Goal: Task Accomplishment & Management: Complete application form

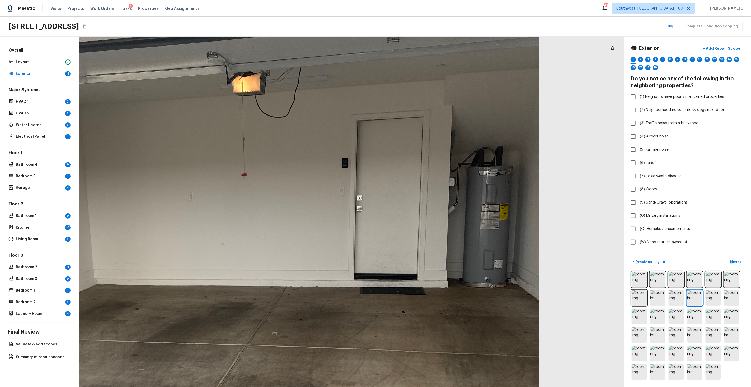
drag, startPoint x: 461, startPoint y: 177, endPoint x: 304, endPoint y: 249, distance: 172.4
click at [304, 250] on div at bounding box center [207, 299] width 1378 height 885
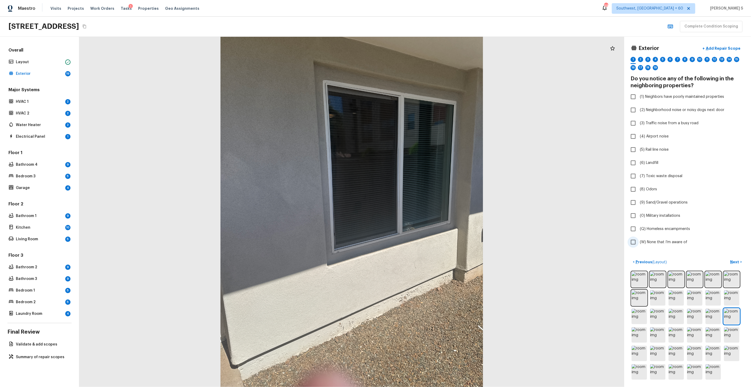
click at [680, 239] on span "(W) None that I’m aware of" at bounding box center [664, 241] width 48 height 5
click at [639, 239] on input "(W) None that I’m aware of" at bounding box center [633, 241] width 11 height 11
checkbox input "true"
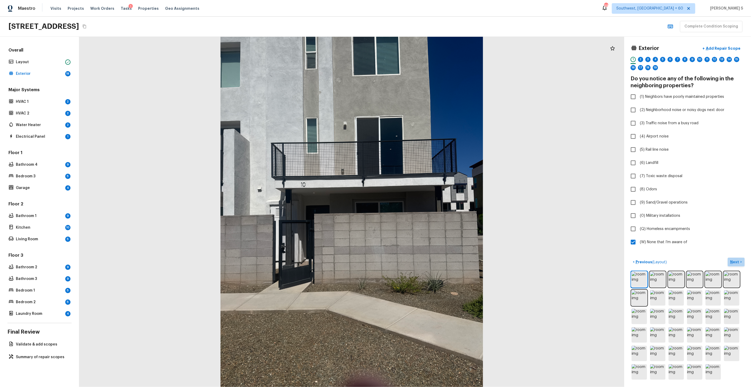
click at [735, 259] on button "Next >" at bounding box center [736, 261] width 17 height 9
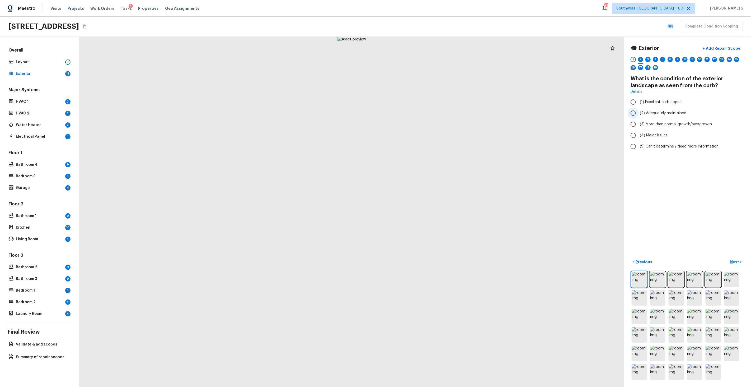
click at [666, 113] on span "(2) Adequately maintained" at bounding box center [663, 112] width 46 height 5
click at [639, 113] on input "(2) Adequately maintained" at bounding box center [633, 112] width 11 height 11
radio input "true"
click at [732, 263] on p "Next" at bounding box center [735, 261] width 10 height 5
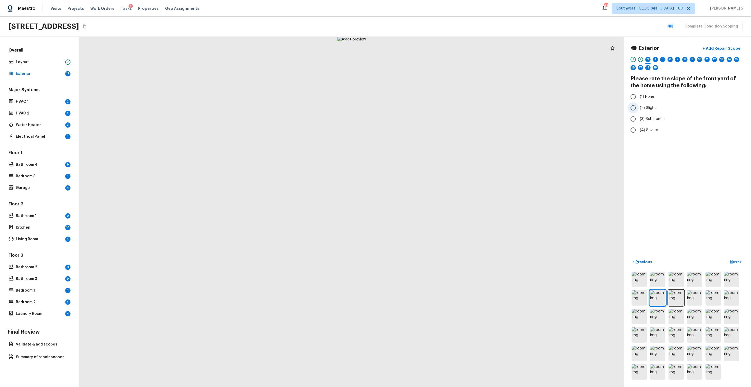
click at [651, 110] on span "(2) Slight" at bounding box center [648, 107] width 16 height 5
click at [639, 110] on input "(2) Slight" at bounding box center [633, 107] width 11 height 11
radio input "true"
click at [735, 260] on p "Next" at bounding box center [735, 261] width 10 height 5
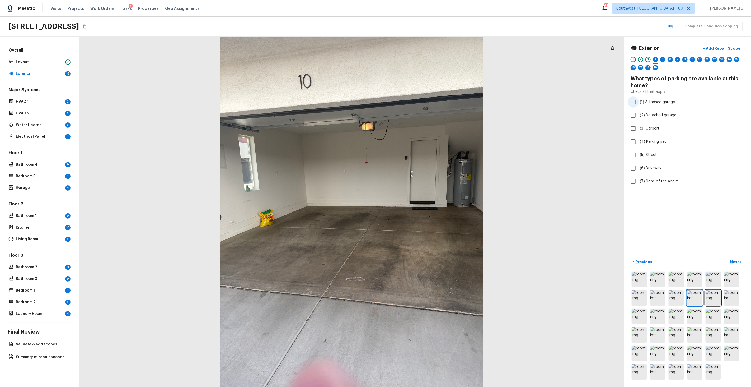
click at [660, 104] on span "(1) Attached garage" at bounding box center [657, 101] width 35 height 5
click at [639, 104] on input "(1) Attached garage" at bounding box center [633, 101] width 11 height 11
checkbox input "true"
click at [662, 61] on div "5" at bounding box center [662, 59] width 5 height 5
click at [646, 106] on span "(2) 2" at bounding box center [644, 107] width 8 height 5
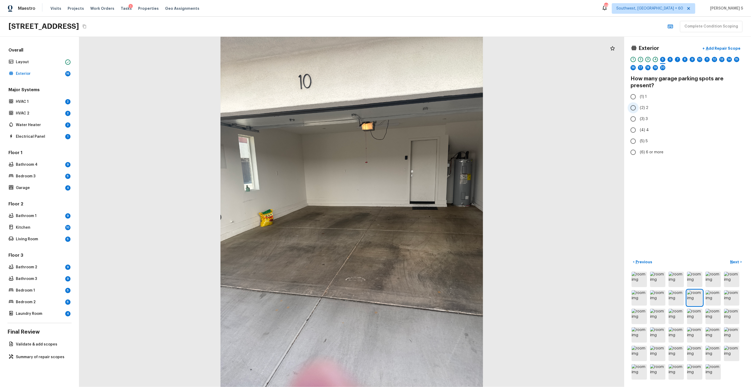
click at [639, 106] on input "(2) 2" at bounding box center [633, 107] width 11 height 11
radio input "true"
click at [652, 58] on div "1 2 3 4 5 6 7 8 9 10 11 12 13 14 15 16 17 18 19 20" at bounding box center [688, 65] width 114 height 16
click at [655, 59] on div "4" at bounding box center [655, 59] width 5 height 5
click at [647, 154] on span "(5) Street" at bounding box center [648, 154] width 17 height 5
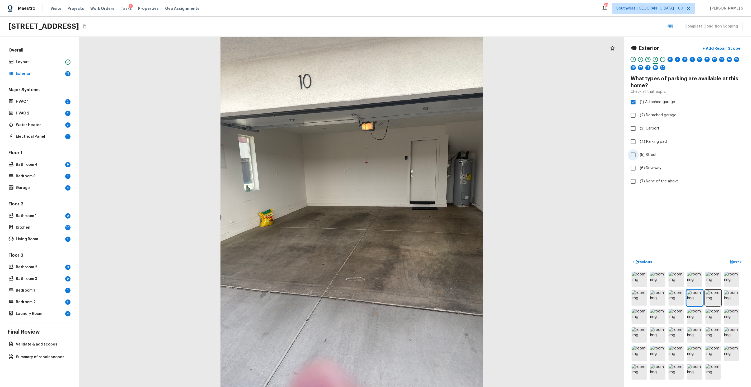
click at [639, 154] on input "(5) Street" at bounding box center [633, 154] width 11 height 11
checkbox input "true"
click at [664, 59] on div "5" at bounding box center [662, 59] width 5 height 5
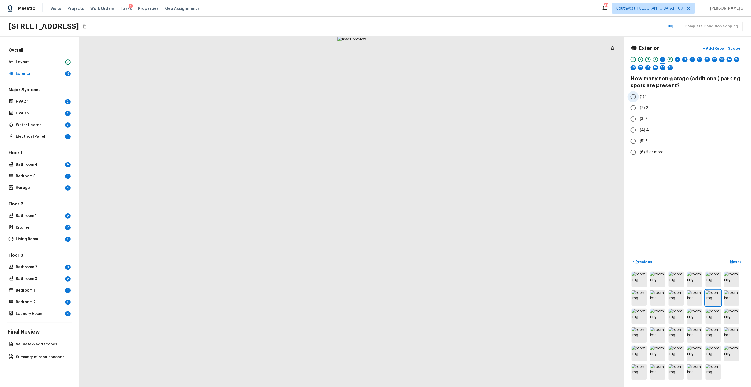
click at [642, 95] on span "(1) 1" at bounding box center [643, 96] width 7 height 5
click at [639, 95] on input "(1) 1" at bounding box center [633, 96] width 11 height 11
radio input "true"
click at [671, 60] on div "6" at bounding box center [670, 59] width 5 height 5
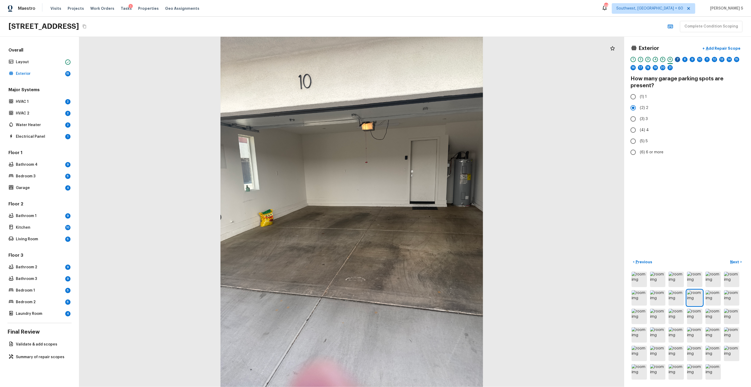
click at [678, 60] on div "7" at bounding box center [677, 59] width 5 height 5
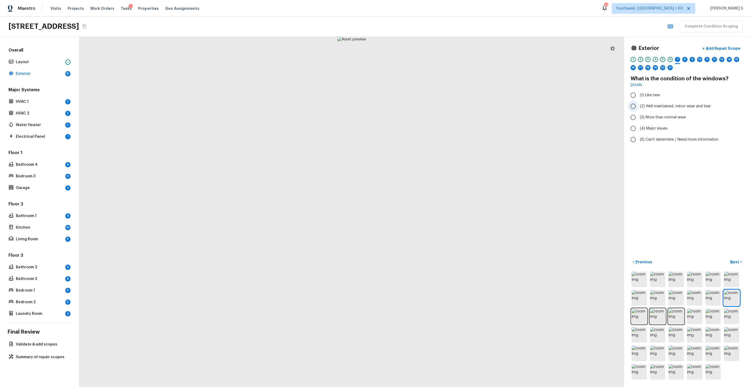
click at [668, 104] on span "(2) Well maintained, minor wear and tear" at bounding box center [675, 106] width 71 height 5
click at [639, 103] on input "(2) Well maintained, minor wear and tear" at bounding box center [633, 106] width 11 height 11
radio input "true"
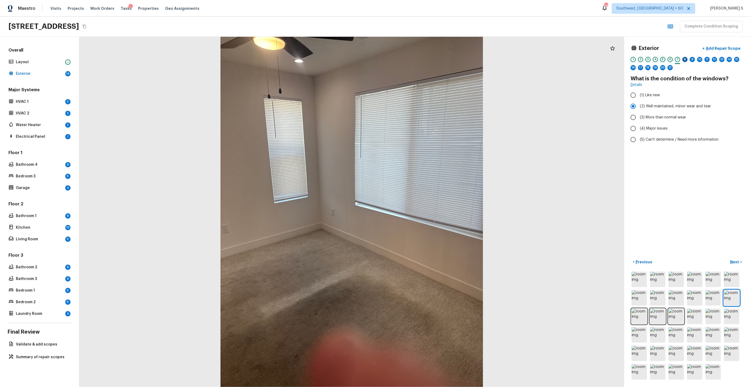
click at [684, 58] on div "8" at bounding box center [684, 59] width 5 height 5
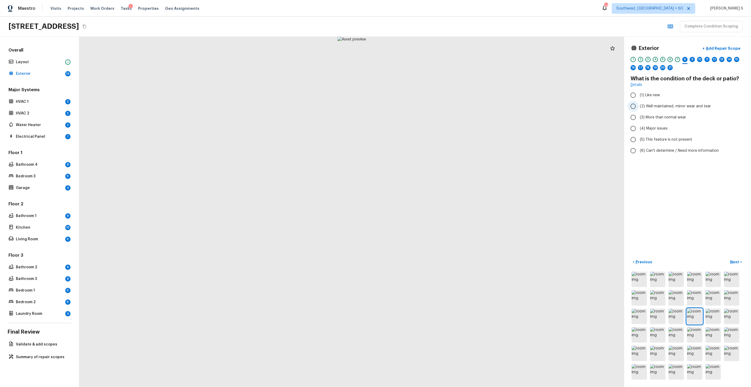
click at [670, 104] on span "(2) Well maintained, minor wear and tear" at bounding box center [675, 106] width 71 height 5
click at [639, 104] on input "(2) Well maintained, minor wear and tear" at bounding box center [633, 106] width 11 height 11
radio input "true"
click at [662, 135] on label "(5) This feature is not present" at bounding box center [684, 139] width 113 height 11
click at [639, 135] on input "(5) This feature is not present" at bounding box center [633, 139] width 11 height 11
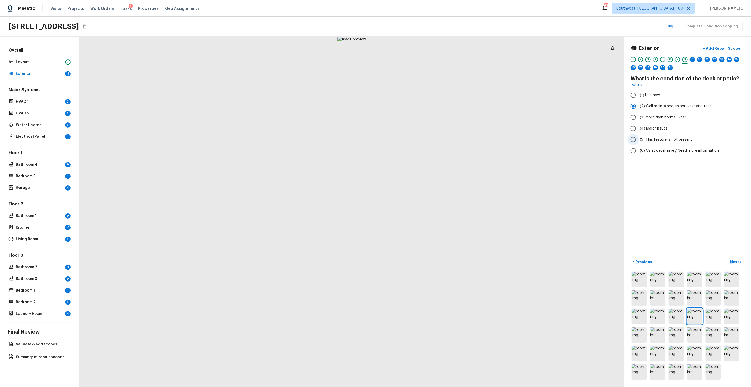
radio input "true"
click at [695, 60] on div "9" at bounding box center [692, 59] width 5 height 5
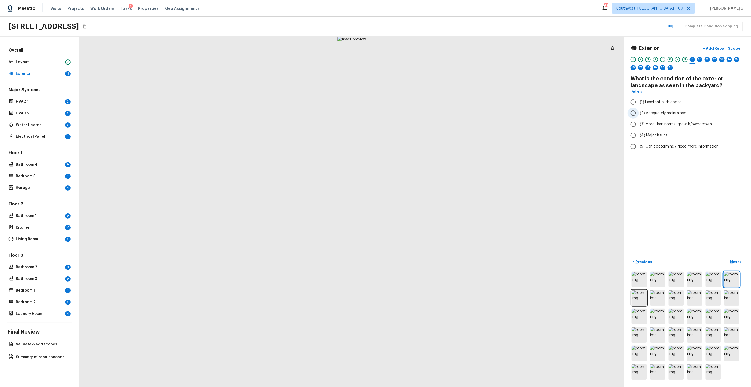
click at [674, 112] on span "(2) Adequately maintained" at bounding box center [663, 112] width 46 height 5
click at [639, 112] on input "(2) Adequately maintained" at bounding box center [633, 112] width 11 height 11
radio input "true"
click at [700, 59] on div "10" at bounding box center [699, 59] width 5 height 5
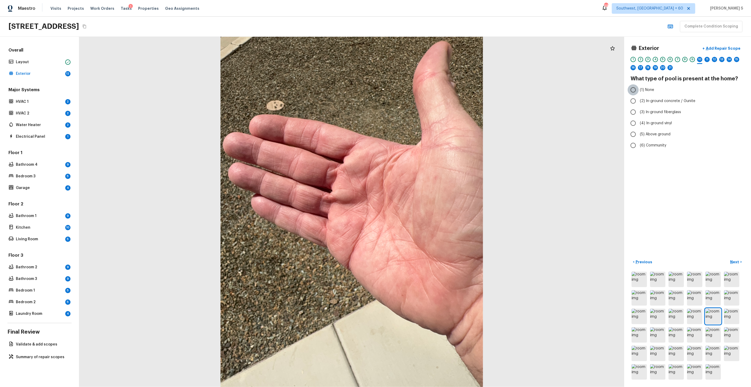
click at [633, 89] on input "(1) None" at bounding box center [633, 89] width 11 height 11
radio input "true"
click at [709, 59] on div "11" at bounding box center [706, 59] width 5 height 5
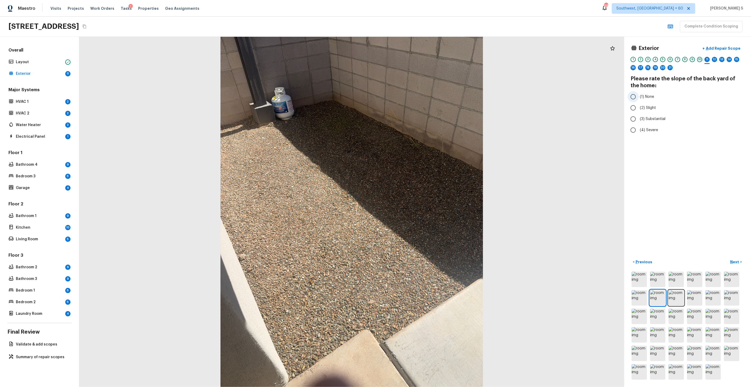
click at [647, 99] on span "(1) None" at bounding box center [647, 96] width 14 height 5
click at [639, 99] on input "(1) None" at bounding box center [633, 96] width 11 height 11
radio input "true"
click at [714, 59] on div "12" at bounding box center [714, 59] width 5 height 5
click at [670, 144] on span "(5) This feature is not present" at bounding box center [666, 146] width 52 height 5
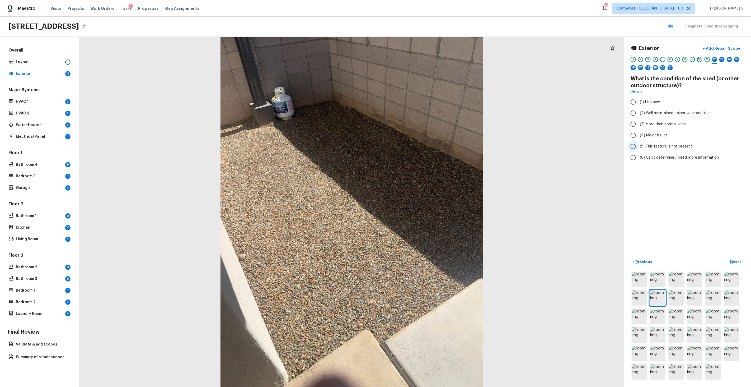
click at [639, 144] on input "(5) This feature is not present" at bounding box center [633, 146] width 11 height 11
radio input "true"
click at [722, 60] on div "13" at bounding box center [721, 59] width 5 height 5
click at [651, 100] on label "(2) No" at bounding box center [684, 100] width 113 height 11
click at [639, 100] on input "(2) No" at bounding box center [633, 100] width 11 height 11
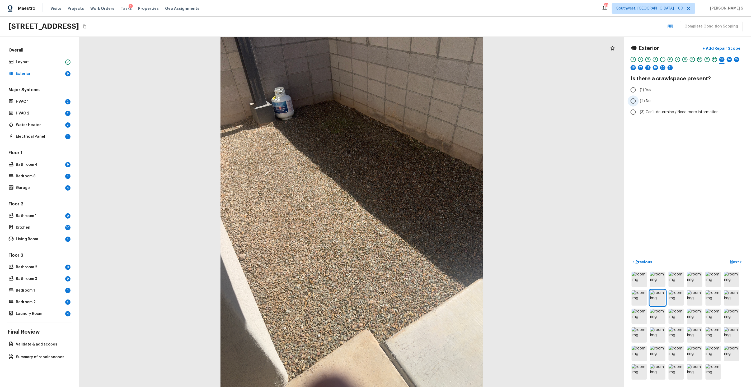
radio input "true"
click at [731, 60] on div "14" at bounding box center [729, 59] width 5 height 5
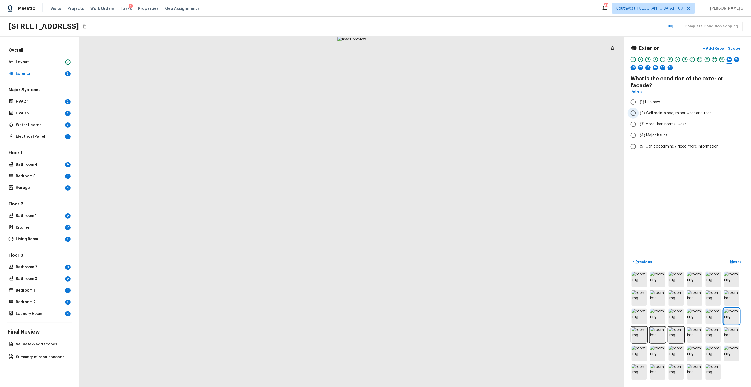
click at [684, 110] on span "(2) Well maintained, minor wear and tear" at bounding box center [675, 112] width 71 height 5
click at [639, 107] on input "(2) Well maintained, minor wear and tear" at bounding box center [633, 112] width 11 height 11
radio input "true"
click at [739, 60] on div "15" at bounding box center [736, 59] width 5 height 5
click at [652, 105] on span "(2) Well maintained, minor wear and tear" at bounding box center [675, 106] width 71 height 5
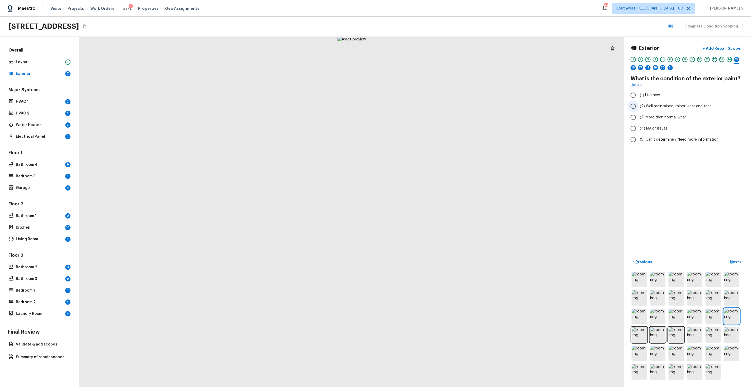
click at [639, 105] on input "(2) Well maintained, minor wear and tear" at bounding box center [633, 106] width 11 height 11
radio input "true"
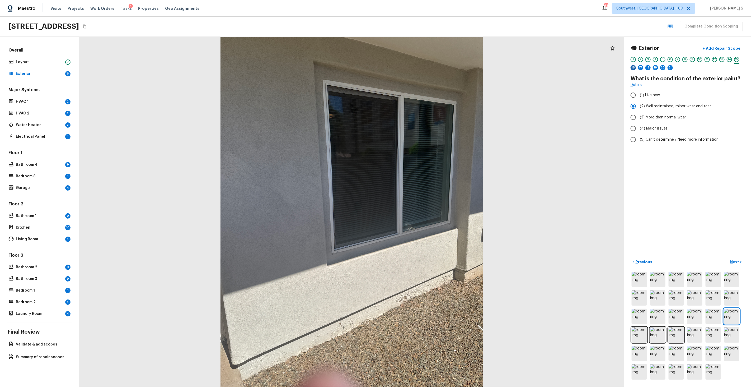
click at [633, 67] on div "16" at bounding box center [633, 67] width 5 height 5
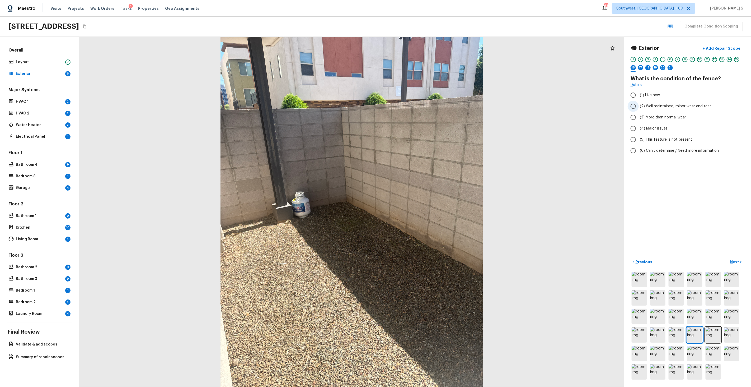
click at [650, 109] on span "(2) Well maintained, minor wear and tear" at bounding box center [675, 106] width 71 height 5
click at [639, 109] on input "(2) Well maintained, minor wear and tear" at bounding box center [633, 106] width 11 height 11
radio input "true"
click at [642, 67] on div "17" at bounding box center [640, 67] width 5 height 5
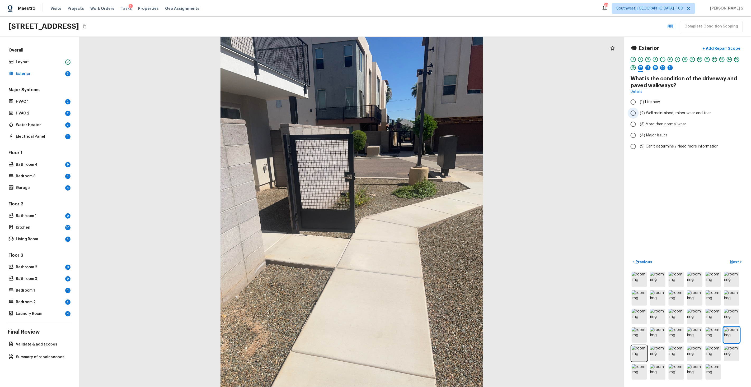
click at [665, 111] on span "(2) Well maintained, minor wear and tear" at bounding box center [675, 112] width 71 height 5
click at [639, 111] on input "(2) Well maintained, minor wear and tear" at bounding box center [633, 112] width 11 height 11
radio input "true"
click at [650, 68] on div "18" at bounding box center [647, 67] width 5 height 5
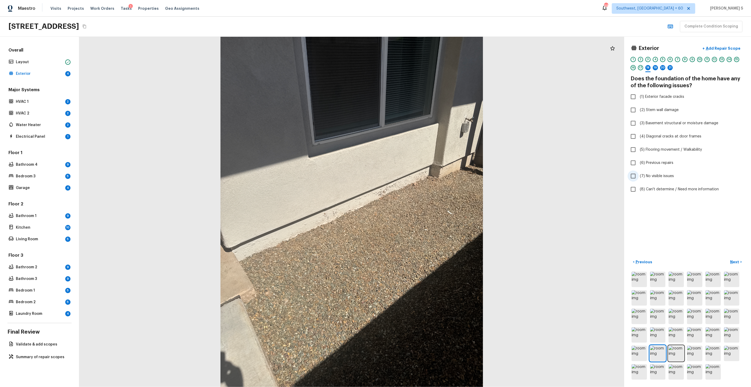
click at [662, 176] on span "(7) No visible issues" at bounding box center [657, 175] width 34 height 5
click at [639, 176] on input "(7) No visible issues" at bounding box center [633, 175] width 11 height 11
checkbox input "true"
click at [656, 71] on div "19" at bounding box center [655, 69] width 5 height 8
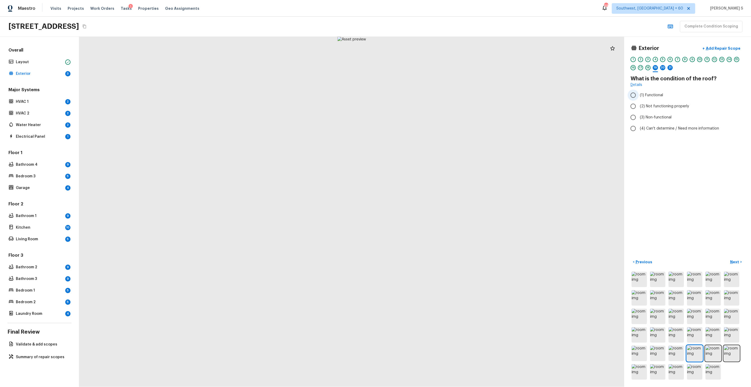
click at [656, 94] on span "(1) Functional" at bounding box center [651, 94] width 23 height 5
click at [639, 94] on input "(1) Functional" at bounding box center [633, 95] width 11 height 11
radio input "true"
click at [665, 68] on div "20" at bounding box center [662, 67] width 5 height 5
click at [645, 97] on label "(2) No" at bounding box center [684, 100] width 113 height 11
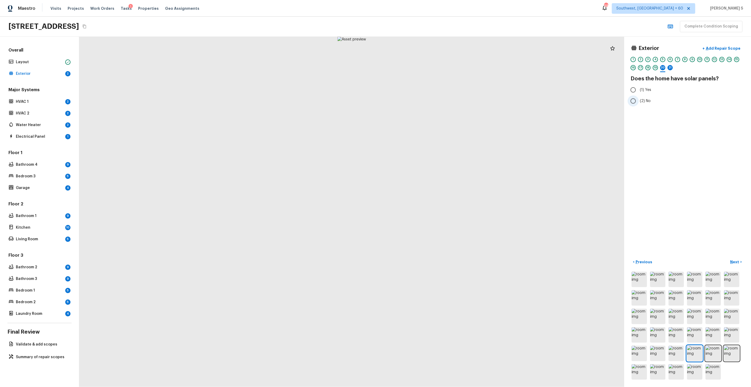
click at [639, 97] on input "(2) No" at bounding box center [633, 100] width 11 height 11
radio input "true"
click at [671, 68] on div "21" at bounding box center [670, 67] width 5 height 5
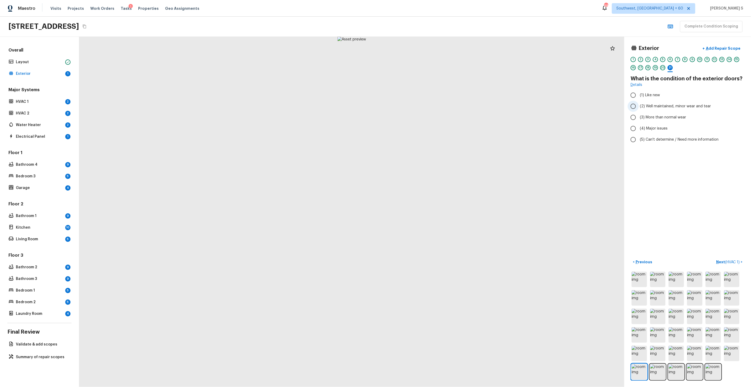
click at [668, 106] on span "(2) Well maintained, minor wear and tear" at bounding box center [675, 106] width 71 height 5
click at [639, 106] on input "(2) Well maintained, minor wear and tear" at bounding box center [633, 106] width 11 height 11
radio input "true"
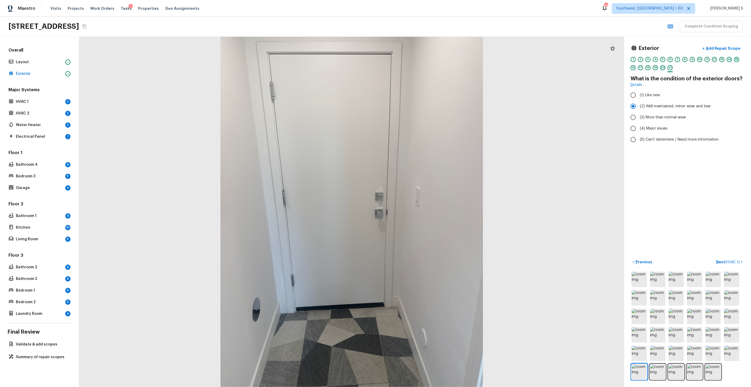
click at [738, 60] on div "15" at bounding box center [736, 59] width 5 height 5
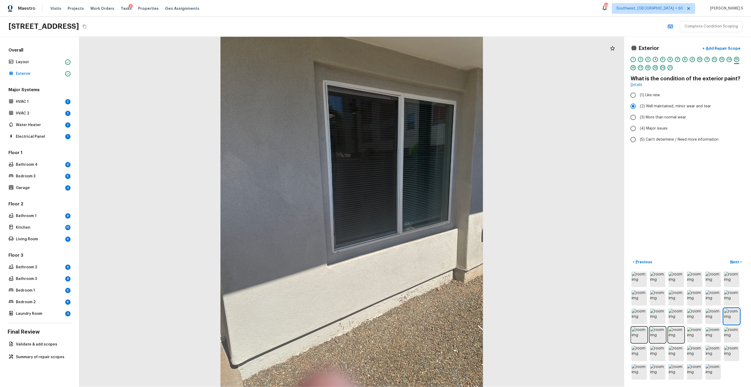
click at [679, 61] on div "7" at bounding box center [677, 59] width 5 height 5
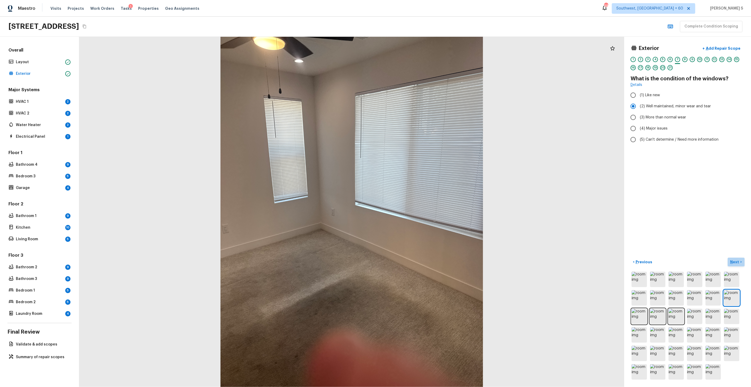
click at [737, 261] on p "Next" at bounding box center [735, 261] width 10 height 5
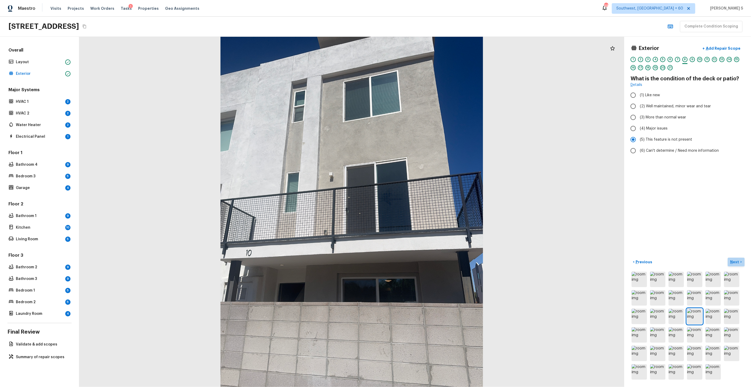
click at [738, 261] on p "Next" at bounding box center [735, 261] width 10 height 5
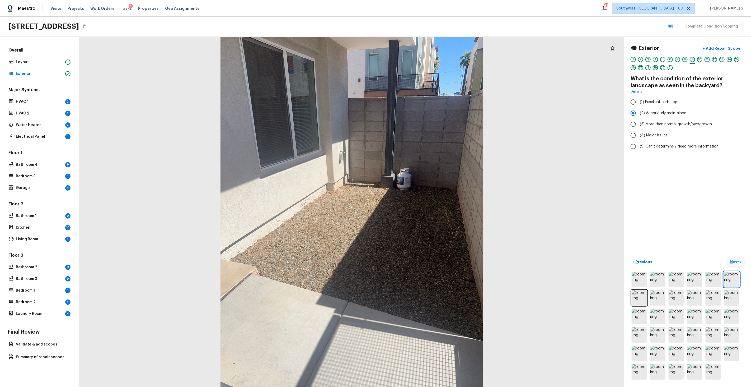
click at [738, 261] on p "Next" at bounding box center [735, 261] width 10 height 5
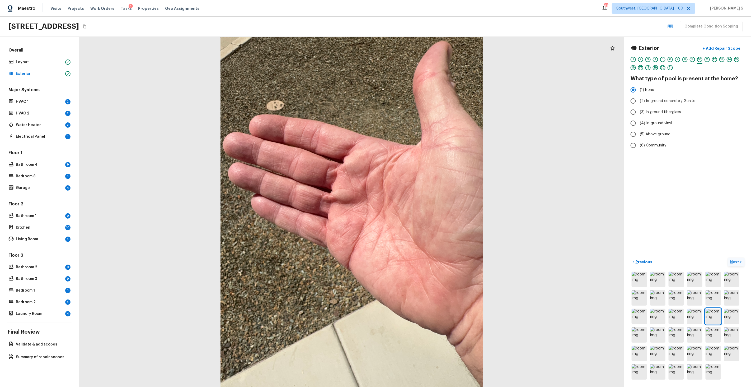
click at [738, 261] on p "Next" at bounding box center [735, 261] width 10 height 5
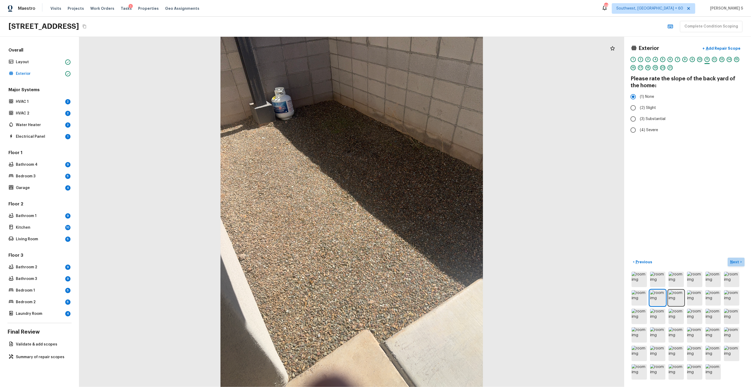
click at [738, 261] on p "Next" at bounding box center [735, 261] width 10 height 5
click at [636, 263] on p "Previous" at bounding box center [644, 261] width 18 height 5
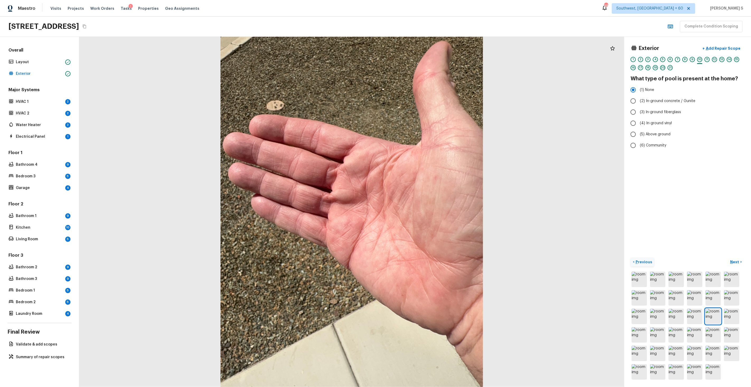
click at [636, 263] on p "Previous" at bounding box center [644, 261] width 18 height 5
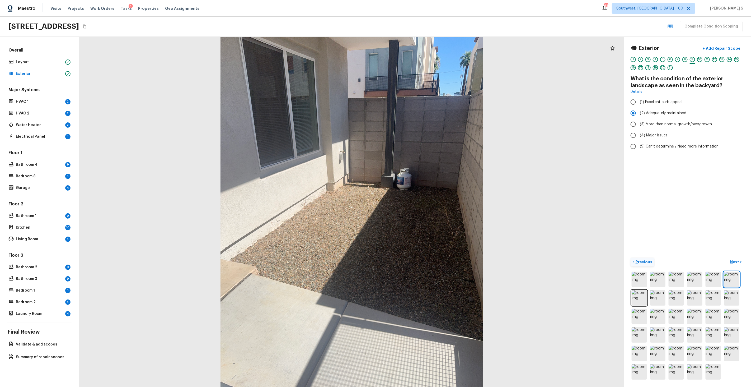
click at [636, 263] on p "Previous" at bounding box center [644, 261] width 18 height 5
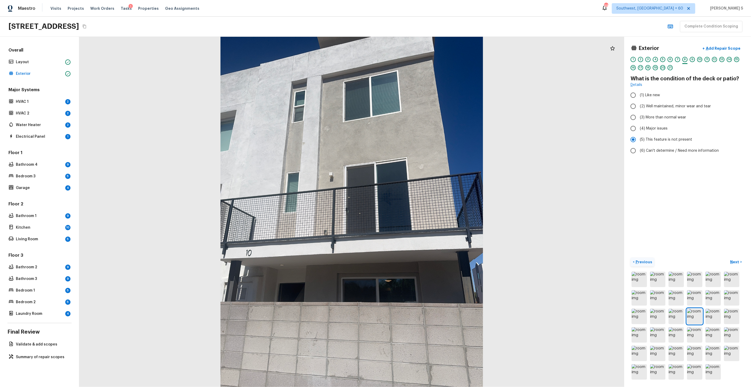
click at [636, 263] on p "Previous" at bounding box center [644, 261] width 18 height 5
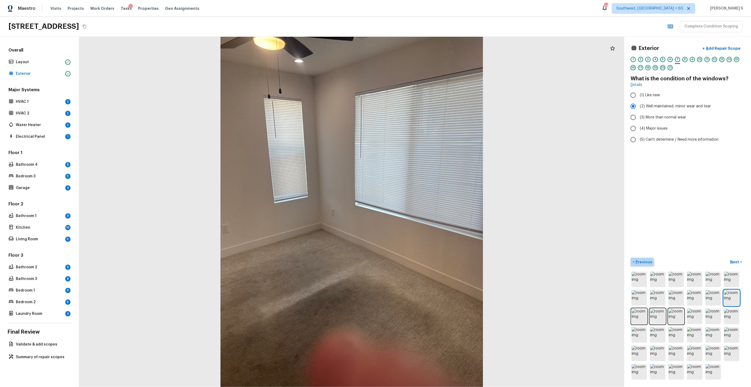
click at [637, 263] on p "Previous" at bounding box center [644, 261] width 18 height 5
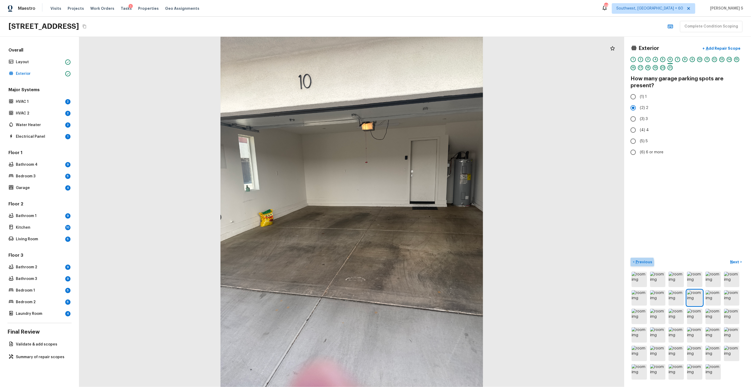
click at [637, 263] on p "Previous" at bounding box center [644, 261] width 18 height 5
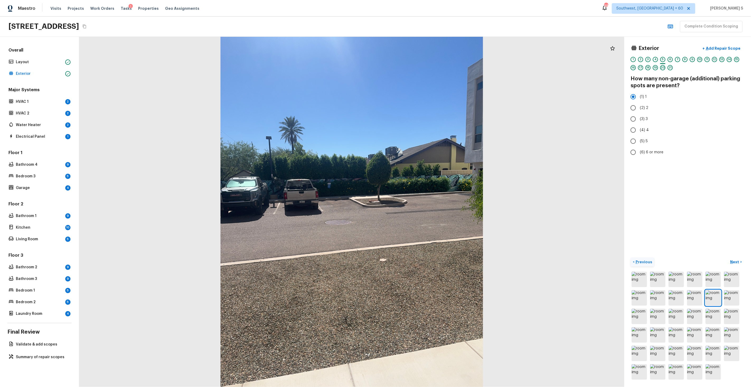
click at [638, 265] on button "< Previous" at bounding box center [643, 261] width 24 height 9
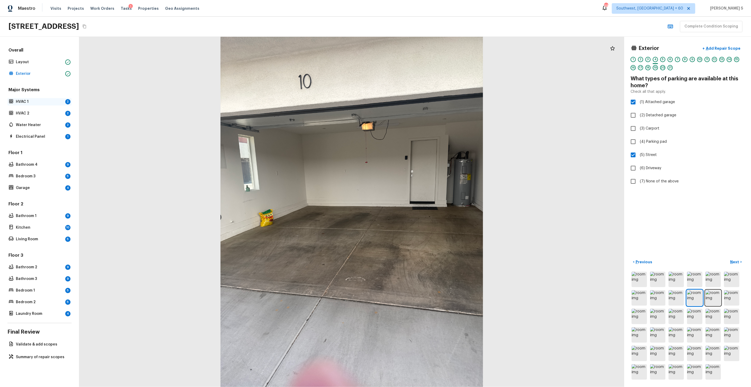
click at [63, 99] on div "HVAC 1 2" at bounding box center [39, 101] width 64 height 7
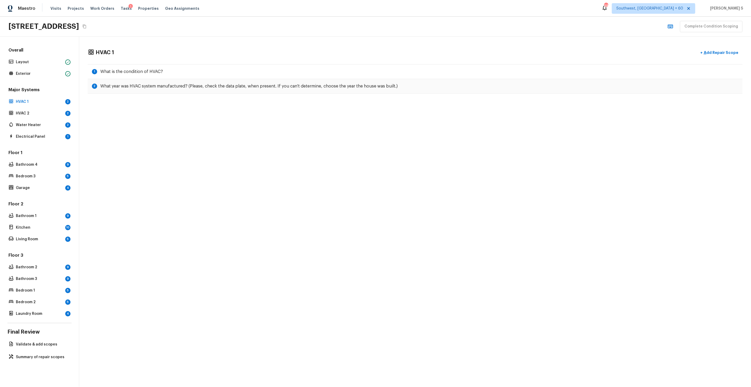
click at [237, 61] on div "HVAC 1 + Add Repair Scope 1 What is the condition of HVAC? 2 What year was HVAC…" at bounding box center [415, 71] width 672 height 68
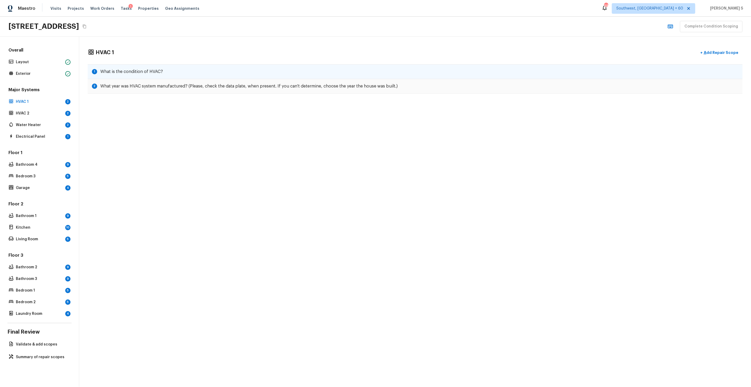
click at [237, 64] on div "1 What is the condition of HVAC?" at bounding box center [415, 71] width 655 height 15
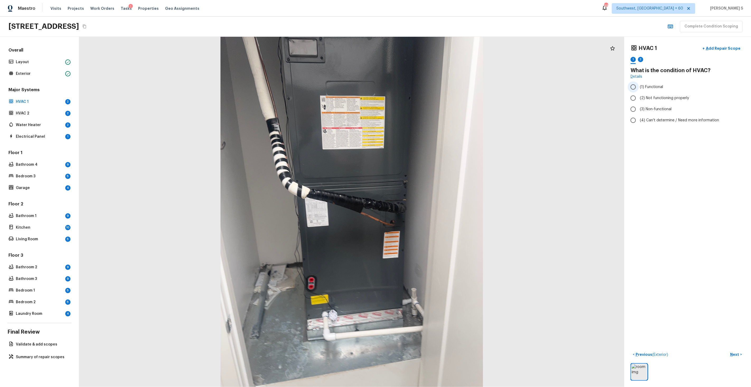
click at [654, 87] on span "(1) Functional" at bounding box center [651, 86] width 23 height 5
click at [639, 87] on input "(1) Functional" at bounding box center [633, 86] width 11 height 11
radio input "true"
click at [643, 59] on div "2" at bounding box center [640, 59] width 5 height 5
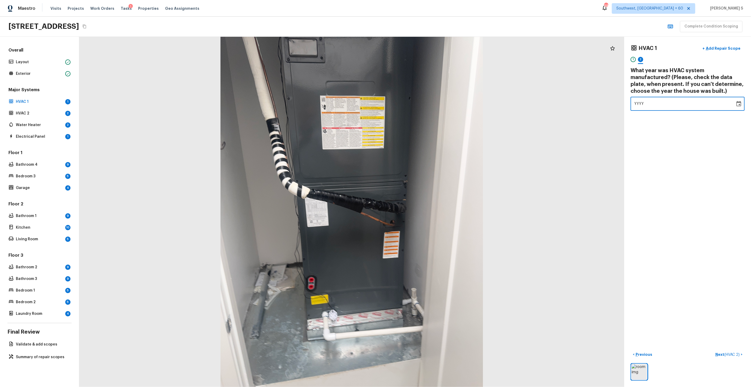
click at [655, 105] on div "YYYY" at bounding box center [682, 104] width 97 height 14
type input "2023"
click at [693, 192] on div "HVAC 1 + Add Repair Scope 1 2 What year was HVAC system manufactured? (Please, …" at bounding box center [687, 212] width 127 height 350
click at [728, 354] on span "( HVAC 2 )" at bounding box center [731, 355] width 15 height 4
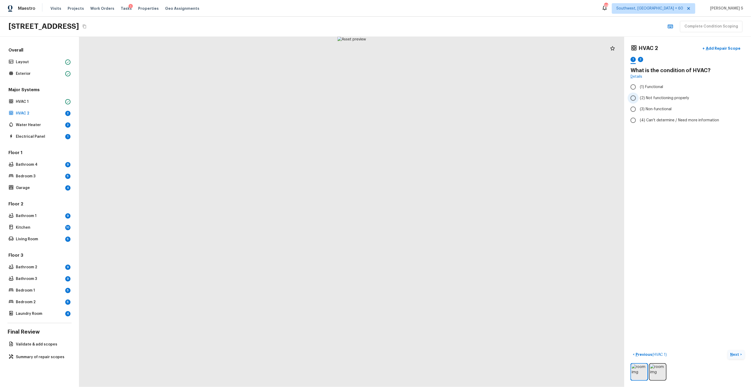
click at [650, 94] on label "(2) Not functioning properly" at bounding box center [684, 97] width 113 height 11
click at [639, 94] on input "(2) Not functioning properly" at bounding box center [633, 97] width 11 height 11
radio input "true"
click at [648, 80] on div "HVAC 2 + Add Repair Scope 1 2 What is the condition of HVAC? Details (1) Functi…" at bounding box center [688, 84] width 114 height 83
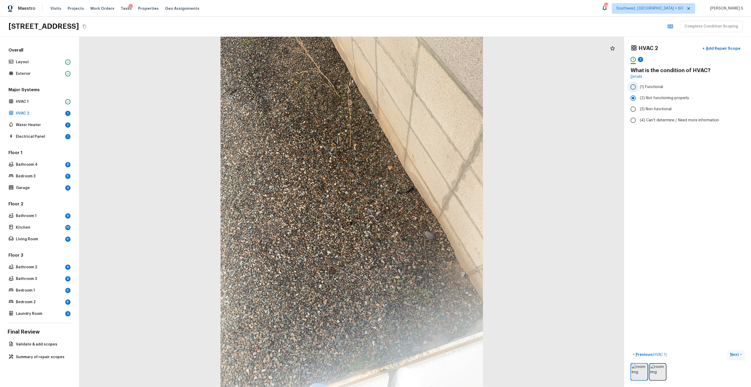
click at [650, 89] on span "(1) Functional" at bounding box center [651, 86] width 23 height 5
click at [639, 89] on input "(1) Functional" at bounding box center [633, 86] width 11 height 11
radio input "true"
click at [642, 63] on div at bounding box center [640, 63] width 5 height 1
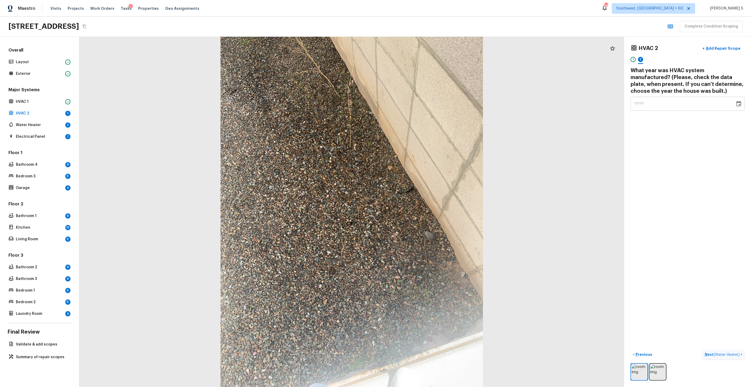
click at [654, 105] on div "YYYY" at bounding box center [682, 104] width 97 height 14
type input "2020"
type input "0003"
type input "2023"
click at [695, 142] on div "HVAC 2 + Add Repair Scope 1 2 What year was HVAC system manufactured? (Please, …" at bounding box center [687, 212] width 127 height 350
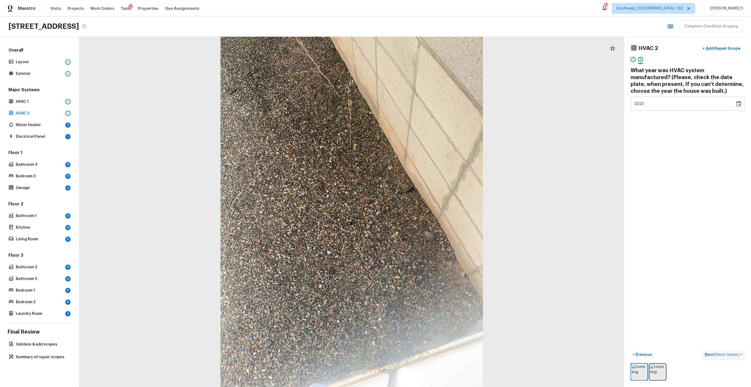
click at [719, 355] on span "( Water Heater )" at bounding box center [727, 355] width 26 height 4
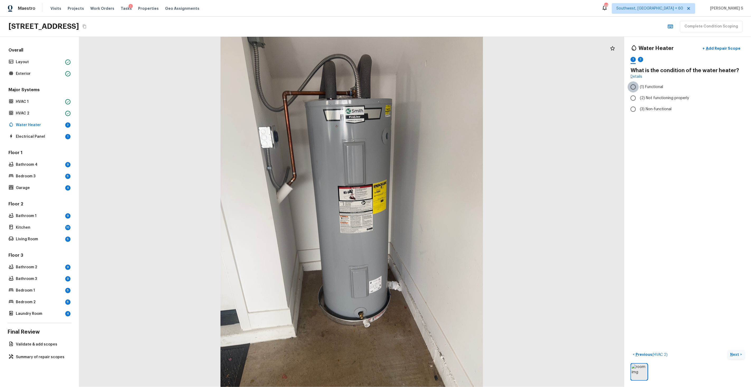
click at [635, 82] on input "(1) Functional" at bounding box center [633, 86] width 11 height 11
radio input "true"
click at [642, 59] on div "2" at bounding box center [640, 59] width 5 height 5
click at [636, 100] on div "YYYY" at bounding box center [682, 97] width 97 height 14
type input "2023"
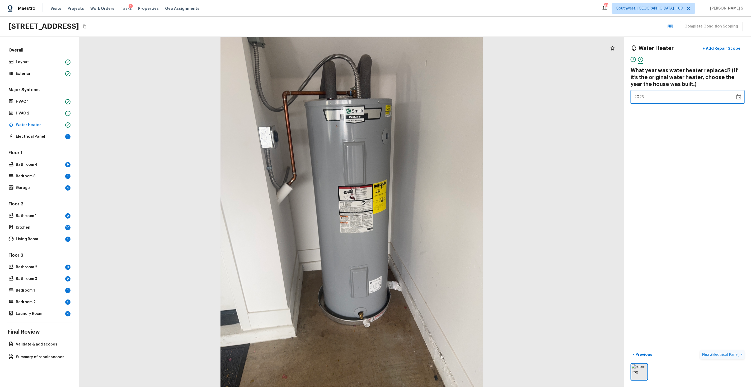
click at [484, 160] on div at bounding box center [351, 212] width 545 height 350
click at [736, 355] on span "( Electrical Panel )" at bounding box center [725, 355] width 29 height 4
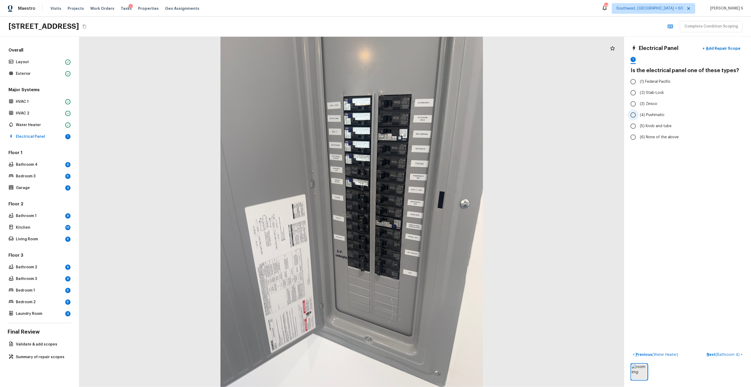
click at [647, 114] on span "(4) Pushmatic" at bounding box center [652, 114] width 25 height 5
click at [639, 114] on input "(4) Pushmatic" at bounding box center [633, 114] width 11 height 11
radio input "true"
click at [729, 356] on p "Next ( Bathroom 4 )" at bounding box center [724, 354] width 34 height 6
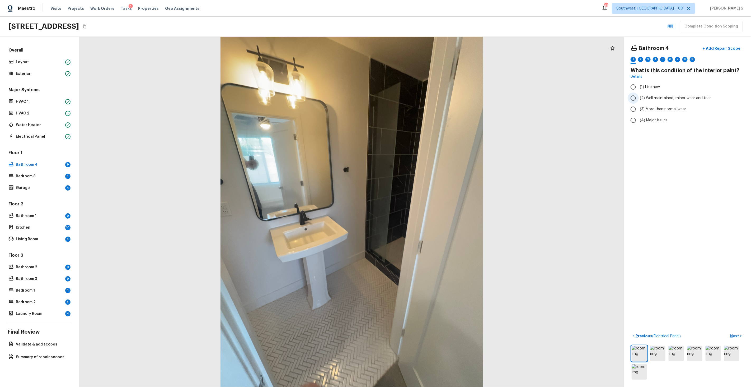
click at [645, 98] on span "(2) Well maintained, minor wear and tear" at bounding box center [675, 97] width 71 height 5
click at [639, 98] on input "(2) Well maintained, minor wear and tear" at bounding box center [633, 97] width 11 height 11
radio input "true"
click at [642, 59] on div "2" at bounding box center [640, 59] width 5 height 5
click at [643, 113] on span "(2) No" at bounding box center [645, 111] width 11 height 5
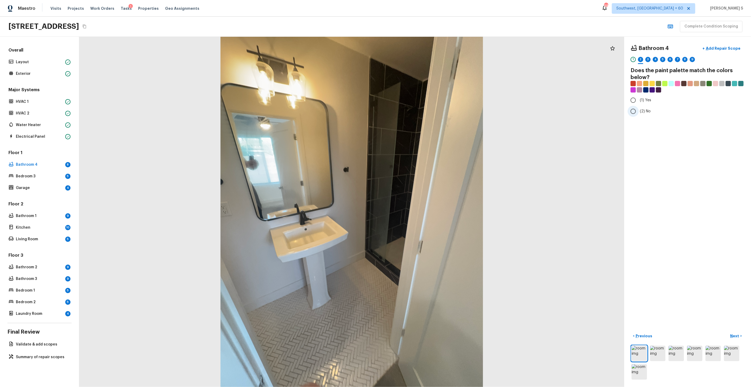
click at [639, 113] on input "(2) No" at bounding box center [633, 111] width 11 height 11
radio input "true"
click at [646, 60] on div "3" at bounding box center [647, 59] width 5 height 5
click at [647, 98] on span "(2) Well maintained, minor wear and tear" at bounding box center [675, 97] width 71 height 5
click at [639, 98] on input "(2) Well maintained, minor wear and tear" at bounding box center [633, 97] width 11 height 11
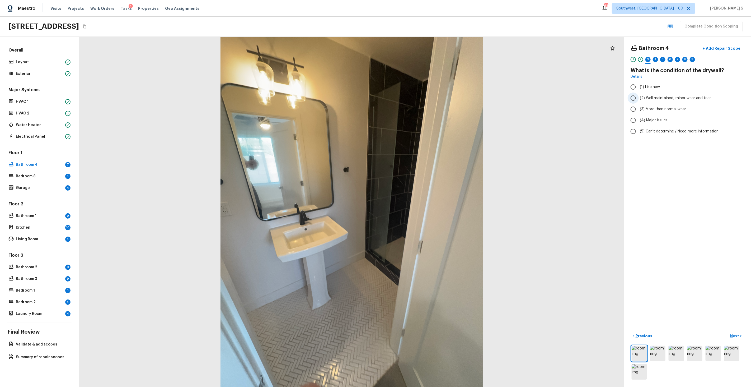
radio input "true"
click at [656, 57] on div "4" at bounding box center [655, 59] width 5 height 5
click at [650, 111] on span "(3) Tile" at bounding box center [646, 113] width 12 height 5
click at [639, 111] on input "(3) Tile" at bounding box center [633, 113] width 11 height 11
checkbox input "true"
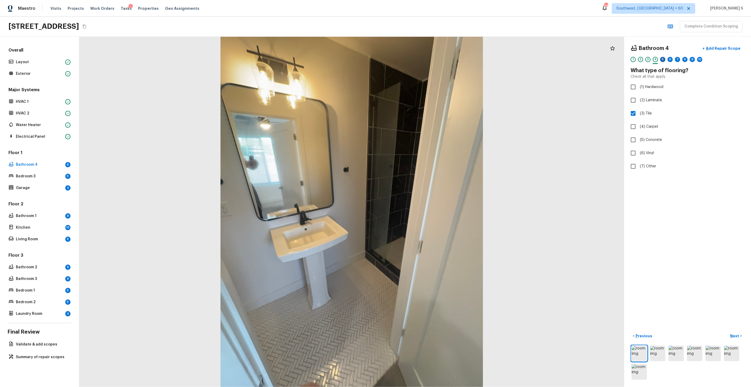
click at [665, 59] on div "5" at bounding box center [662, 59] width 5 height 5
click at [649, 95] on label "(2) Well maintained, minor wear and tear" at bounding box center [684, 97] width 113 height 11
click at [639, 95] on input "(2) Well maintained, minor wear and tear" at bounding box center [633, 97] width 11 height 11
radio input "true"
click at [672, 59] on div "6" at bounding box center [670, 59] width 5 height 5
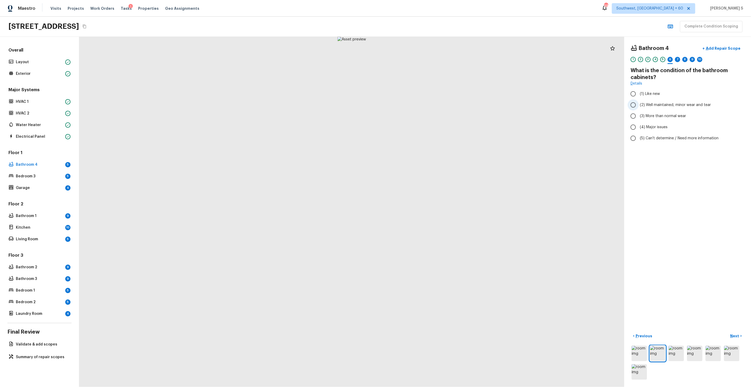
click at [666, 104] on span "(2) Well maintained, minor wear and tear" at bounding box center [675, 104] width 71 height 5
click at [639, 104] on input "(2) Well maintained, minor wear and tear" at bounding box center [633, 104] width 11 height 11
radio input "true"
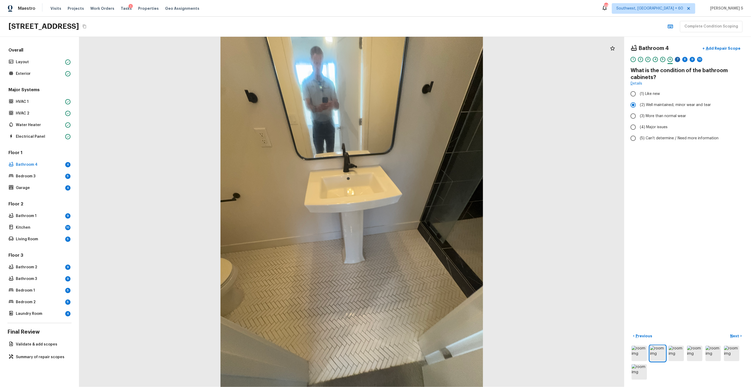
click at [679, 59] on div "7" at bounding box center [677, 59] width 5 height 5
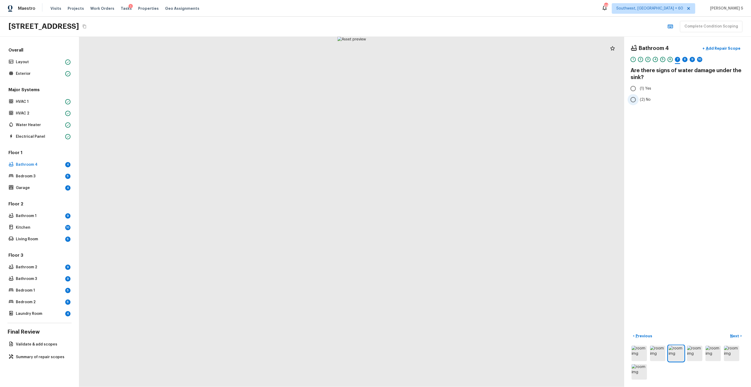
click at [640, 97] on span "(2) No" at bounding box center [645, 99] width 11 height 5
click at [639, 97] on input "(2) No" at bounding box center [633, 99] width 11 height 11
radio input "true"
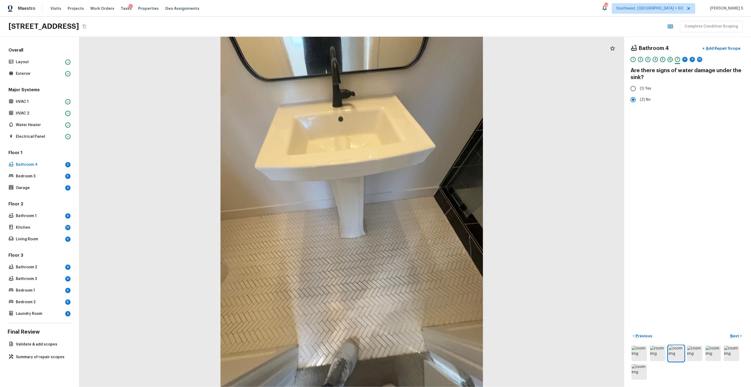
click at [669, 59] on div "6" at bounding box center [670, 59] width 5 height 5
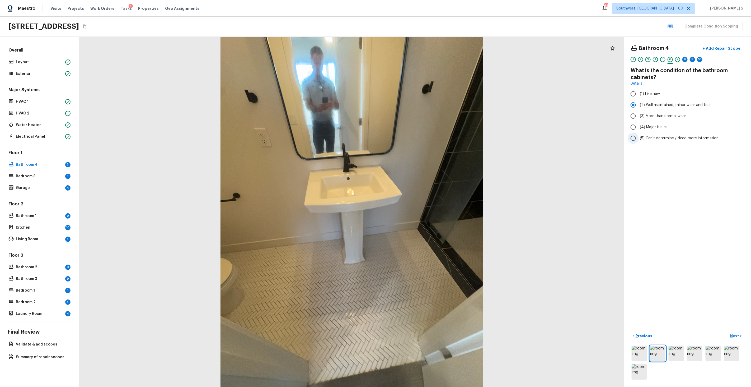
click at [657, 140] on span "(5) Can't determine / Need more information" at bounding box center [679, 137] width 79 height 5
click at [639, 140] on input "(5) Can't determine / Need more information" at bounding box center [633, 138] width 11 height 11
radio input "true"
click at [685, 61] on div "8" at bounding box center [684, 59] width 5 height 5
click at [664, 104] on span "(2) Well maintained, minor wear and tear" at bounding box center [675, 104] width 71 height 5
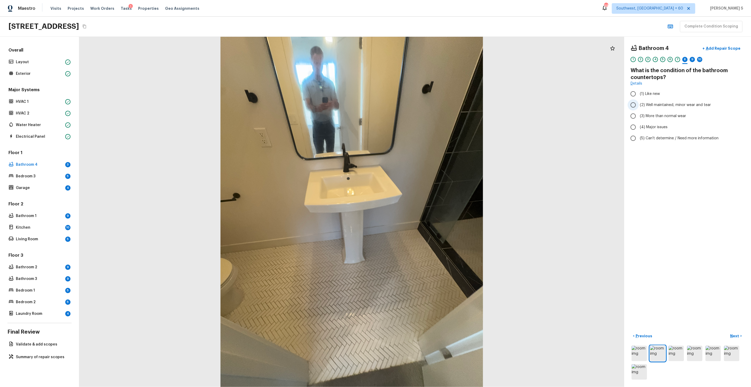
click at [639, 104] on input "(2) Well maintained, minor wear and tear" at bounding box center [633, 104] width 11 height 11
radio input "true"
click at [693, 59] on div "9" at bounding box center [692, 59] width 5 height 5
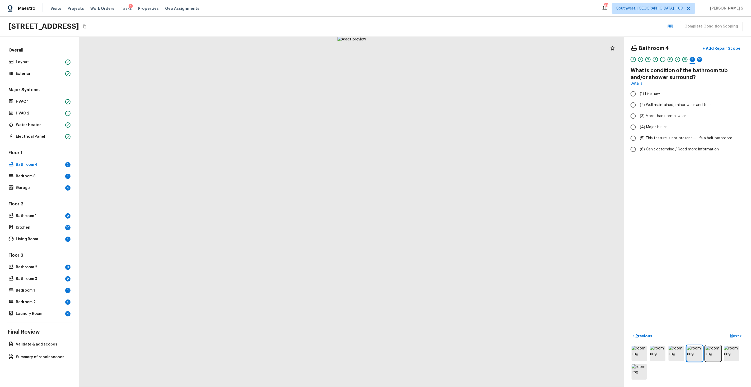
click at [687, 61] on div "8" at bounding box center [684, 59] width 5 height 5
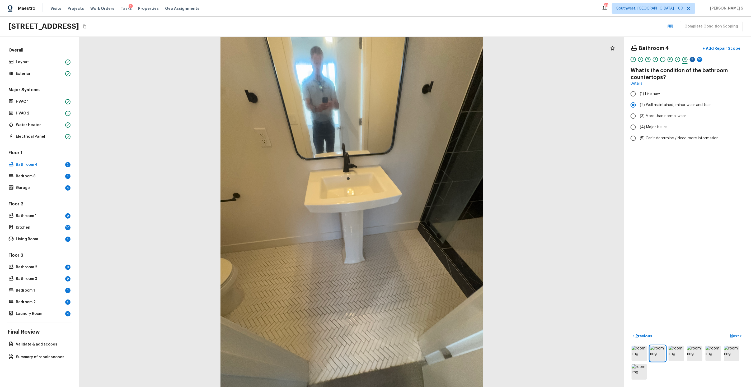
click at [693, 61] on div "9" at bounding box center [692, 59] width 5 height 5
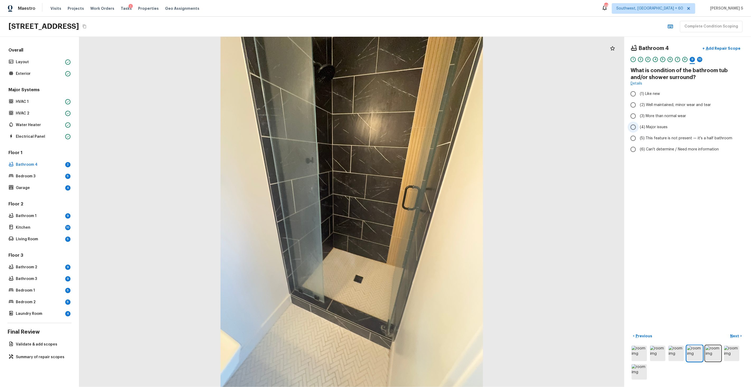
click at [661, 125] on span "(4) Major issues" at bounding box center [654, 126] width 28 height 5
click at [639, 125] on input "(4) Major issues" at bounding box center [633, 126] width 11 height 11
radio input "true"
click at [661, 114] on span "(3) More than normal wear" at bounding box center [663, 115] width 46 height 5
click at [639, 114] on input "(3) More than normal wear" at bounding box center [633, 115] width 11 height 11
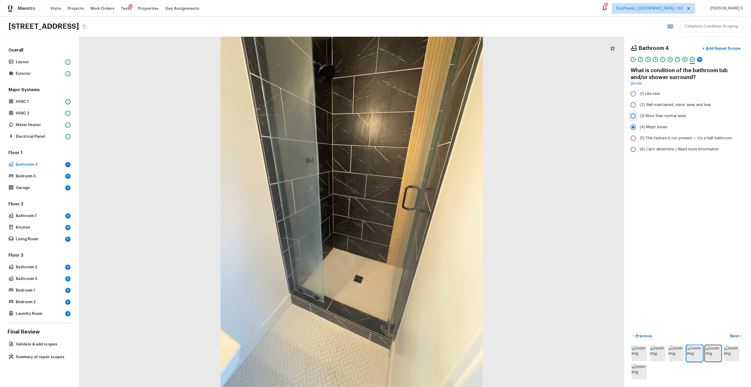
radio input "true"
click at [702, 60] on div "10" at bounding box center [699, 59] width 5 height 5
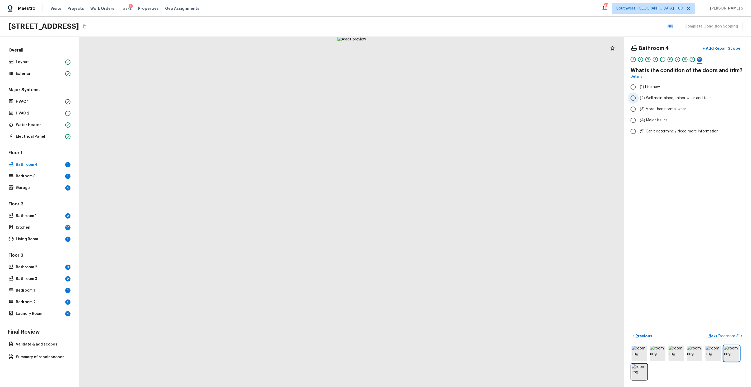
click at [644, 98] on span "(2) Well maintained, minor wear and tear" at bounding box center [675, 97] width 71 height 5
click at [639, 98] on input "(2) Well maintained, minor wear and tear" at bounding box center [633, 97] width 11 height 11
radio input "true"
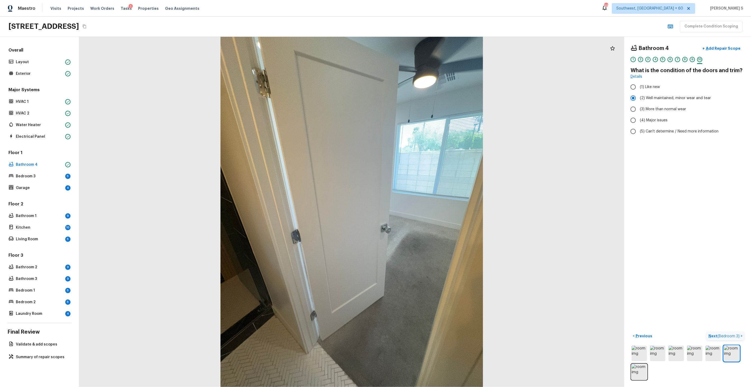
click at [720, 337] on span "( Bedroom 3 )" at bounding box center [728, 336] width 22 height 4
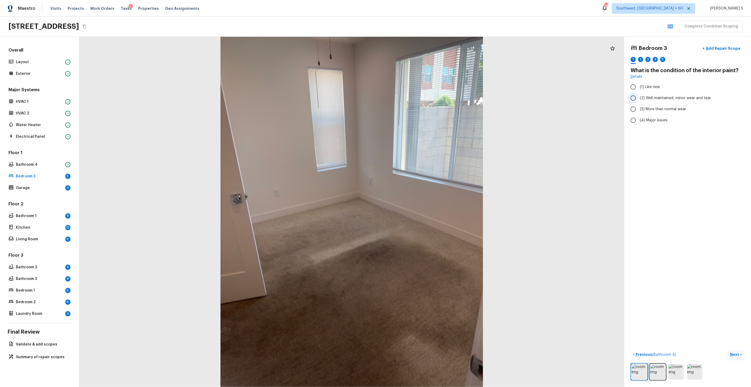
click at [678, 97] on span "(2) Well maintained, minor wear and tear" at bounding box center [675, 97] width 71 height 5
click at [639, 97] on input "(2) Well maintained, minor wear and tear" at bounding box center [633, 97] width 11 height 11
radio input "true"
click at [640, 59] on div "2" at bounding box center [640, 59] width 5 height 5
click at [648, 114] on span "(2) No" at bounding box center [645, 111] width 11 height 5
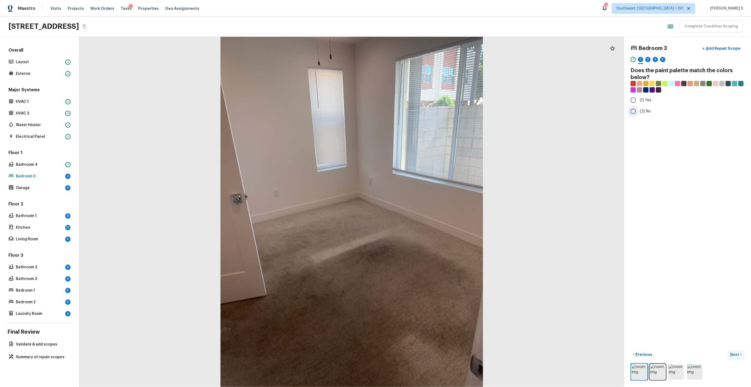
click at [639, 114] on input "(2) No" at bounding box center [633, 111] width 11 height 11
radio input "true"
click at [650, 60] on div "3" at bounding box center [647, 59] width 5 height 5
click at [666, 109] on span "(3) More than normal wear" at bounding box center [663, 108] width 46 height 5
click at [639, 109] on input "(3) More than normal wear" at bounding box center [633, 109] width 11 height 11
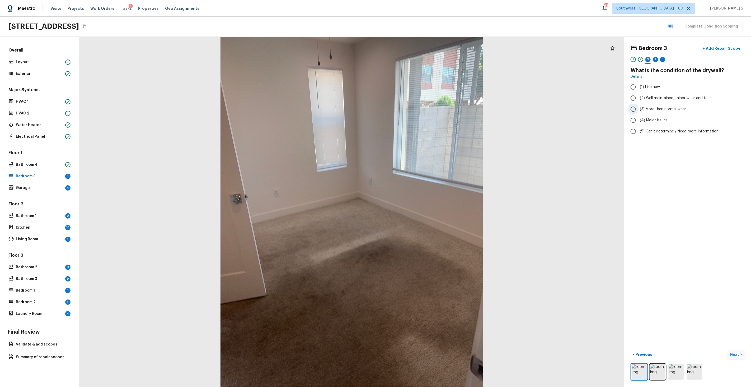
radio input "true"
click at [661, 101] on label "(2) Well maintained, minor wear and tear" at bounding box center [684, 97] width 113 height 11
click at [639, 101] on input "(2) Well maintained, minor wear and tear" at bounding box center [633, 97] width 11 height 11
radio input "true"
click at [658, 60] on div "4" at bounding box center [655, 59] width 5 height 5
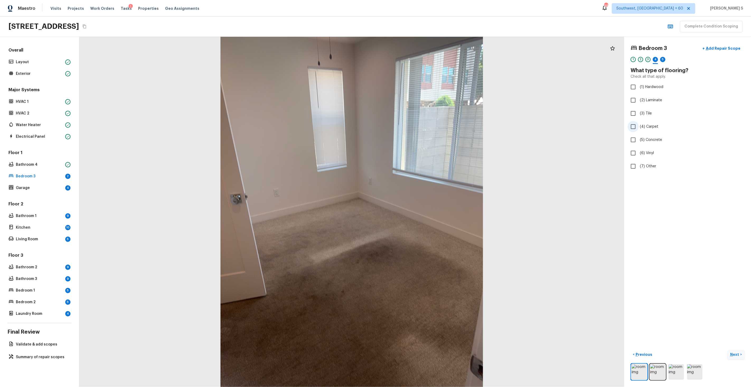
click at [654, 128] on span "(4) Carpet" at bounding box center [649, 126] width 18 height 5
click at [639, 128] on input "(4) Carpet" at bounding box center [633, 126] width 11 height 11
checkbox input "true"
click at [660, 59] on div "1 2 3 4 5 6" at bounding box center [688, 61] width 114 height 8
click at [663, 57] on div "5" at bounding box center [662, 59] width 5 height 5
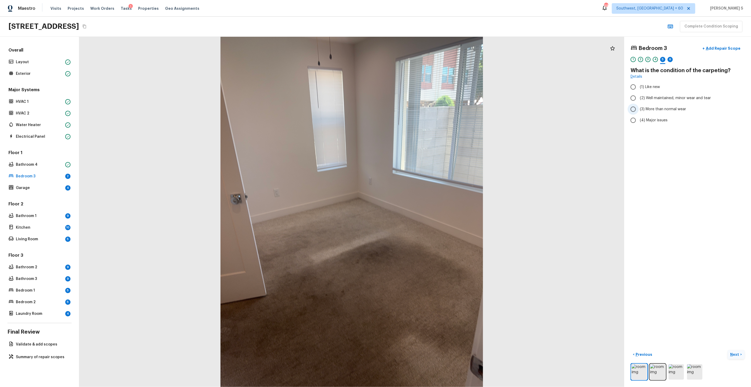
click at [658, 109] on span "(3) More than normal wear" at bounding box center [663, 108] width 46 height 5
click at [639, 109] on input "(3) More than normal wear" at bounding box center [633, 109] width 11 height 11
radio input "true"
click at [672, 59] on div "6" at bounding box center [670, 59] width 5 height 5
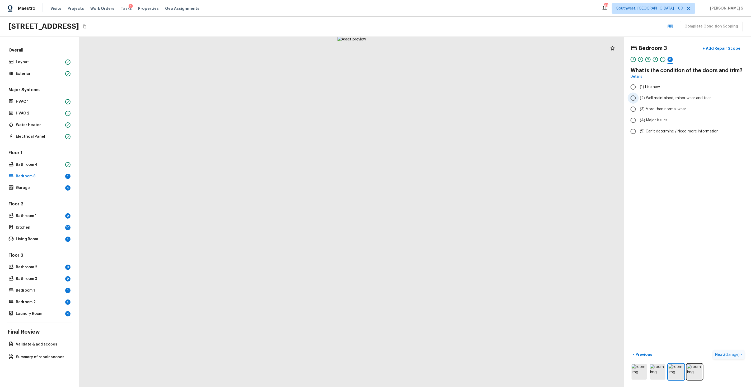
click at [672, 98] on span "(2) Well maintained, minor wear and tear" at bounding box center [675, 97] width 71 height 5
click at [639, 98] on input "(2) Well maintained, minor wear and tear" at bounding box center [633, 97] width 11 height 11
radio input "true"
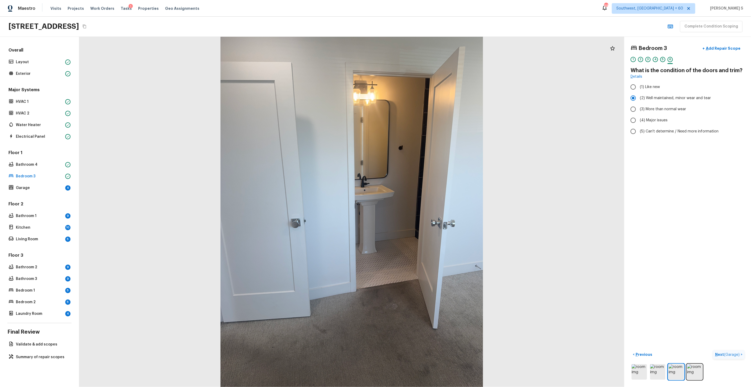
click at [727, 355] on span "( Garage )" at bounding box center [732, 355] width 16 height 4
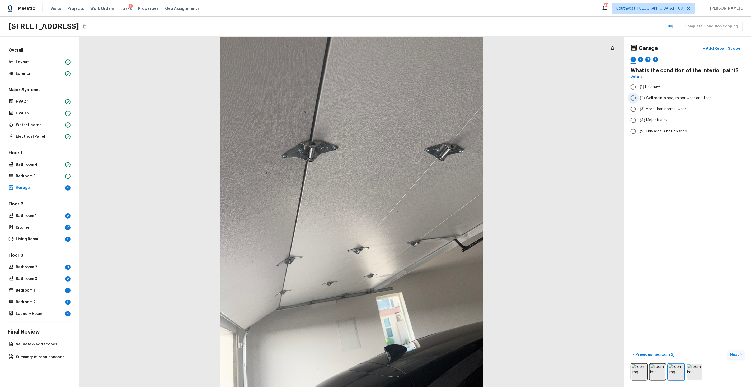
click at [661, 99] on span "(2) Well maintained, minor wear and tear" at bounding box center [675, 97] width 71 height 5
click at [639, 99] on input "(2) Well maintained, minor wear and tear" at bounding box center [633, 97] width 11 height 11
radio input "true"
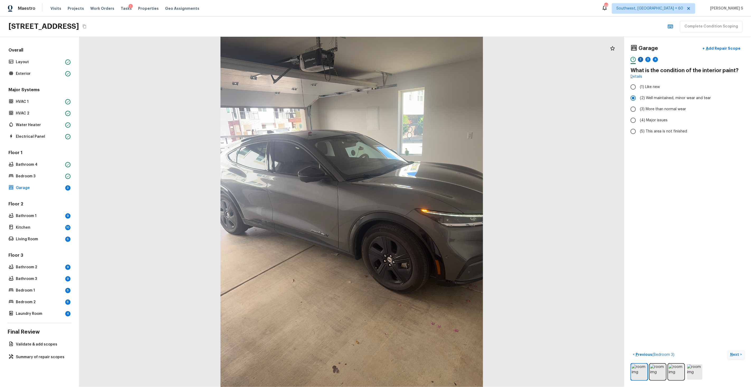
click at [643, 60] on div "2" at bounding box center [640, 59] width 5 height 5
click at [649, 110] on span "(2) No" at bounding box center [645, 111] width 11 height 5
click at [639, 110] on input "(2) No" at bounding box center [633, 111] width 11 height 11
radio input "true"
click at [647, 57] on div "3" at bounding box center [647, 59] width 5 height 5
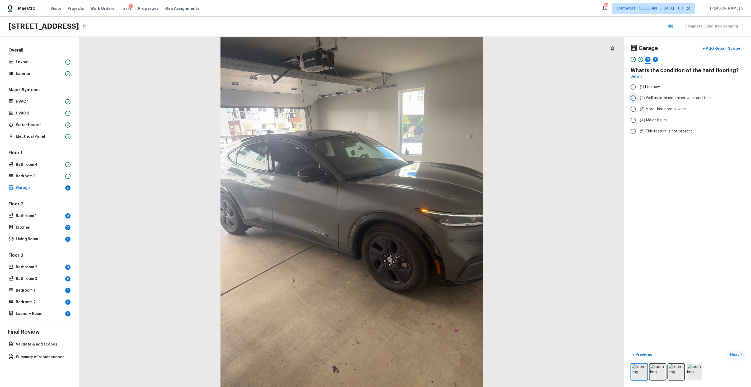
click at [654, 97] on span "(2) Well maintained, minor wear and tear" at bounding box center [675, 97] width 71 height 5
click at [639, 97] on input "(2) Well maintained, minor wear and tear" at bounding box center [633, 97] width 11 height 11
radio input "true"
click at [656, 61] on div "4" at bounding box center [655, 59] width 5 height 5
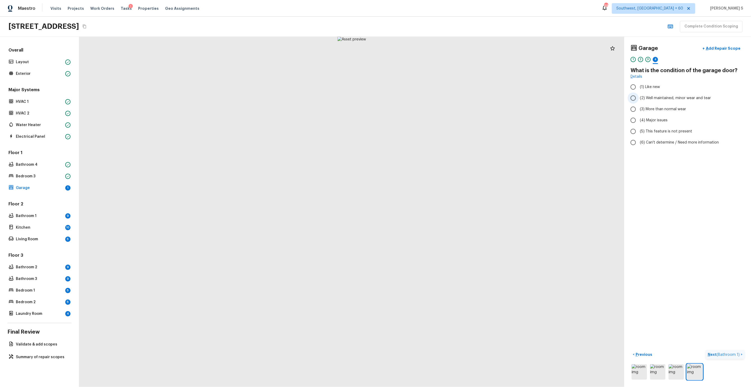
click at [663, 98] on span "(2) Well maintained, minor wear and tear" at bounding box center [675, 97] width 71 height 5
click at [639, 98] on input "(2) Well maintained, minor wear and tear" at bounding box center [633, 97] width 11 height 11
radio input "true"
click at [722, 355] on span "( Bathroom 1 )" at bounding box center [728, 355] width 23 height 4
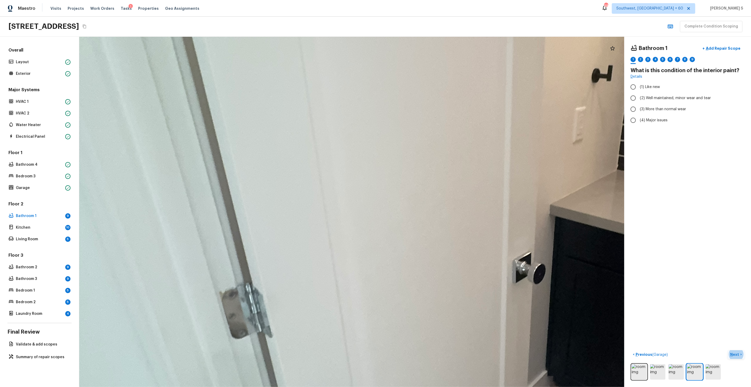
drag, startPoint x: 364, startPoint y: 202, endPoint x: 242, endPoint y: -36, distance: 267.2
click at [242, 0] on html "Maestro Visits Projects Work Orders Tasks 1 Properties Geo Assignments 683 Sout…" at bounding box center [375, 193] width 751 height 387
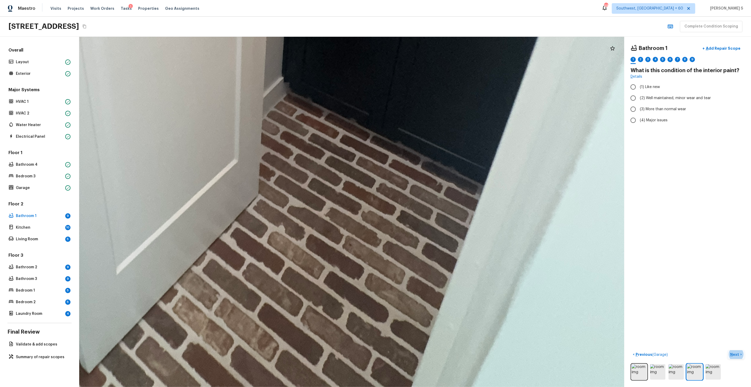
drag, startPoint x: 361, startPoint y: 123, endPoint x: 158, endPoint y: -30, distance: 254.0
click at [158, 0] on html "Maestro Visits Projects Work Orders Tasks 1 Properties Geo Assignments 683 Sout…" at bounding box center [375, 193] width 751 height 387
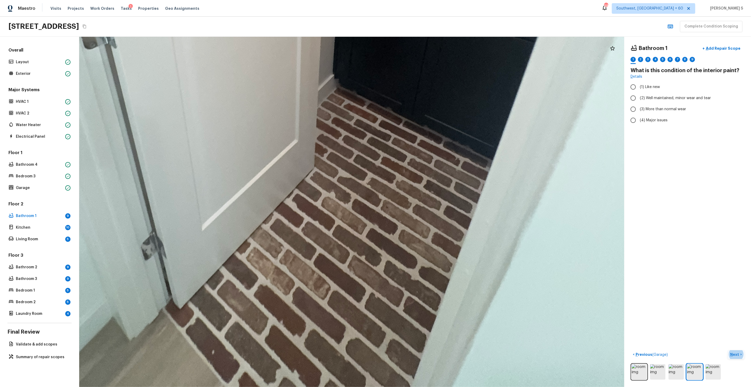
drag, startPoint x: 369, startPoint y: 304, endPoint x: 283, endPoint y: 171, distance: 158.4
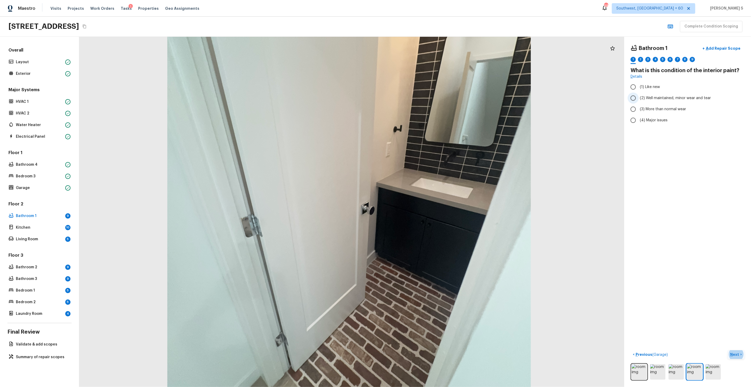
click at [647, 98] on span "(2) Well maintained, minor wear and tear" at bounding box center [675, 97] width 71 height 5
click at [639, 98] on input "(2) Well maintained, minor wear and tear" at bounding box center [633, 97] width 11 height 11
radio input "true"
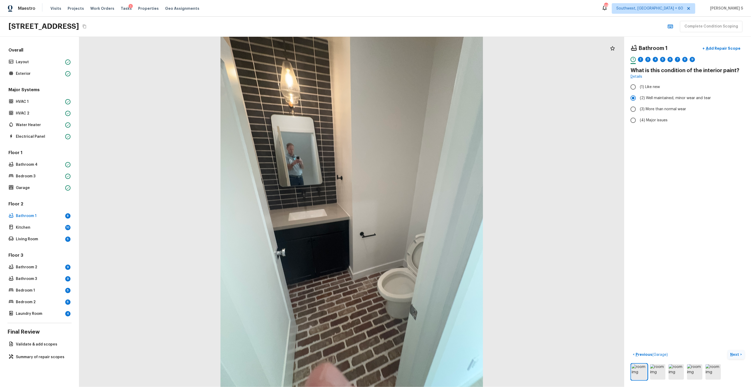
click at [642, 62] on div "2" at bounding box center [640, 61] width 5 height 8
click at [637, 109] on input "(2) No" at bounding box center [633, 111] width 11 height 11
radio input "true"
click at [649, 60] on div "3" at bounding box center [647, 59] width 5 height 5
click at [652, 99] on span "(2) Well maintained, minor wear and tear" at bounding box center [675, 97] width 71 height 5
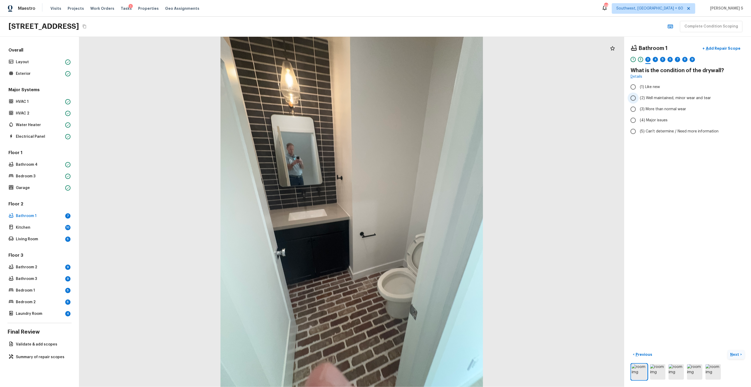
click at [639, 99] on input "(2) Well maintained, minor wear and tear" at bounding box center [633, 97] width 11 height 11
radio input "true"
click at [658, 58] on div "4" at bounding box center [655, 59] width 5 height 5
click at [653, 150] on span "(6) Vinyl" at bounding box center [647, 152] width 14 height 5
click at [639, 150] on input "(6) Vinyl" at bounding box center [633, 152] width 11 height 11
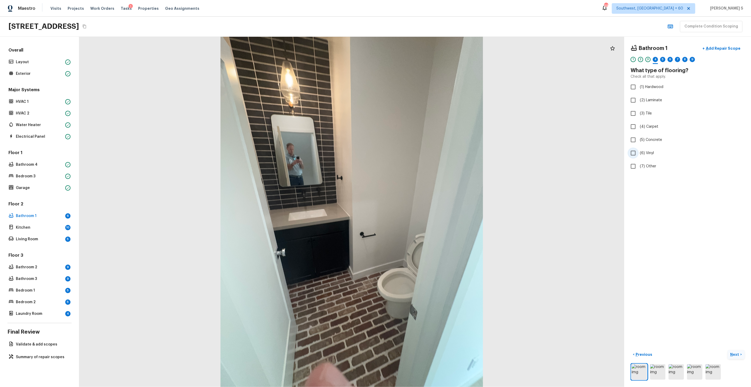
checkbox input "true"
click at [661, 59] on div "5" at bounding box center [662, 59] width 5 height 5
click at [644, 100] on span "(2) Well maintained, minor wear and tear" at bounding box center [675, 97] width 71 height 5
click at [639, 100] on input "(2) Well maintained, minor wear and tear" at bounding box center [633, 97] width 11 height 11
radio input "true"
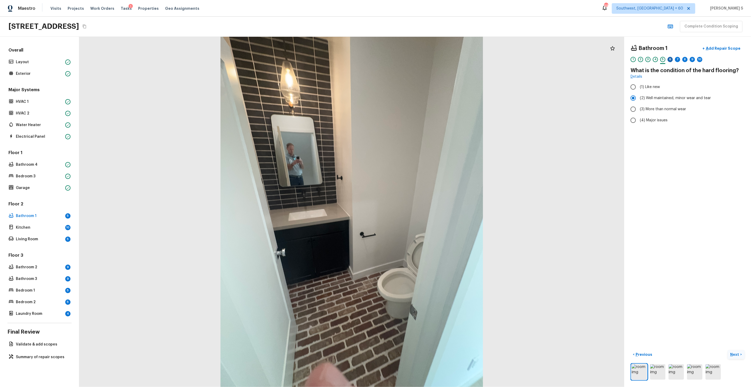
click at [671, 59] on div "6" at bounding box center [670, 59] width 5 height 5
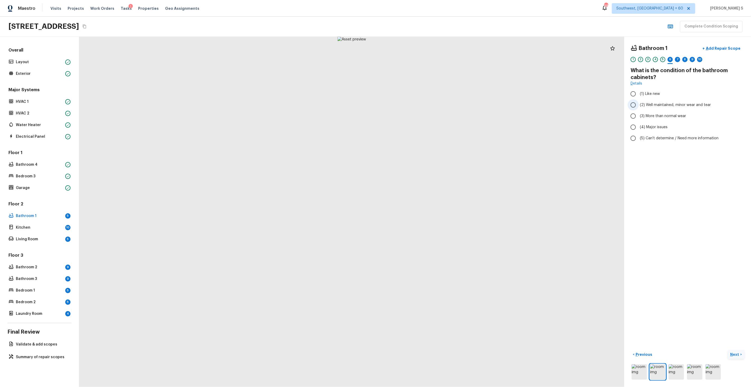
click at [675, 105] on span "(2) Well maintained, minor wear and tear" at bounding box center [675, 104] width 71 height 5
click at [639, 105] on input "(2) Well maintained, minor wear and tear" at bounding box center [633, 104] width 11 height 11
radio input "true"
click at [679, 61] on div "7" at bounding box center [677, 59] width 5 height 5
click at [646, 99] on span "(2) No" at bounding box center [645, 99] width 11 height 5
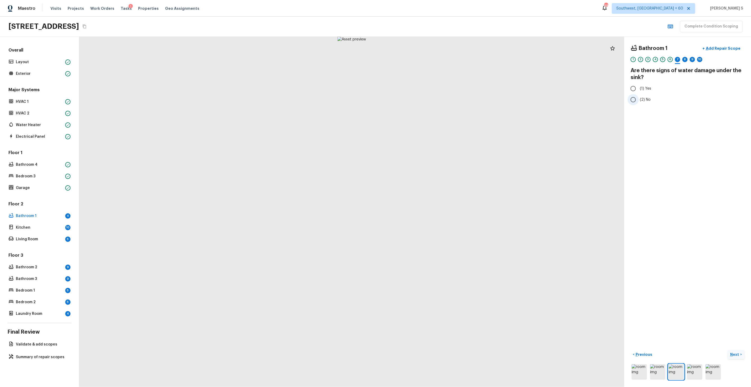
click at [639, 99] on input "(2) No" at bounding box center [633, 99] width 11 height 11
radio input "true"
click at [683, 58] on div "8" at bounding box center [684, 59] width 5 height 5
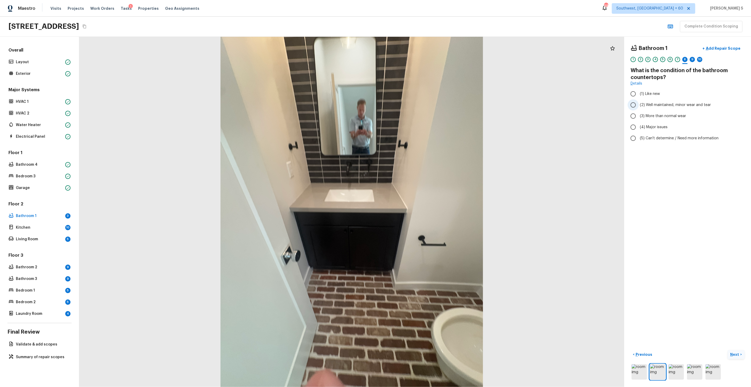
click at [654, 104] on span "(2) Well maintained, minor wear and tear" at bounding box center [675, 104] width 71 height 5
click at [639, 104] on input "(2) Well maintained, minor wear and tear" at bounding box center [633, 104] width 11 height 11
radio input "true"
click at [692, 59] on div "9" at bounding box center [692, 59] width 5 height 5
click at [654, 104] on span "(2) Well maintained, minor wear and tear" at bounding box center [675, 104] width 71 height 5
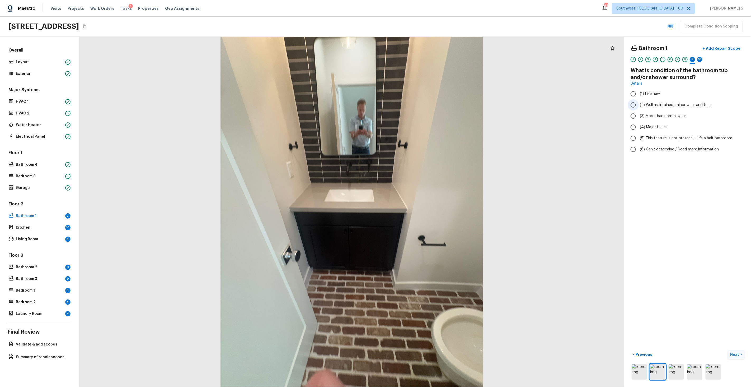
click at [639, 104] on input "(2) Well maintained, minor wear and tear" at bounding box center [633, 104] width 11 height 11
radio input "true"
click at [684, 139] on span "(5) This feature is not present — it's a half bathroom" at bounding box center [686, 137] width 92 height 5
click at [639, 139] on input "(5) This feature is not present — it's a half bathroom" at bounding box center [633, 138] width 11 height 11
radio input "true"
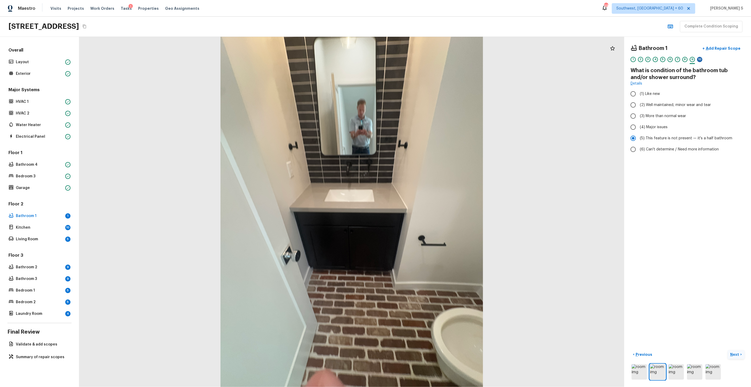
click at [699, 60] on div "10" at bounding box center [699, 59] width 5 height 5
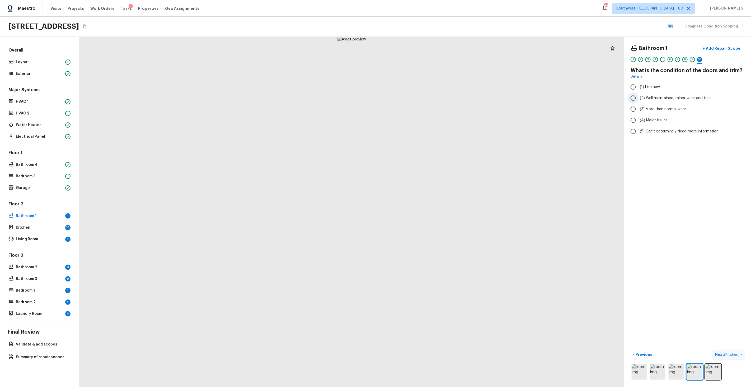
click at [666, 98] on span "(2) Well maintained, minor wear and tear" at bounding box center [675, 97] width 71 height 5
click at [639, 98] on input "(2) Well maintained, minor wear and tear" at bounding box center [633, 97] width 11 height 11
radio input "true"
click at [692, 161] on div "Bathroom 1 + Add Repair Scope 1 2 3 4 5 6 7 8 9 10 What is the condition of the…" at bounding box center [687, 212] width 127 height 350
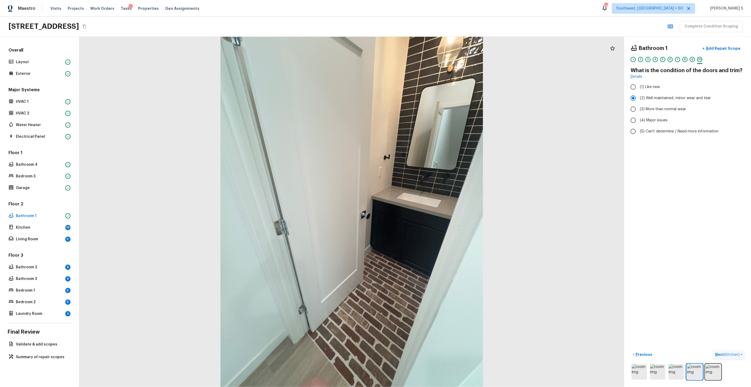
click at [731, 353] on span "( Kitchen )" at bounding box center [732, 355] width 16 height 4
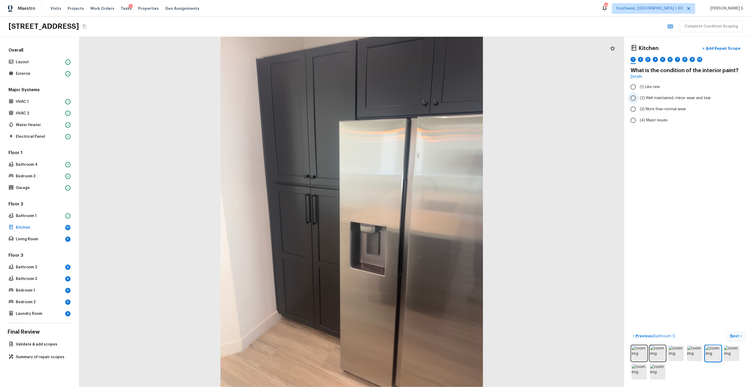
click at [696, 97] on span "(2) Well maintained, minor wear and tear" at bounding box center [675, 97] width 71 height 5
click at [639, 97] on input "(2) Well maintained, minor wear and tear" at bounding box center [633, 97] width 11 height 11
radio input "true"
click at [641, 59] on div "2" at bounding box center [640, 59] width 5 height 5
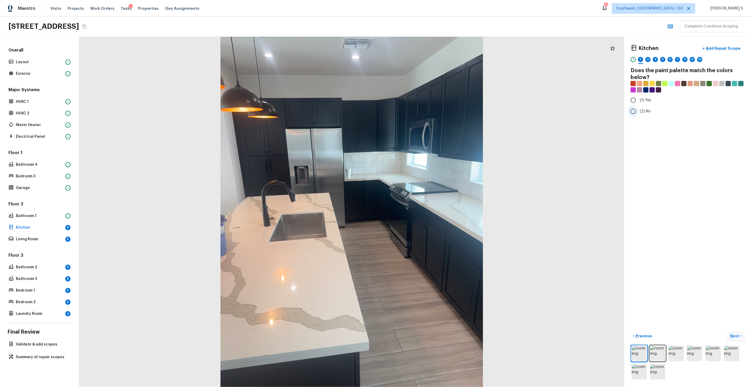
click at [647, 114] on span "(2) No" at bounding box center [645, 111] width 11 height 5
click at [639, 114] on input "(2) No" at bounding box center [633, 111] width 11 height 11
radio input "true"
click at [647, 60] on div "3" at bounding box center [647, 59] width 5 height 5
click at [650, 91] on label "(1) Like new" at bounding box center [684, 86] width 113 height 11
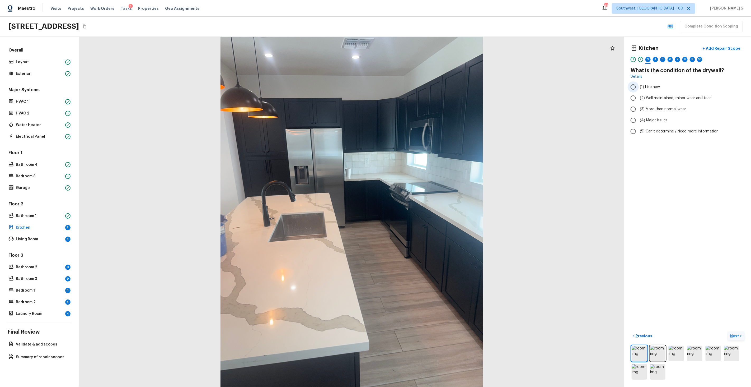
click at [639, 91] on input "(1) Like new" at bounding box center [633, 86] width 11 height 11
radio input "true"
click at [650, 95] on label "(2) Well maintained, minor wear and tear" at bounding box center [684, 97] width 113 height 11
click at [639, 95] on input "(2) Well maintained, minor wear and tear" at bounding box center [633, 97] width 11 height 11
radio input "true"
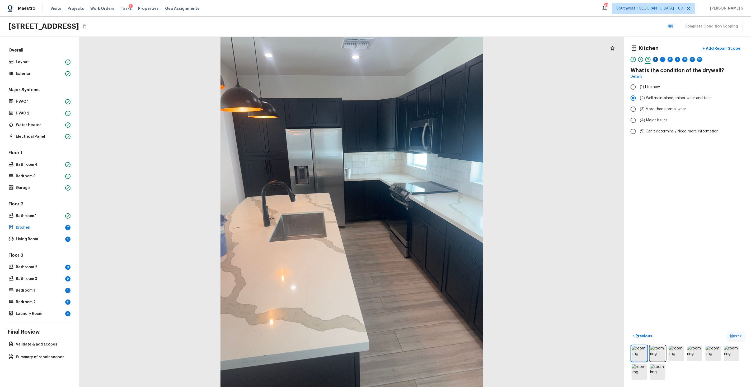
click at [655, 62] on div "4" at bounding box center [655, 59] width 5 height 5
click at [645, 115] on span "(3) Tile" at bounding box center [646, 113] width 12 height 5
click at [639, 115] on input "(3) Tile" at bounding box center [633, 113] width 11 height 11
checkbox input "true"
click at [662, 57] on div "5" at bounding box center [662, 59] width 5 height 5
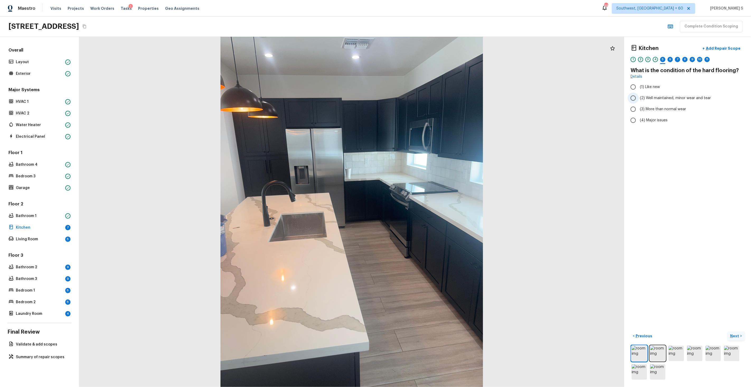
click at [651, 98] on span "(2) Well maintained, minor wear and tear" at bounding box center [675, 97] width 71 height 5
click at [639, 98] on input "(2) Well maintained, minor wear and tear" at bounding box center [633, 97] width 11 height 11
radio input "true"
click at [673, 59] on div "6" at bounding box center [670, 59] width 5 height 5
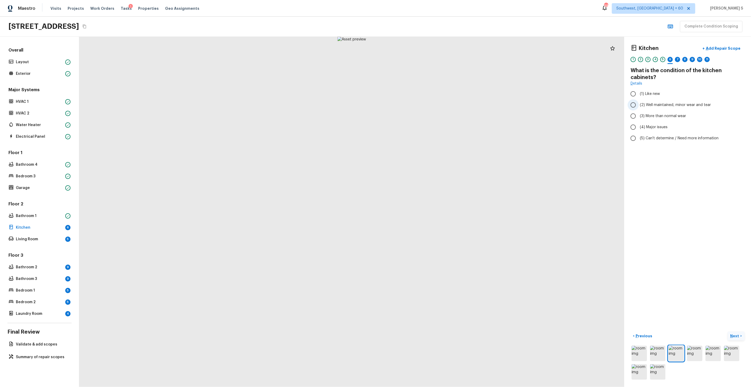
click at [664, 106] on span "(2) Well maintained, minor wear and tear" at bounding box center [675, 104] width 71 height 5
click at [639, 106] on input "(2) Well maintained, minor wear and tear" at bounding box center [633, 104] width 11 height 11
radio input "true"
click at [672, 63] on div at bounding box center [670, 63] width 5 height 1
click at [675, 61] on div "7" at bounding box center [677, 59] width 5 height 5
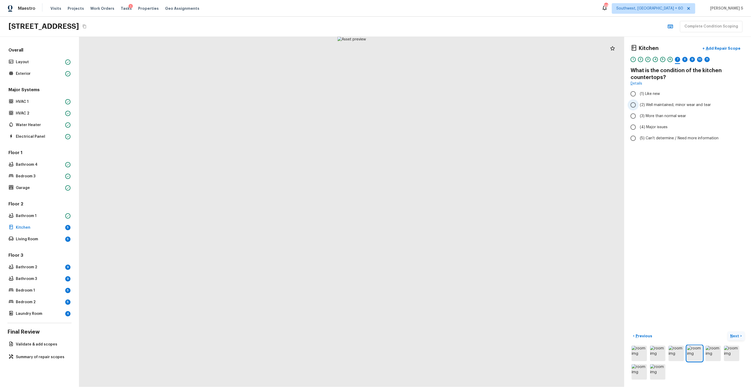
click at [656, 108] on label "(2) Well maintained, minor wear and tear" at bounding box center [684, 104] width 113 height 11
click at [639, 108] on input "(2) Well maintained, minor wear and tear" at bounding box center [633, 104] width 11 height 11
radio input "true"
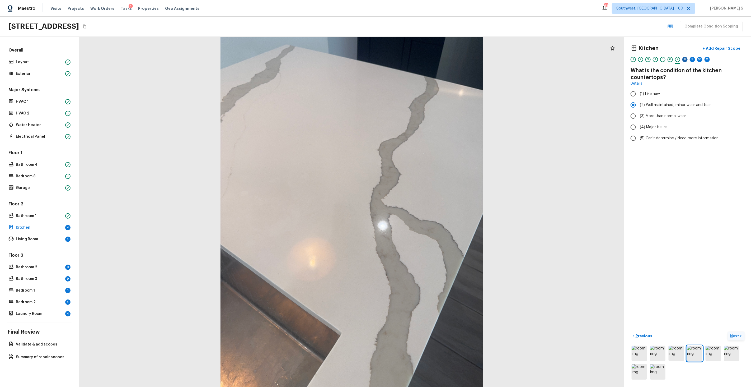
click at [684, 60] on div "8" at bounding box center [684, 59] width 5 height 5
click at [649, 108] on span "(3) Quartz" at bounding box center [649, 110] width 18 height 5
click at [639, 106] on input "(3) Quartz" at bounding box center [633, 110] width 11 height 11
radio input "true"
click at [690, 59] on div "9" at bounding box center [692, 59] width 5 height 5
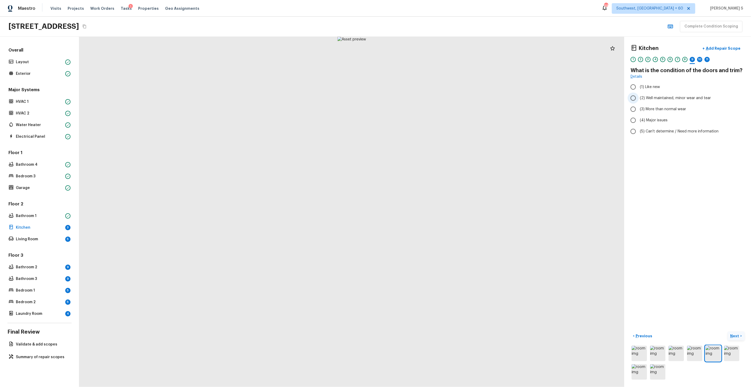
click at [669, 99] on span "(2) Well maintained, minor wear and tear" at bounding box center [675, 97] width 71 height 5
click at [639, 99] on input "(2) Well maintained, minor wear and tear" at bounding box center [633, 97] width 11 height 11
radio input "true"
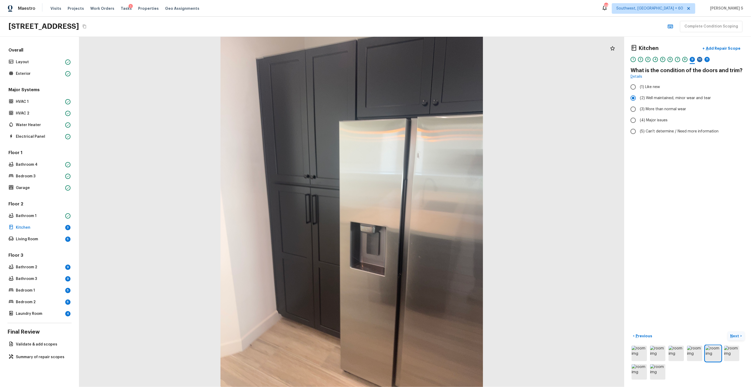
click at [701, 59] on div "10" at bounding box center [699, 59] width 5 height 5
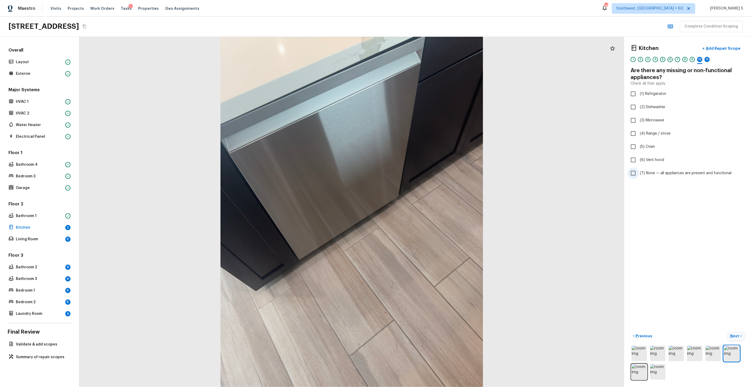
click at [653, 172] on span "(7) None — all appliances are present and functional" at bounding box center [686, 172] width 92 height 5
click at [639, 172] on input "(7) None — all appliances are present and functional" at bounding box center [633, 172] width 11 height 11
checkbox input "true"
click at [705, 60] on div "11" at bounding box center [706, 59] width 5 height 5
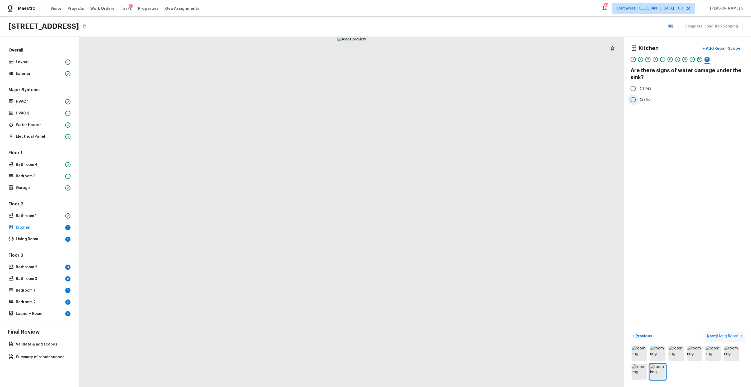
click at [648, 104] on label "(2) No" at bounding box center [684, 99] width 113 height 11
click at [639, 104] on input "(2) No" at bounding box center [633, 99] width 11 height 11
radio input "true"
click at [672, 59] on div "6" at bounding box center [670, 59] width 5 height 5
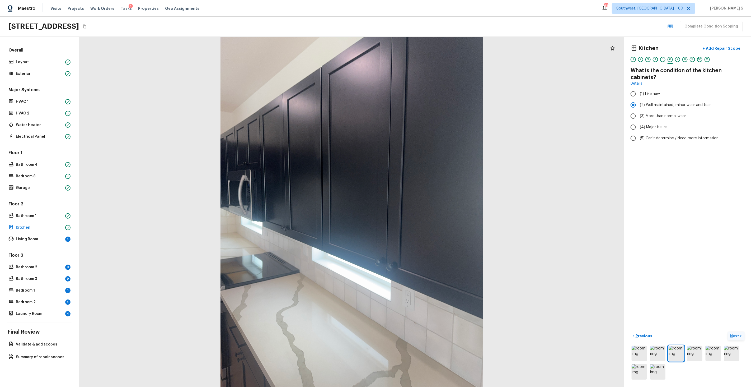
click at [738, 337] on p "Next" at bounding box center [735, 335] width 10 height 5
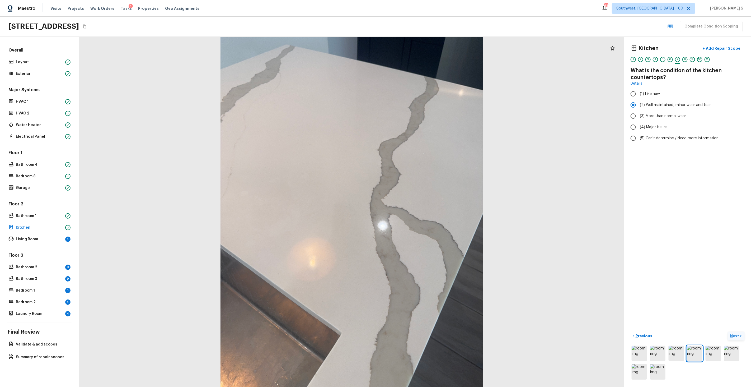
click at [738, 337] on p "Next" at bounding box center [735, 335] width 10 height 5
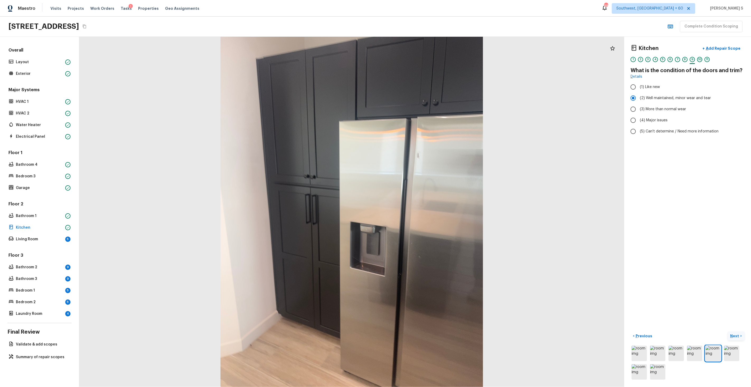
click at [738, 337] on p "Next" at bounding box center [735, 335] width 10 height 5
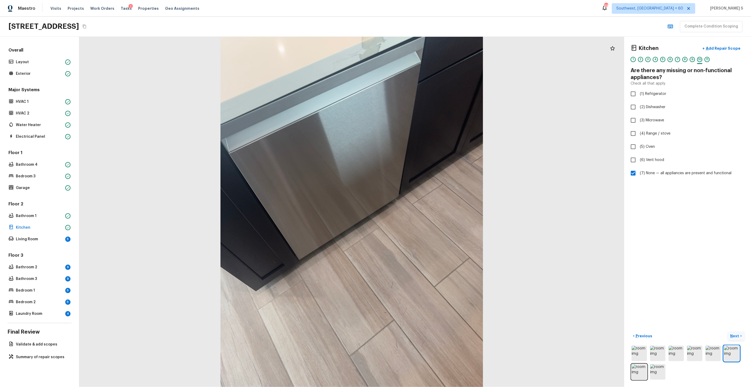
click at [738, 337] on p "Next" at bounding box center [735, 335] width 10 height 5
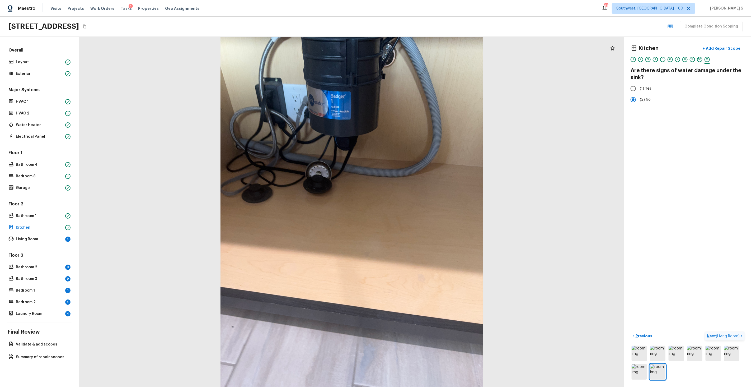
click at [738, 337] on span "( Living Room )" at bounding box center [728, 336] width 24 height 4
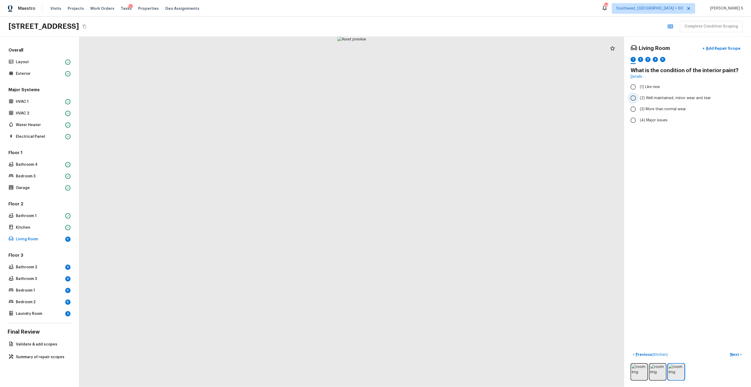
click at [643, 95] on label "(2) Well maintained, minor wear and tear" at bounding box center [684, 97] width 113 height 11
click at [639, 95] on input "(2) Well maintained, minor wear and tear" at bounding box center [633, 97] width 11 height 11
radio input "true"
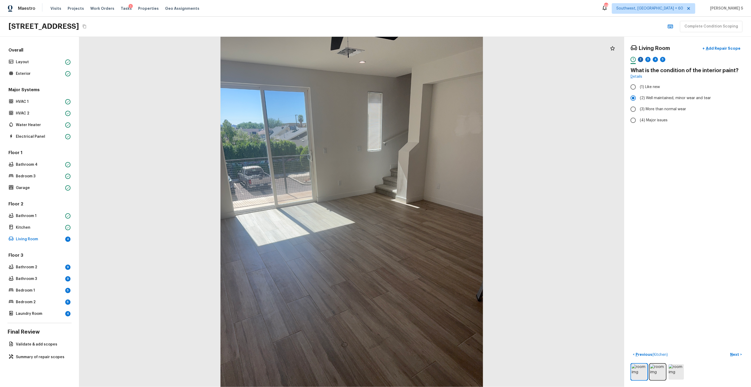
click at [641, 62] on div "2" at bounding box center [640, 59] width 5 height 5
click at [640, 115] on label "(2) No" at bounding box center [684, 111] width 113 height 11
click at [639, 115] on input "(2) No" at bounding box center [633, 111] width 11 height 11
radio input "true"
click at [652, 62] on div "1 2 3 4 5" at bounding box center [688, 61] width 114 height 8
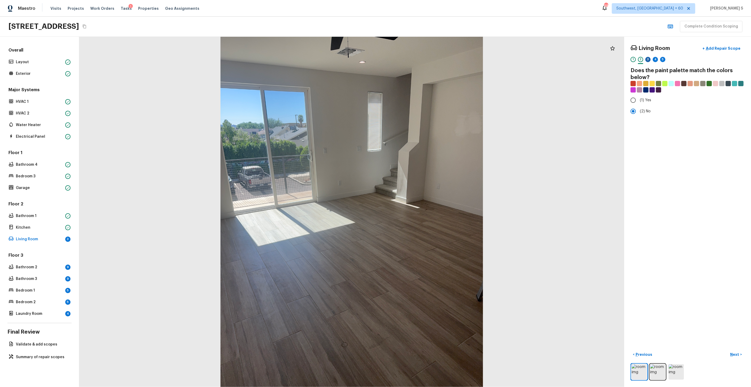
click at [649, 59] on div "3" at bounding box center [647, 59] width 5 height 5
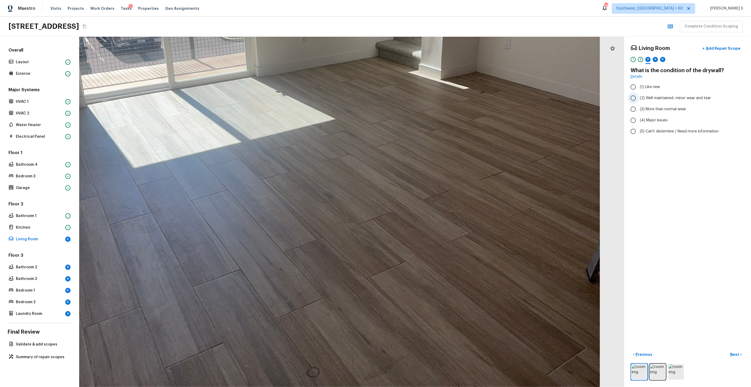
click at [640, 96] on span "(2) Well maintained, minor wear and tear" at bounding box center [675, 97] width 71 height 5
click at [639, 96] on input "(2) Well maintained, minor wear and tear" at bounding box center [633, 97] width 11 height 11
radio input "true"
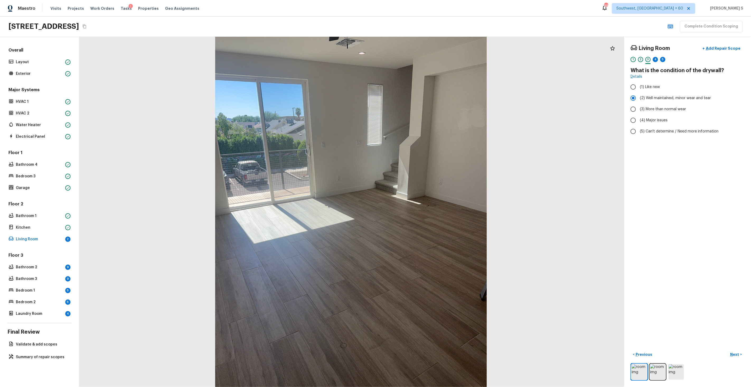
click at [653, 60] on div "4" at bounding box center [655, 61] width 5 height 8
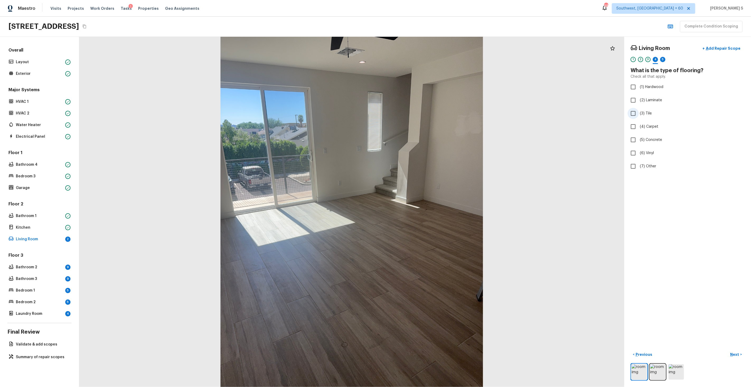
click at [647, 112] on span "(3) Tile" at bounding box center [646, 113] width 12 height 5
click at [639, 112] on input "(3) Tile" at bounding box center [633, 113] width 11 height 11
checkbox input "true"
click at [665, 59] on div "5" at bounding box center [662, 59] width 5 height 5
click at [654, 95] on span "(2) Well maintained, minor wear and tear" at bounding box center [675, 97] width 71 height 5
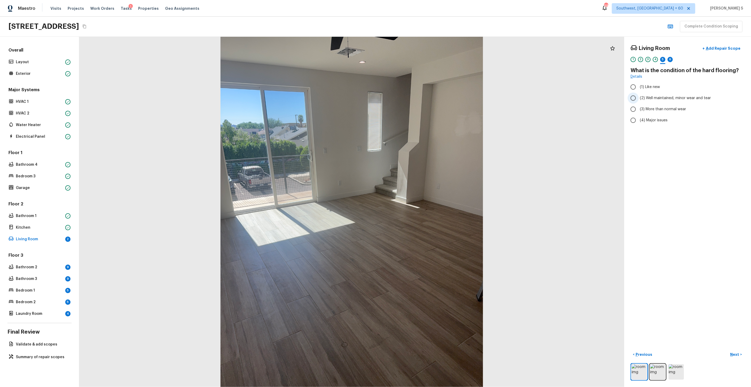
click at [639, 95] on input "(2) Well maintained, minor wear and tear" at bounding box center [633, 97] width 11 height 11
radio input "true"
click at [669, 60] on div "6" at bounding box center [670, 59] width 5 height 5
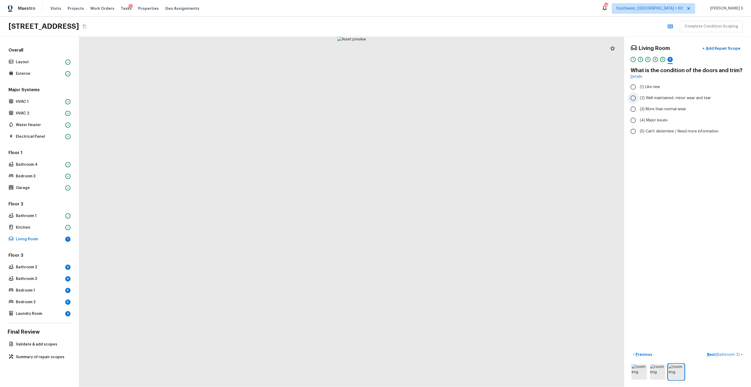
click at [642, 100] on span "(2) Well maintained, minor wear and tear" at bounding box center [675, 97] width 71 height 5
click at [639, 100] on input "(2) Well maintained, minor wear and tear" at bounding box center [633, 97] width 11 height 11
radio input "true"
click at [720, 351] on p "Next ( Bathroom 2 )" at bounding box center [724, 354] width 34 height 6
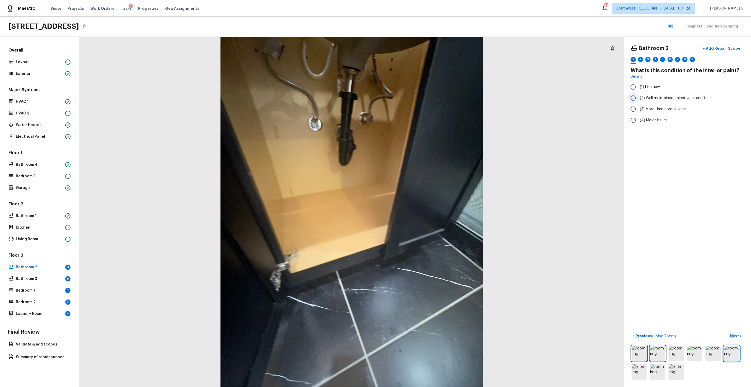
click at [650, 96] on span "(2) Well maintained, minor wear and tear" at bounding box center [675, 97] width 71 height 5
click at [639, 96] on input "(2) Well maintained, minor wear and tear" at bounding box center [633, 97] width 11 height 11
radio input "true"
click at [637, 59] on div "1 2 3 4 5 6 7 8 9" at bounding box center [688, 61] width 114 height 8
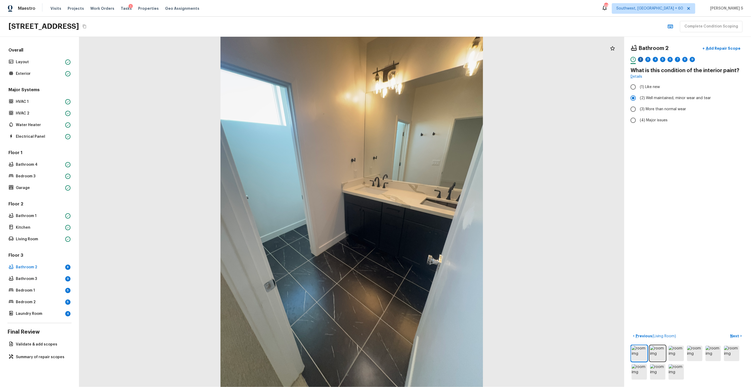
click at [639, 60] on div "2" at bounding box center [640, 59] width 5 height 5
click at [647, 112] on span "(2) No" at bounding box center [645, 111] width 11 height 5
click at [639, 112] on input "(2) No" at bounding box center [633, 111] width 11 height 11
radio input "true"
click at [647, 59] on div "3" at bounding box center [647, 59] width 5 height 5
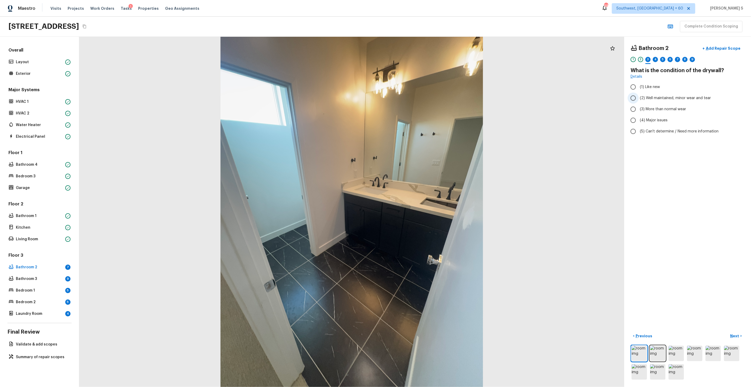
click at [650, 96] on span "(2) Well maintained, minor wear and tear" at bounding box center [675, 97] width 71 height 5
click at [639, 96] on input "(2) Well maintained, minor wear and tear" at bounding box center [633, 97] width 11 height 11
radio input "true"
click at [657, 57] on div "4" at bounding box center [655, 59] width 5 height 5
click at [641, 111] on span "(3) Tile" at bounding box center [646, 113] width 12 height 5
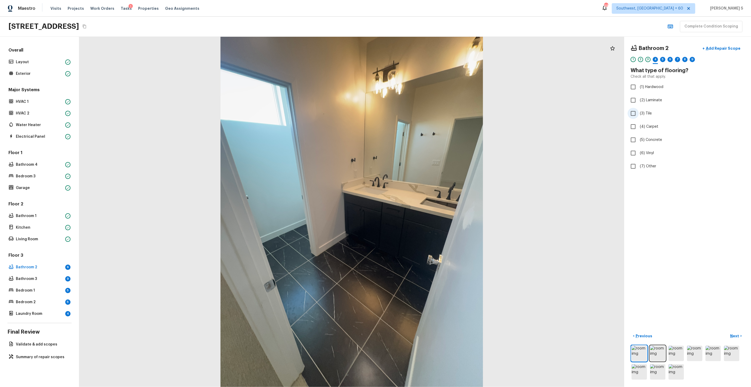
click at [639, 110] on input "(3) Tile" at bounding box center [633, 113] width 11 height 11
checkbox input "true"
click at [663, 60] on div "5" at bounding box center [662, 59] width 5 height 5
click at [658, 98] on span "(2) Well maintained, minor wear and tear" at bounding box center [675, 97] width 71 height 5
click at [639, 98] on input "(2) Well maintained, minor wear and tear" at bounding box center [633, 97] width 11 height 11
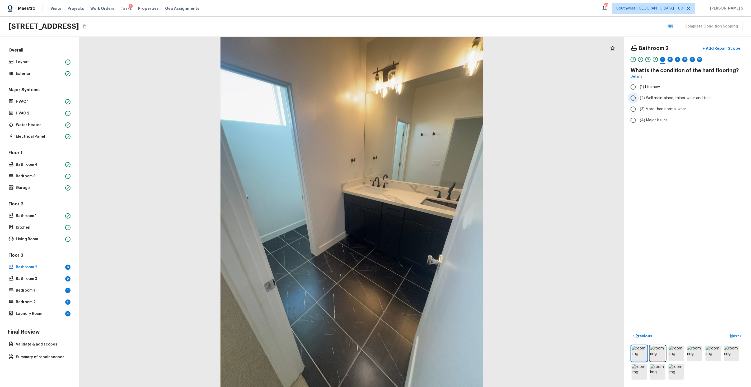
radio input "true"
click at [671, 59] on div "6" at bounding box center [670, 59] width 5 height 5
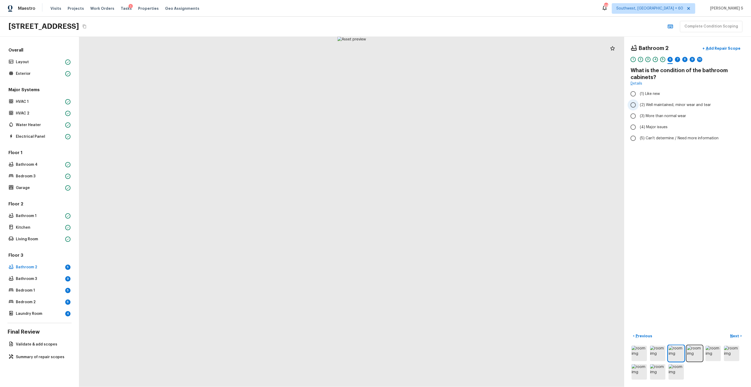
click at [668, 105] on span "(2) Well maintained, minor wear and tear" at bounding box center [675, 104] width 71 height 5
click at [639, 105] on input "(2) Well maintained, minor wear and tear" at bounding box center [633, 104] width 11 height 11
radio input "true"
click at [679, 58] on div "7" at bounding box center [677, 59] width 5 height 5
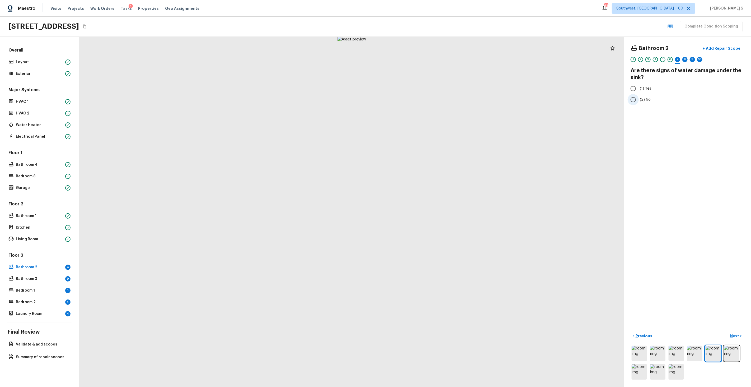
click at [642, 102] on label "(2) No" at bounding box center [684, 99] width 113 height 11
click at [639, 102] on input "(2) No" at bounding box center [633, 99] width 11 height 11
radio input "true"
click at [685, 62] on div "8" at bounding box center [684, 61] width 5 height 8
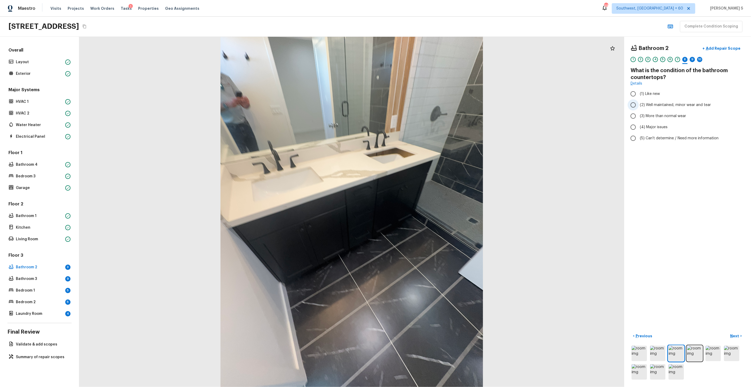
click at [658, 107] on span "(2) Well maintained, minor wear and tear" at bounding box center [675, 104] width 71 height 5
click at [639, 107] on input "(2) Well maintained, minor wear and tear" at bounding box center [633, 104] width 11 height 11
radio input "true"
click at [694, 60] on div "9" at bounding box center [692, 59] width 5 height 5
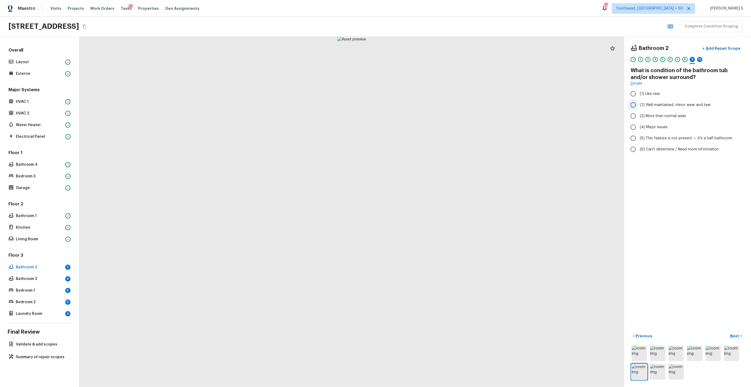
click at [666, 104] on span "(2) Well maintained, minor wear and tear" at bounding box center [675, 104] width 71 height 5
click at [639, 104] on input "(2) Well maintained, minor wear and tear" at bounding box center [633, 104] width 11 height 11
radio input "true"
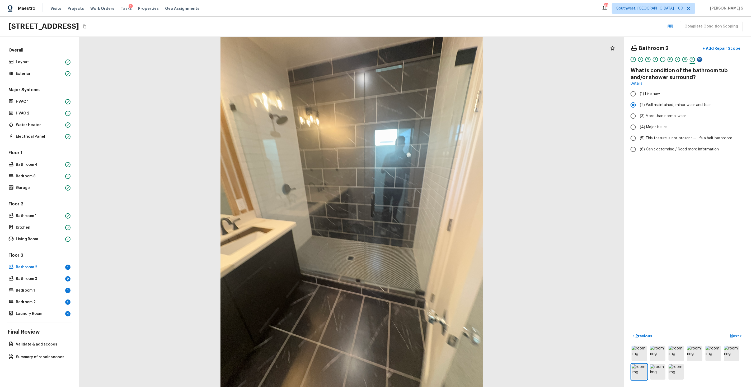
click at [699, 59] on div "10" at bounding box center [699, 59] width 5 height 5
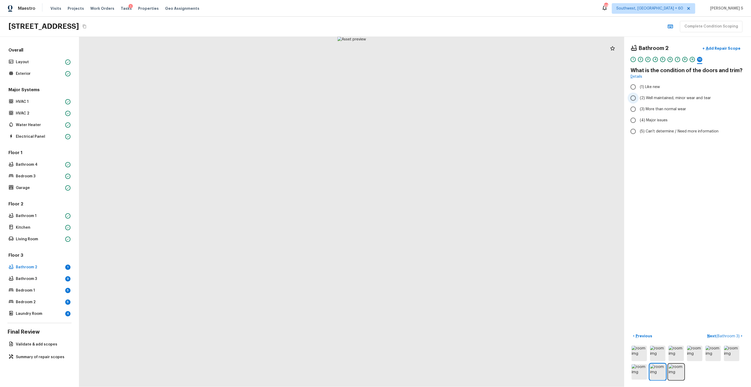
click at [675, 100] on span "(2) Well maintained, minor wear and tear" at bounding box center [675, 97] width 71 height 5
click at [639, 100] on input "(2) Well maintained, minor wear and tear" at bounding box center [633, 97] width 11 height 11
radio input "true"
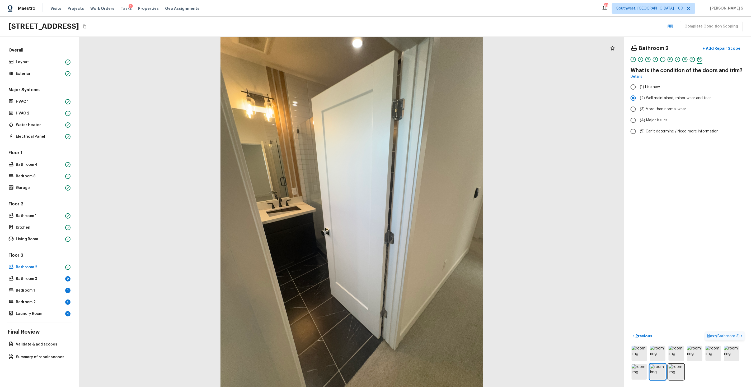
click at [721, 335] on span "( Bathroom 3 )" at bounding box center [728, 336] width 24 height 4
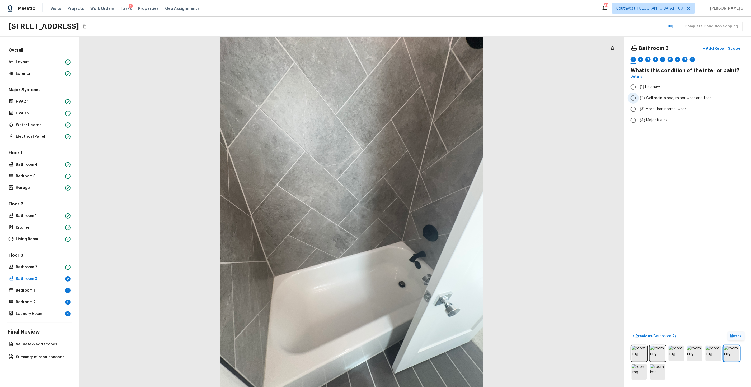
click at [646, 96] on span "(2) Well maintained, minor wear and tear" at bounding box center [675, 97] width 71 height 5
click at [639, 96] on input "(2) Well maintained, minor wear and tear" at bounding box center [633, 97] width 11 height 11
radio input "true"
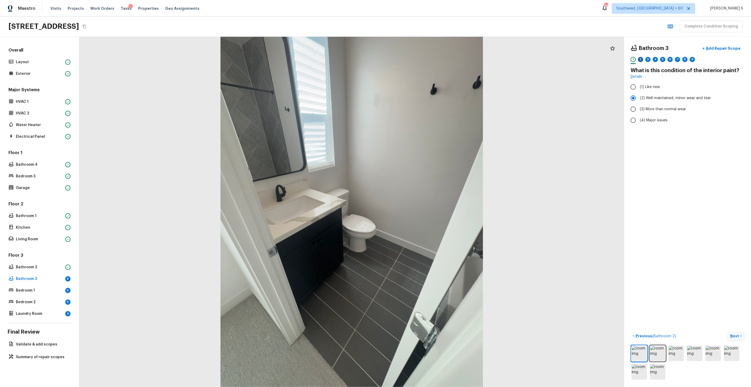
click at [641, 59] on div "2" at bounding box center [640, 59] width 5 height 5
click at [646, 112] on span "(2) No" at bounding box center [645, 111] width 11 height 5
click at [639, 112] on input "(2) No" at bounding box center [633, 111] width 11 height 11
radio input "true"
click at [650, 58] on div "3" at bounding box center [647, 59] width 5 height 5
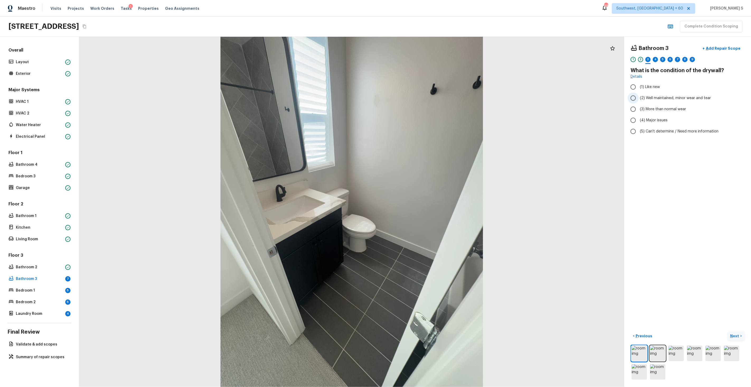
click at [654, 97] on span "(2) Well maintained, minor wear and tear" at bounding box center [675, 97] width 71 height 5
click at [639, 97] on input "(2) Well maintained, minor wear and tear" at bounding box center [633, 97] width 11 height 11
radio input "true"
click at [657, 58] on div "4" at bounding box center [655, 59] width 5 height 5
click at [647, 114] on span "(3) Tile" at bounding box center [646, 113] width 12 height 5
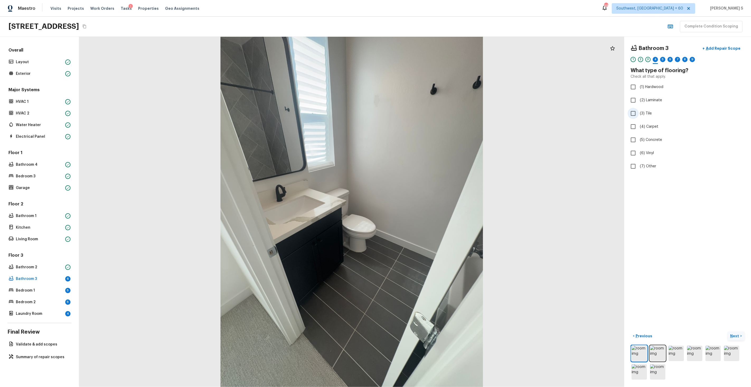
click at [639, 114] on input "(3) Tile" at bounding box center [633, 113] width 11 height 11
checkbox input "true"
click at [662, 58] on div "5" at bounding box center [662, 59] width 5 height 5
click at [650, 98] on span "(2) Well maintained, minor wear and tear" at bounding box center [675, 97] width 71 height 5
click at [639, 98] on input "(2) Well maintained, minor wear and tear" at bounding box center [633, 97] width 11 height 11
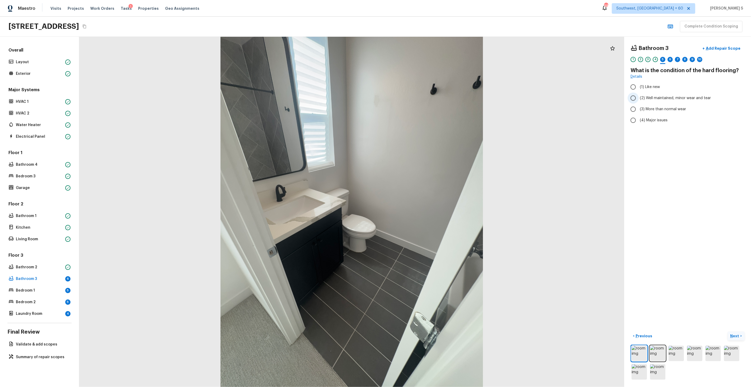
radio input "true"
click at [670, 59] on div "6" at bounding box center [670, 59] width 5 height 5
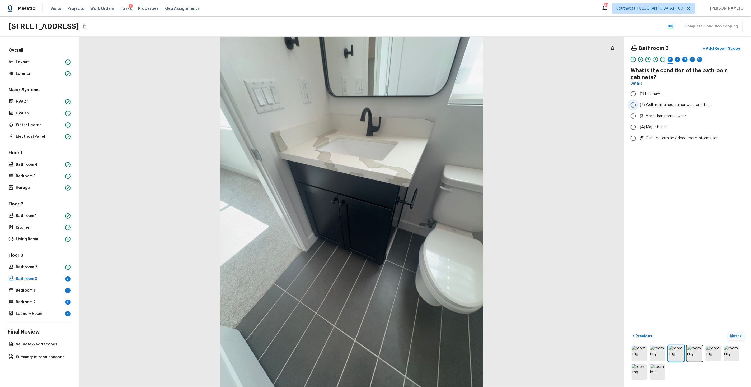
click at [665, 102] on span "(2) Well maintained, minor wear and tear" at bounding box center [675, 104] width 71 height 5
click at [639, 102] on input "(2) Well maintained, minor wear and tear" at bounding box center [633, 104] width 11 height 11
radio input "true"
click at [679, 62] on div "7" at bounding box center [677, 61] width 5 height 8
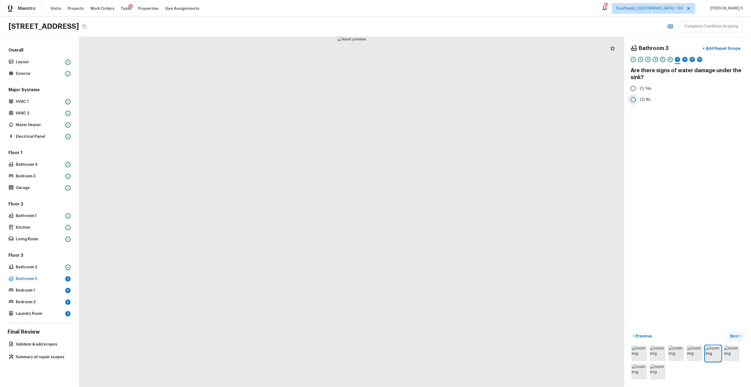
click at [650, 97] on label "(2) No" at bounding box center [684, 99] width 113 height 11
click at [639, 97] on input "(2) No" at bounding box center [633, 99] width 11 height 11
radio input "true"
click at [684, 61] on div "8" at bounding box center [684, 59] width 5 height 5
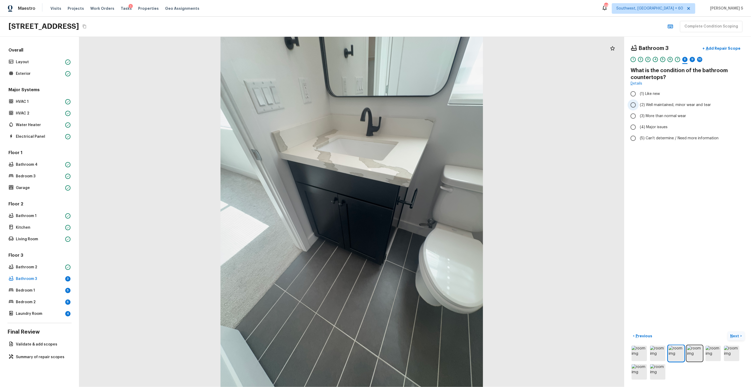
click at [655, 102] on span "(2) Well maintained, minor wear and tear" at bounding box center [675, 104] width 71 height 5
click at [639, 102] on input "(2) Well maintained, minor wear and tear" at bounding box center [633, 104] width 11 height 11
radio input "true"
drag, startPoint x: 693, startPoint y: 61, endPoint x: 697, endPoint y: 64, distance: 4.3
click at [693, 61] on div "9" at bounding box center [692, 59] width 5 height 5
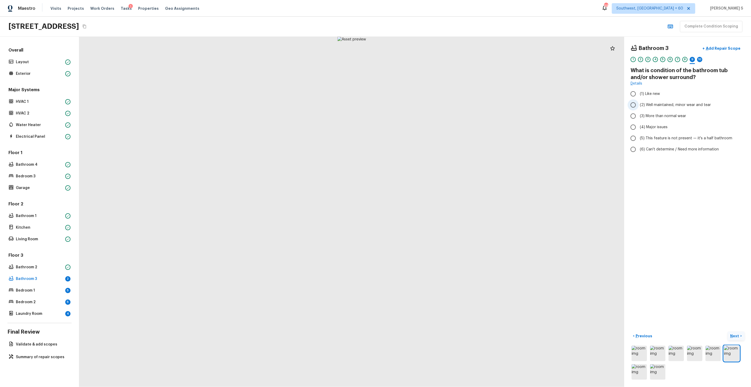
click at [642, 106] on span "(2) Well maintained, minor wear and tear" at bounding box center [675, 104] width 71 height 5
click at [639, 106] on input "(2) Well maintained, minor wear and tear" at bounding box center [633, 104] width 11 height 11
radio input "true"
click at [699, 57] on div "10" at bounding box center [699, 59] width 5 height 5
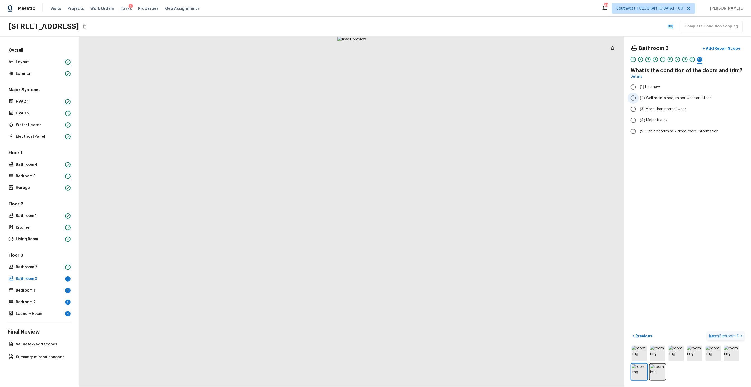
click at [673, 97] on span "(2) Well maintained, minor wear and tear" at bounding box center [675, 97] width 71 height 5
click at [639, 97] on input "(2) Well maintained, minor wear and tear" at bounding box center [633, 97] width 11 height 11
radio input "true"
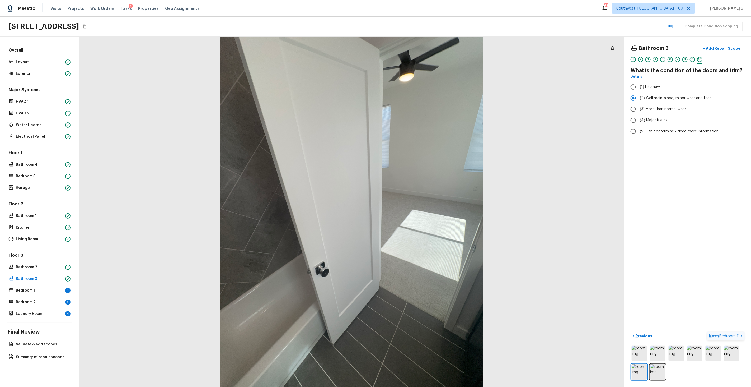
click at [714, 334] on p "Next ( Bedroom 1 )" at bounding box center [725, 336] width 32 height 6
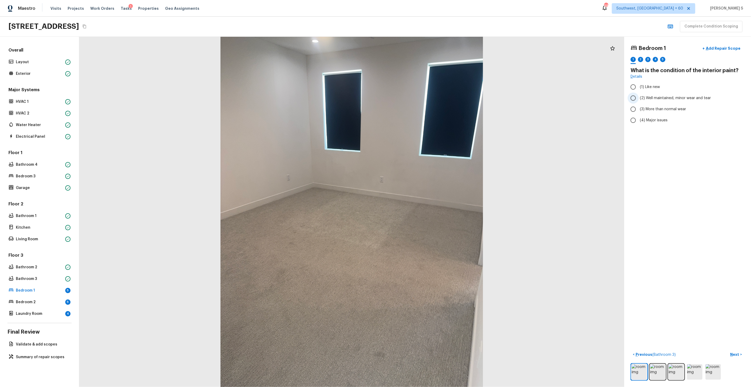
click at [655, 102] on label "(2) Well maintained, minor wear and tear" at bounding box center [684, 97] width 113 height 11
click at [639, 102] on input "(2) Well maintained, minor wear and tear" at bounding box center [633, 97] width 11 height 11
radio input "true"
click at [640, 60] on div "2" at bounding box center [640, 59] width 5 height 5
click at [641, 111] on span "(2) No" at bounding box center [645, 111] width 11 height 5
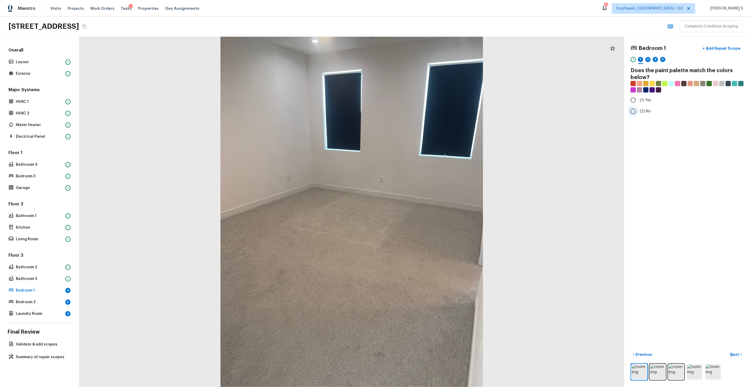
click at [639, 111] on input "(2) No" at bounding box center [633, 111] width 11 height 11
radio input "true"
click at [650, 59] on div "3" at bounding box center [647, 59] width 5 height 5
click at [655, 109] on span "(3) More than normal wear" at bounding box center [663, 108] width 46 height 5
click at [639, 109] on input "(3) More than normal wear" at bounding box center [633, 109] width 11 height 11
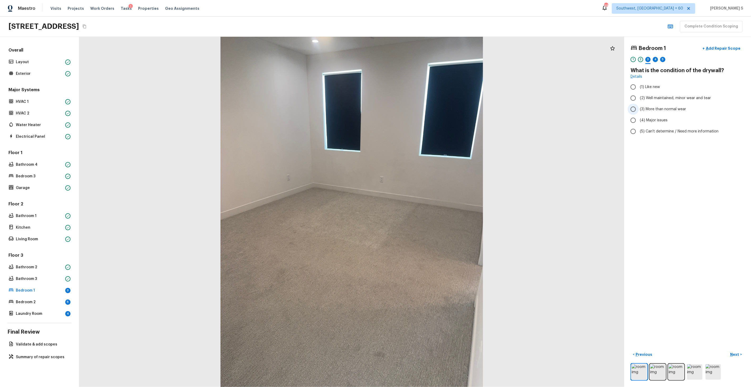
radio input "true"
click at [657, 59] on div "4" at bounding box center [655, 59] width 5 height 5
click at [651, 125] on span "(4) Carpet" at bounding box center [649, 126] width 18 height 5
click at [639, 125] on input "(4) Carpet" at bounding box center [633, 126] width 11 height 11
checkbox input "true"
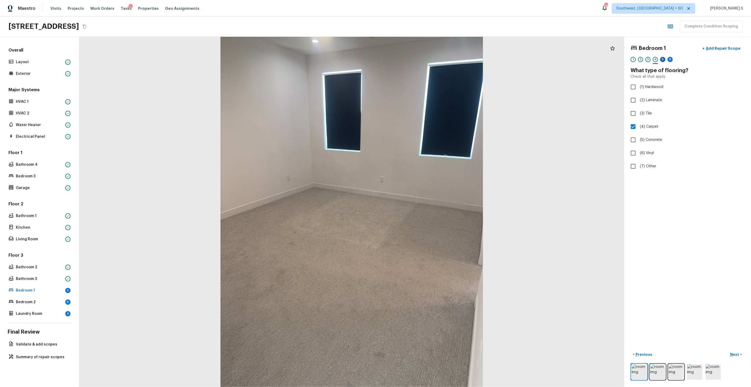
click at [664, 57] on div "5" at bounding box center [662, 59] width 5 height 5
click at [644, 100] on span "(2) Well maintained, minor wear and tear" at bounding box center [675, 97] width 71 height 5
click at [639, 100] on input "(2) Well maintained, minor wear and tear" at bounding box center [633, 97] width 11 height 11
radio input "true"
click at [664, 109] on span "(3) More than normal wear" at bounding box center [663, 108] width 46 height 5
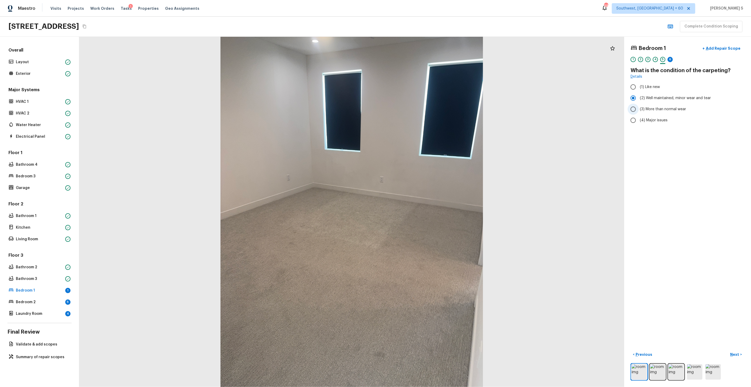
click at [639, 109] on input "(3) More than normal wear" at bounding box center [633, 109] width 11 height 11
radio input "true"
click at [671, 63] on div "6" at bounding box center [670, 61] width 5 height 8
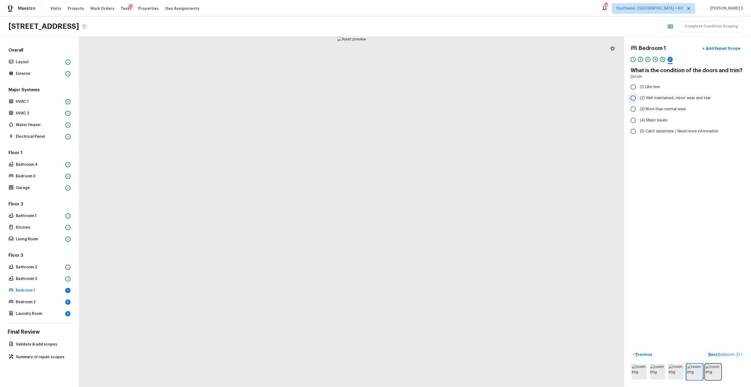
click at [651, 100] on span "(2) Well maintained, minor wear and tear" at bounding box center [675, 97] width 71 height 5
click at [639, 100] on input "(2) Well maintained, minor wear and tear" at bounding box center [633, 97] width 11 height 11
radio input "true"
click at [678, 232] on div "Bedroom 1 + Add Repair Scope 1 2 3 4 5 6 What is the condition of the doors and…" at bounding box center [687, 212] width 127 height 350
click at [713, 314] on div "Bedroom 1 + Add Repair Scope 1 2 3 4 5 6 What is the condition of the doors and…" at bounding box center [687, 212] width 127 height 350
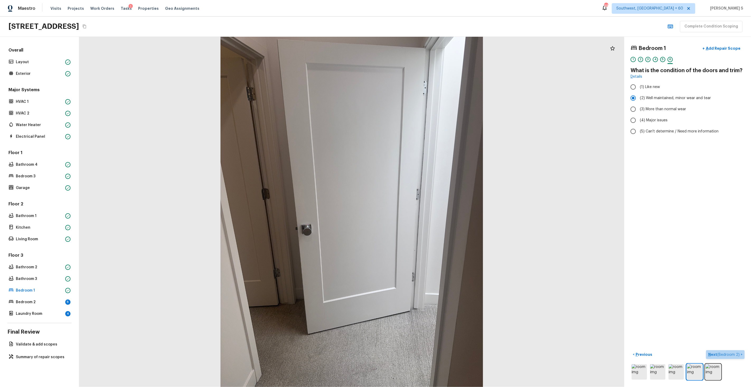
click at [731, 356] on span "( Bedroom 2 )" at bounding box center [728, 355] width 22 height 4
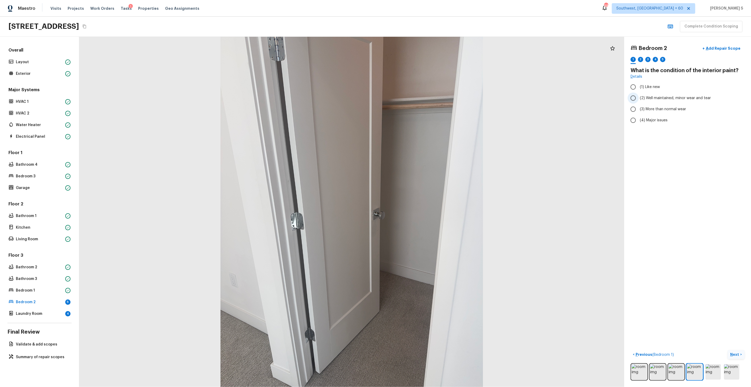
click at [646, 94] on label "(2) Well maintained, minor wear and tear" at bounding box center [684, 97] width 113 height 11
click at [639, 94] on input "(2) Well maintained, minor wear and tear" at bounding box center [633, 97] width 11 height 11
radio input "true"
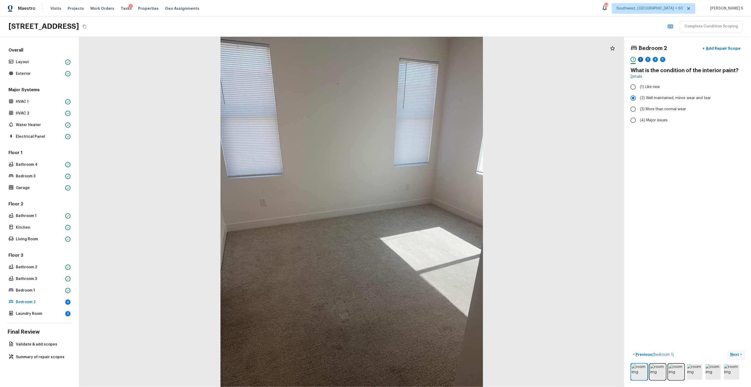
click at [641, 60] on div "2" at bounding box center [640, 59] width 5 height 5
click at [639, 110] on label "(2) No" at bounding box center [684, 111] width 113 height 11
click at [639, 110] on input "(2) No" at bounding box center [633, 111] width 11 height 11
radio input "true"
click at [647, 60] on div "3" at bounding box center [647, 59] width 5 height 5
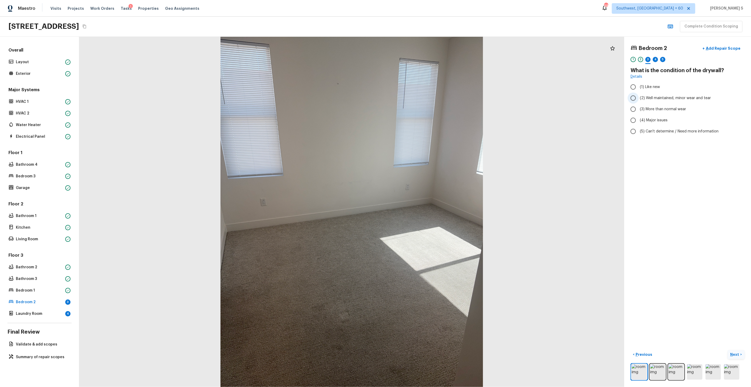
click at [650, 100] on span "(2) Well maintained, minor wear and tear" at bounding box center [675, 97] width 71 height 5
click at [639, 100] on input "(2) Well maintained, minor wear and tear" at bounding box center [633, 97] width 11 height 11
radio input "true"
click at [655, 59] on div "4" at bounding box center [655, 59] width 5 height 5
click at [645, 126] on span "(4) Carpet" at bounding box center [649, 126] width 18 height 5
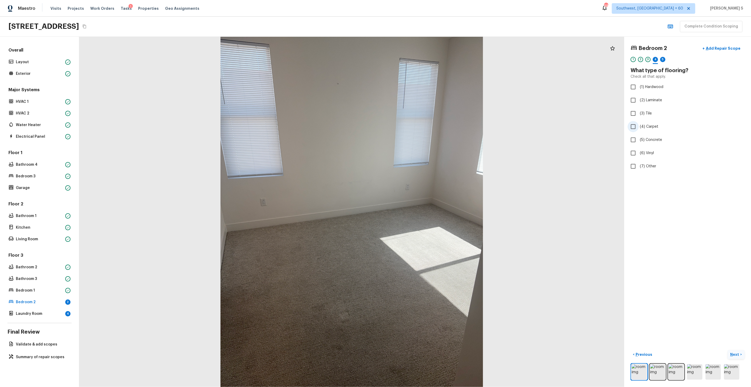
click at [639, 126] on input "(4) Carpet" at bounding box center [633, 126] width 11 height 11
checkbox input "true"
click at [662, 59] on div "5" at bounding box center [662, 59] width 5 height 5
click at [649, 109] on span "(3) More than normal wear" at bounding box center [663, 108] width 46 height 5
click at [639, 109] on input "(3) More than normal wear" at bounding box center [633, 109] width 11 height 11
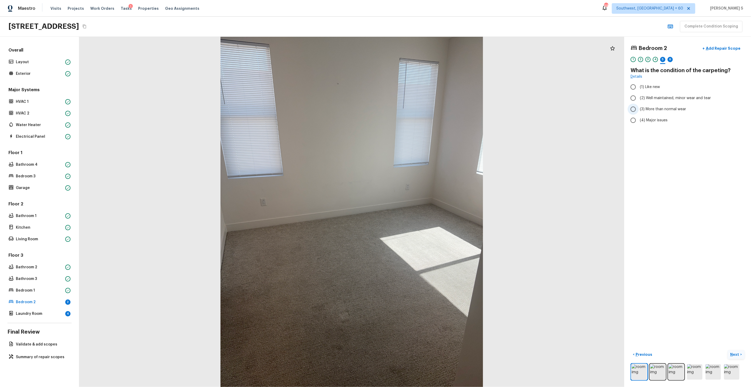
radio input "true"
click at [672, 60] on div "6" at bounding box center [670, 59] width 5 height 5
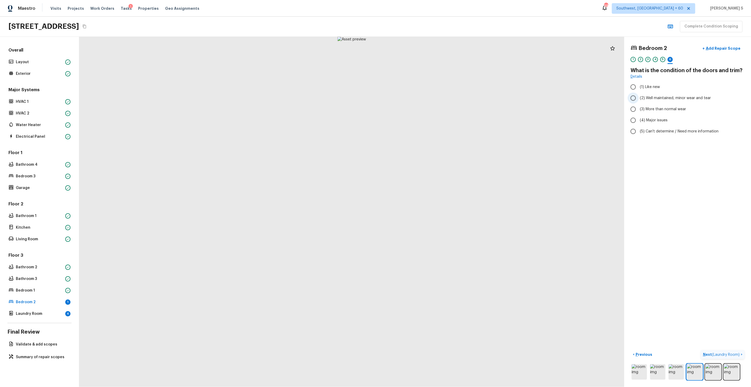
click at [664, 97] on span "(2) Well maintained, minor wear and tear" at bounding box center [675, 97] width 71 height 5
click at [639, 97] on input "(2) Well maintained, minor wear and tear" at bounding box center [633, 97] width 11 height 11
radio input "true"
click at [717, 351] on button "Next ( Laundry Room ) >" at bounding box center [723, 354] width 44 height 9
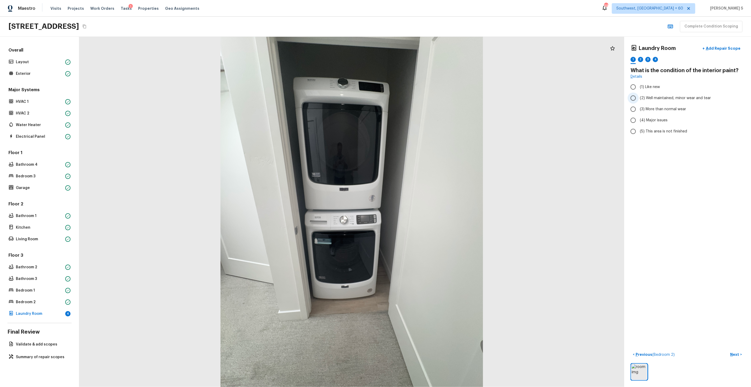
click at [647, 101] on label "(2) Well maintained, minor wear and tear" at bounding box center [684, 97] width 113 height 11
click at [639, 101] on input "(2) Well maintained, minor wear and tear" at bounding box center [633, 97] width 11 height 11
radio input "true"
click at [643, 57] on div "2" at bounding box center [640, 61] width 5 height 8
click at [646, 108] on label "(2) No" at bounding box center [684, 111] width 113 height 11
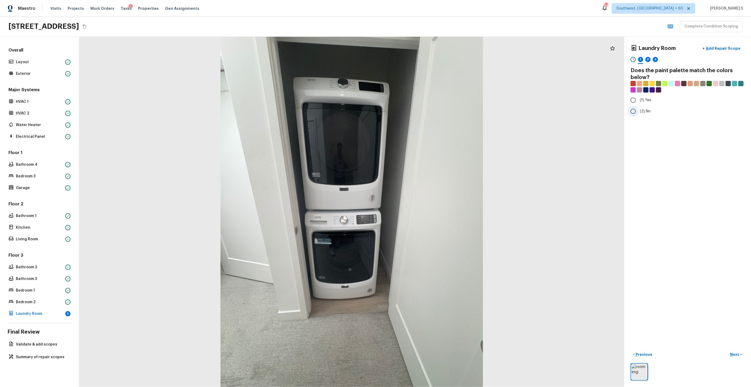
click at [639, 108] on input "(2) No" at bounding box center [633, 111] width 11 height 11
radio input "true"
click at [651, 56] on div "Laundry Room + Add Repair Scope 1 2 3 4" at bounding box center [688, 54] width 114 height 22
click at [651, 58] on div "1 2 3 4" at bounding box center [688, 61] width 114 height 8
click at [651, 60] on div "1 2 3 4" at bounding box center [688, 61] width 114 height 8
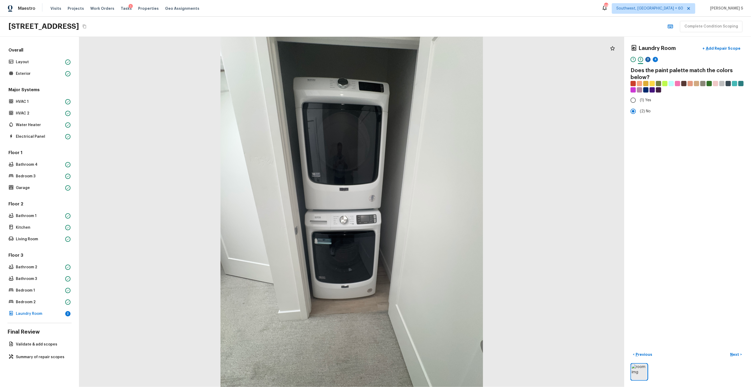
click at [647, 60] on div "3" at bounding box center [647, 59] width 5 height 5
click at [652, 96] on span "(2) Well maintained, minor wear and tear" at bounding box center [675, 97] width 71 height 5
click at [639, 96] on input "(2) Well maintained, minor wear and tear" at bounding box center [633, 97] width 11 height 11
radio input "true"
click at [656, 57] on div "4" at bounding box center [655, 59] width 5 height 5
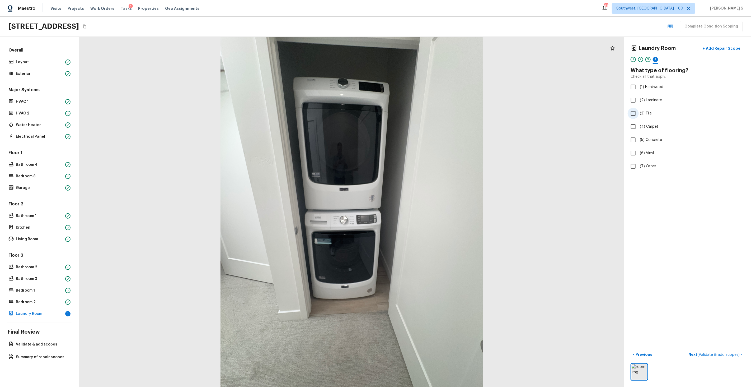
click at [650, 109] on label "(3) Tile" at bounding box center [684, 113] width 113 height 11
click at [639, 109] on input "(3) Tile" at bounding box center [633, 113] width 11 height 11
checkbox input "true"
click at [662, 61] on div "5" at bounding box center [662, 59] width 5 height 5
click at [655, 99] on span "(2) Well maintained, minor wear and tear" at bounding box center [675, 97] width 71 height 5
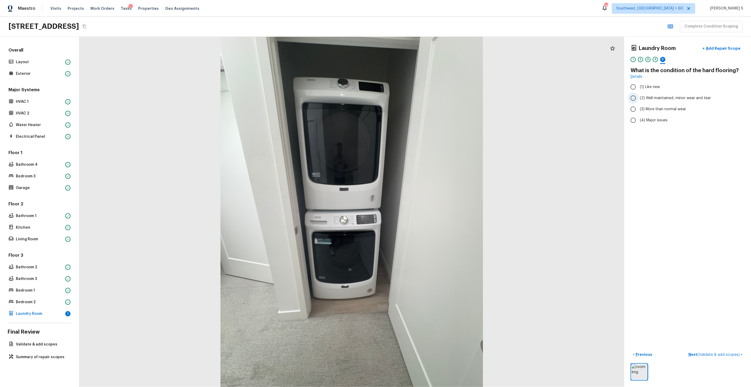
click at [639, 99] on input "(2) Well maintained, minor wear and tear" at bounding box center [633, 97] width 11 height 11
radio input "true"
click at [712, 353] on span "( Validate & add scopes )" at bounding box center [718, 355] width 42 height 4
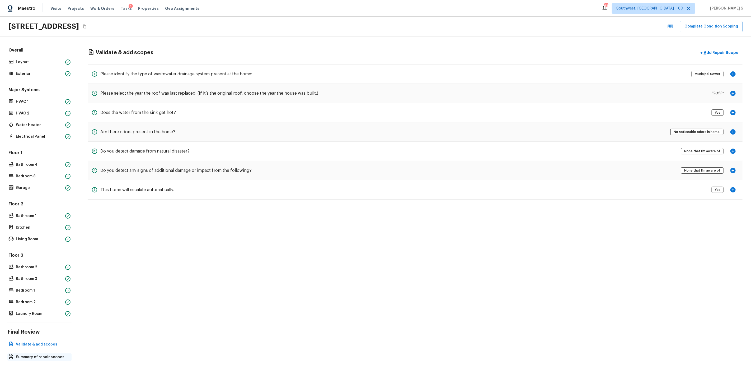
click at [49, 354] on p "Summary of repair scopes" at bounding box center [42, 356] width 53 height 5
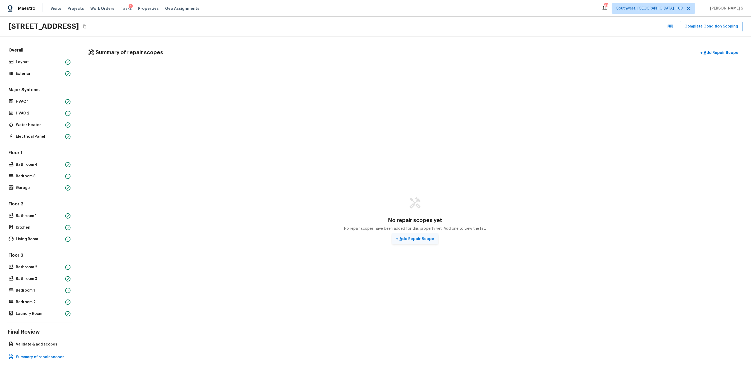
click at [406, 240] on p "Add Repair Scope" at bounding box center [416, 238] width 36 height 5
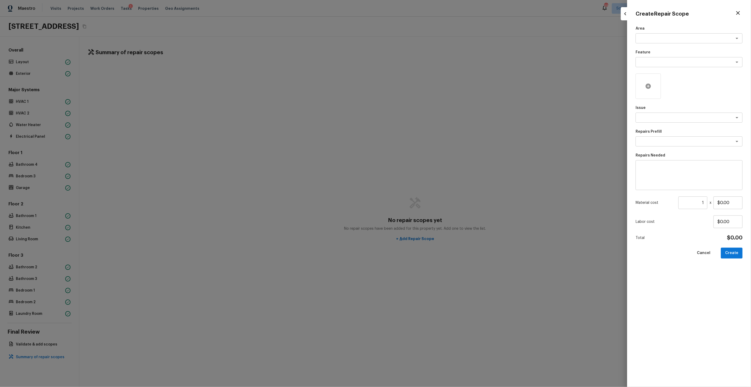
click at [649, 86] on icon at bounding box center [648, 85] width 5 height 5
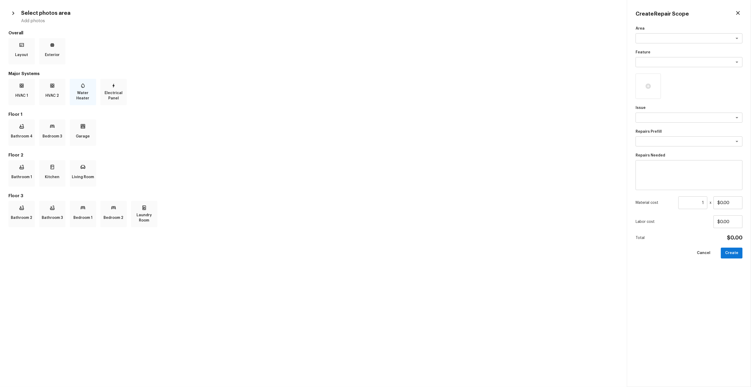
click at [88, 93] on p "Water Heater" at bounding box center [83, 95] width 24 height 11
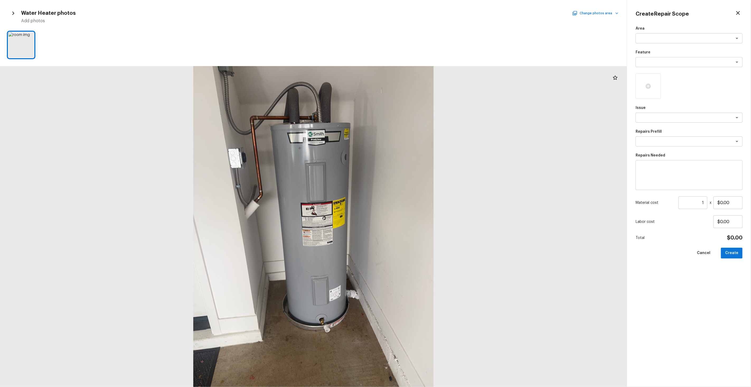
click at [611, 13] on button "Change photos area" at bounding box center [595, 13] width 45 height 7
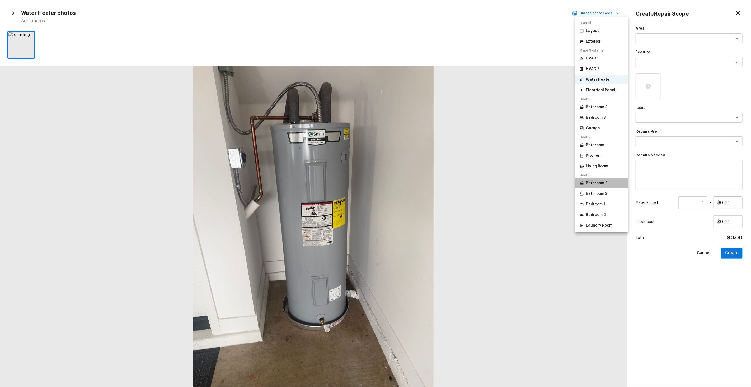
click at [601, 185] on p "Bathroom 2" at bounding box center [596, 182] width 21 height 5
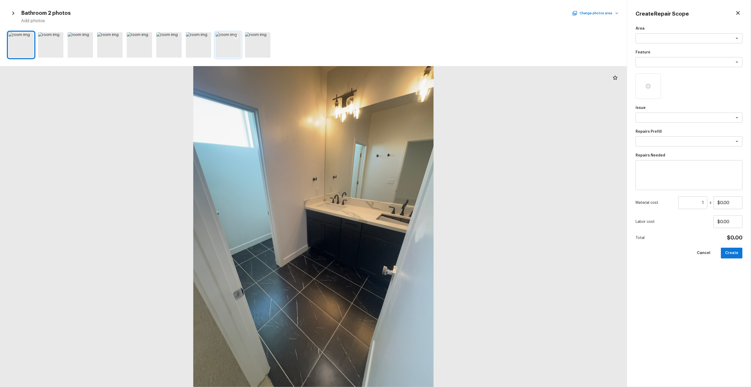
click at [235, 36] on icon at bounding box center [235, 36] width 5 height 5
click at [268, 34] on div at bounding box center [266, 37] width 10 height 11
click at [90, 38] on icon at bounding box center [88, 37] width 4 height 4
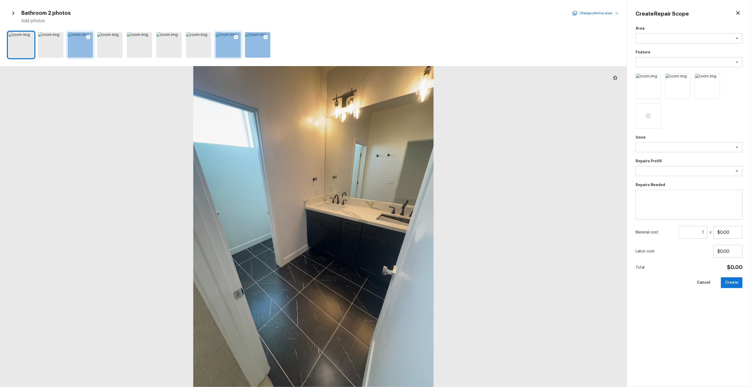
click at [585, 13] on button "Change photos area" at bounding box center [595, 13] width 45 height 7
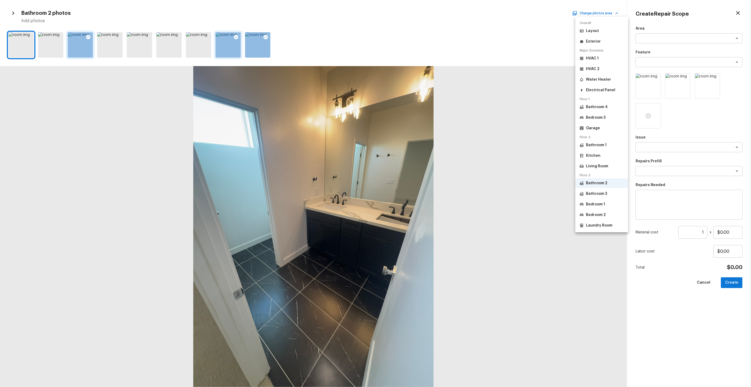
click at [598, 191] on p "Bathroom 3" at bounding box center [596, 193] width 21 height 5
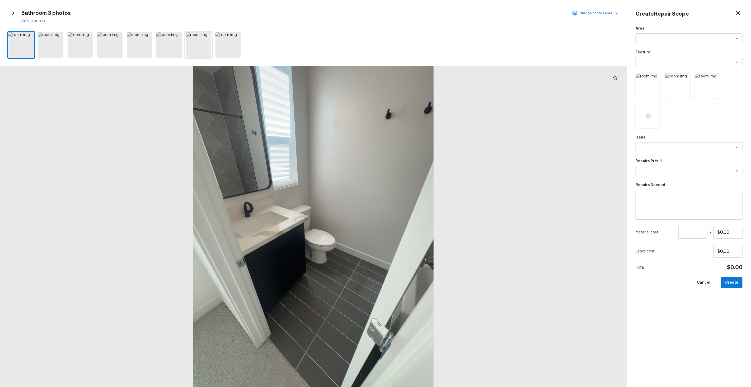
click at [209, 35] on icon at bounding box center [206, 36] width 5 height 5
click at [237, 35] on icon at bounding box center [236, 37] width 4 height 4
click at [606, 15] on button "Change photos area" at bounding box center [595, 13] width 45 height 7
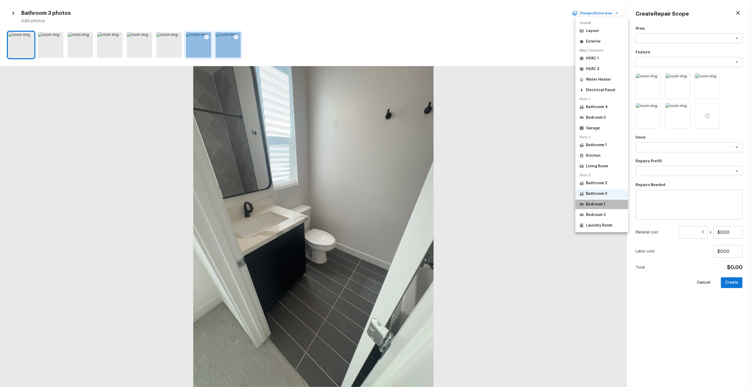
click at [588, 206] on li "Bedroom 1" at bounding box center [601, 204] width 53 height 10
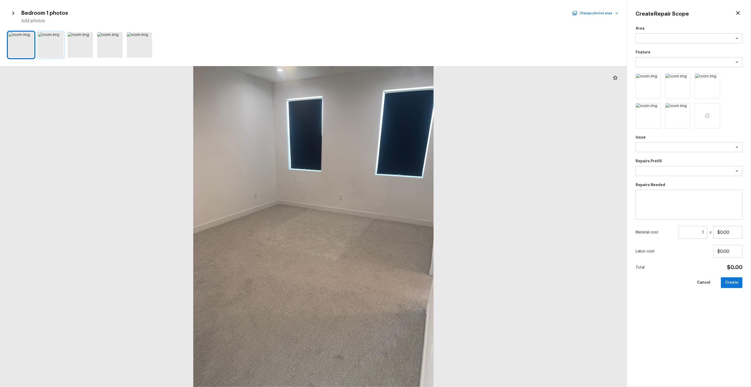
click at [55, 38] on div at bounding box center [59, 37] width 10 height 11
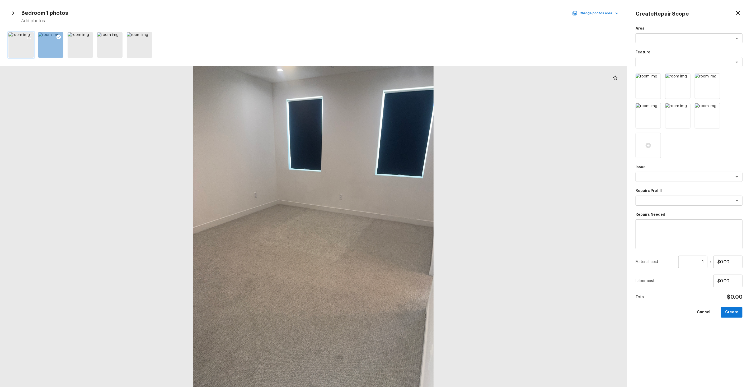
click at [32, 37] on div at bounding box center [29, 37] width 10 height 11
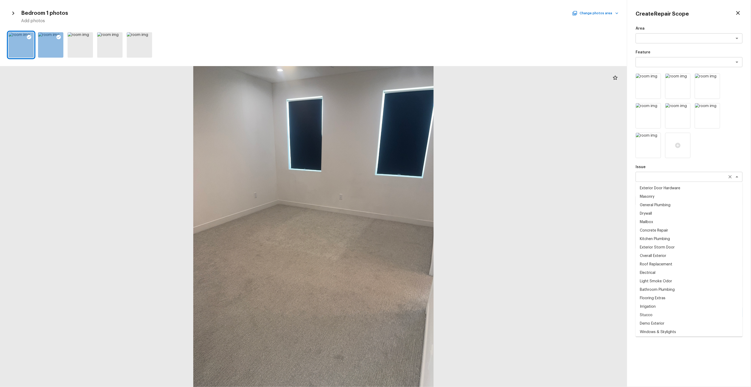
click at [659, 181] on div "x ​" at bounding box center [689, 177] width 107 height 10
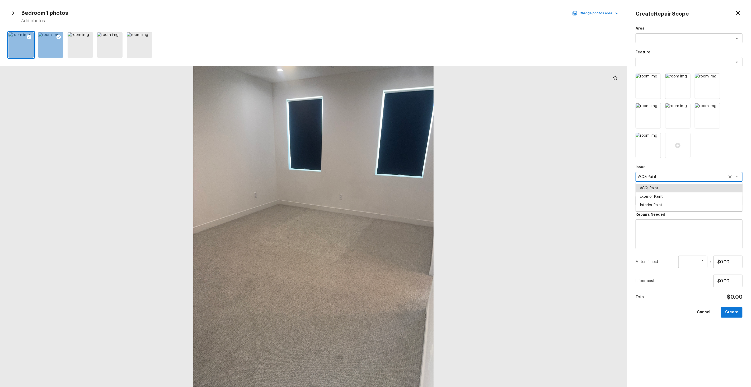
type textarea "ACQ: Paint"
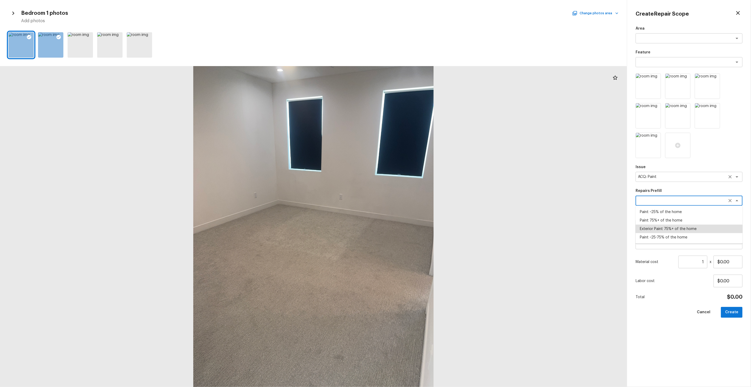
type textarea "Exterior Paint 75%+ of the home"
type textarea "Acquisition Scope: 75%+ of the home exterior will likely require paint"
type input "$1.58"
type textarea "Paint ~25-75% of the home"
type textarea "Acquisition Scope: ~25 - 75% of the home needs interior paint"
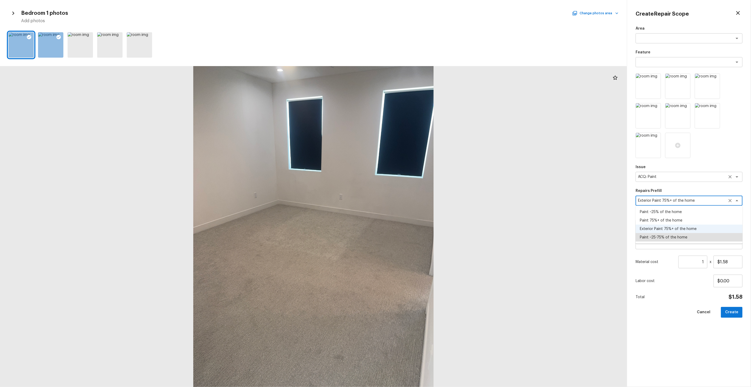
type input "$0.74"
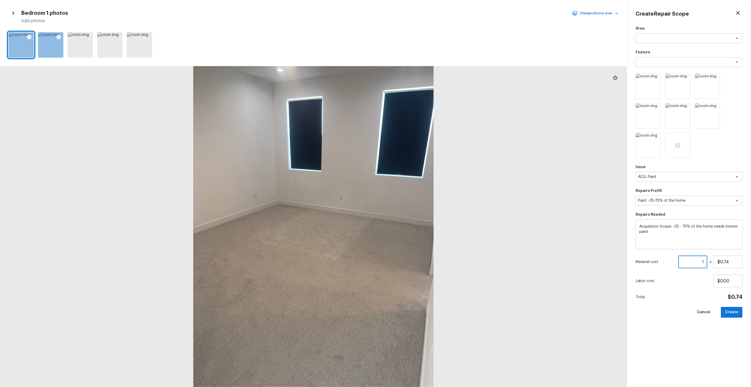
click at [697, 259] on input "1" at bounding box center [692, 261] width 29 height 13
click at [701, 262] on input "1" at bounding box center [692, 261] width 29 height 13
type input "1618"
click at [736, 314] on button "Create" at bounding box center [732, 312] width 22 height 11
type input "1"
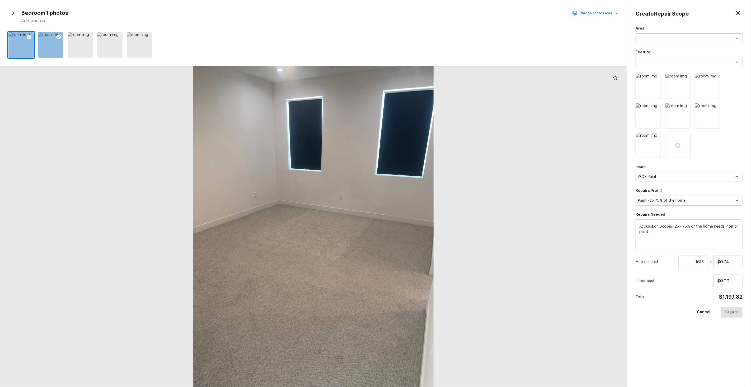
type input "$0.00"
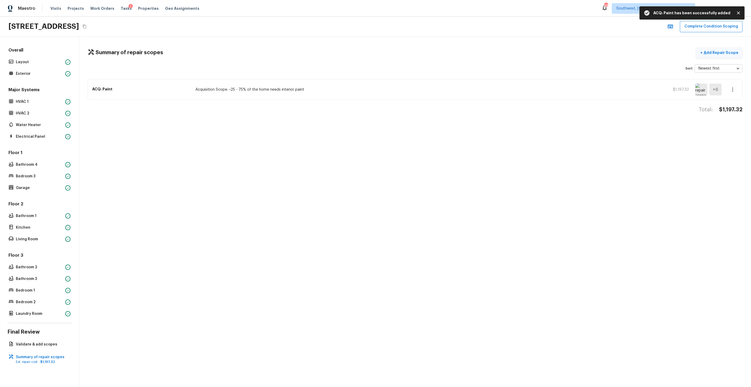
click at [716, 51] on p "Add Repair Scope" at bounding box center [721, 52] width 36 height 5
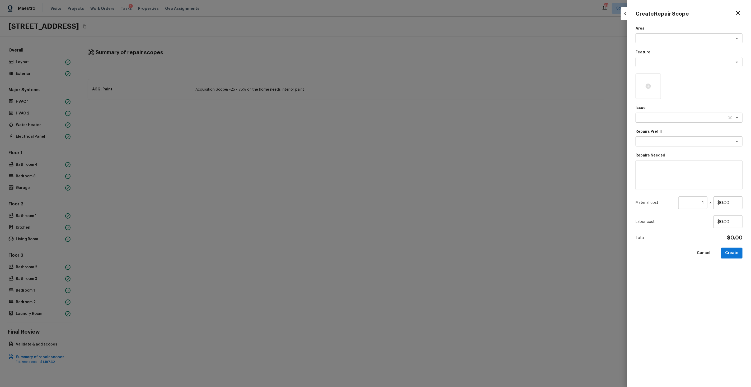
click at [649, 115] on textarea at bounding box center [681, 117] width 87 height 5
click at [644, 82] on div at bounding box center [648, 85] width 25 height 25
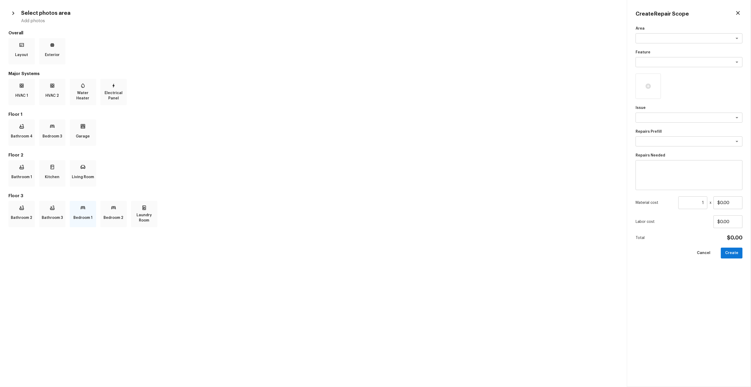
click at [87, 211] on div "Bedroom 1" at bounding box center [83, 214] width 26 height 26
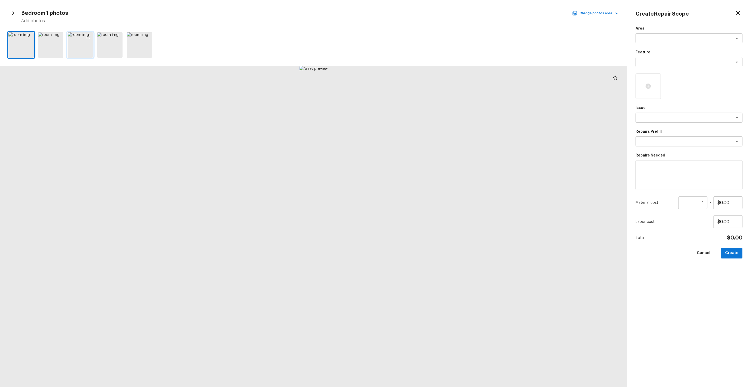
click at [89, 34] on icon at bounding box center [88, 36] width 5 height 5
click at [57, 35] on icon at bounding box center [59, 37] width 4 height 4
click at [27, 36] on icon at bounding box center [29, 37] width 4 height 4
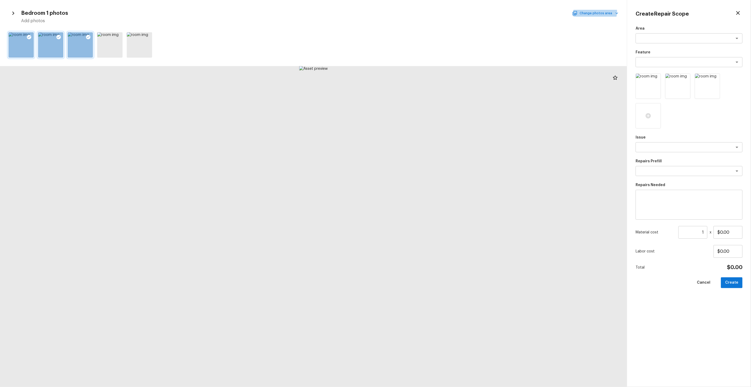
click at [595, 11] on button "Change photos area" at bounding box center [595, 13] width 45 height 7
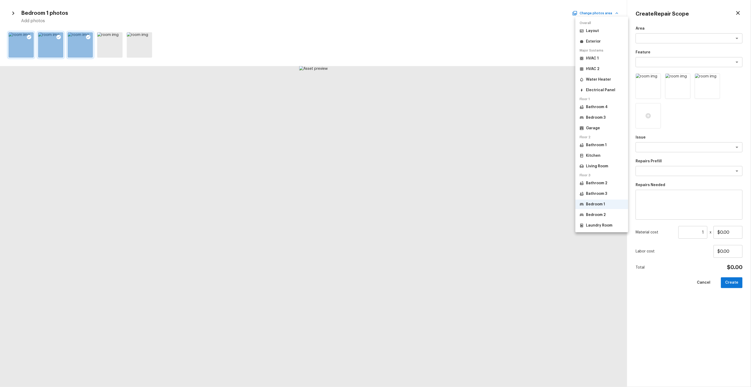
click at [597, 213] on p "Bedroom 2" at bounding box center [596, 214] width 20 height 5
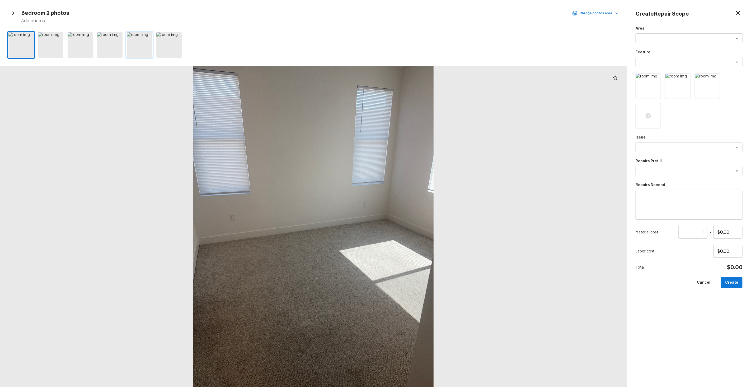
click at [149, 36] on icon at bounding box center [147, 36] width 5 height 5
click at [180, 38] on div at bounding box center [177, 37] width 10 height 11
click at [58, 36] on icon at bounding box center [58, 36] width 5 height 5
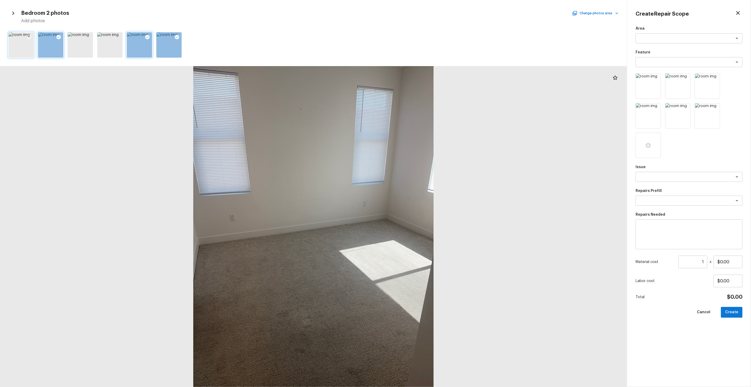
click at [27, 36] on icon at bounding box center [28, 36] width 5 height 5
click at [681, 174] on textarea at bounding box center [681, 176] width 87 height 5
type textarea "ACQ: Flooring"
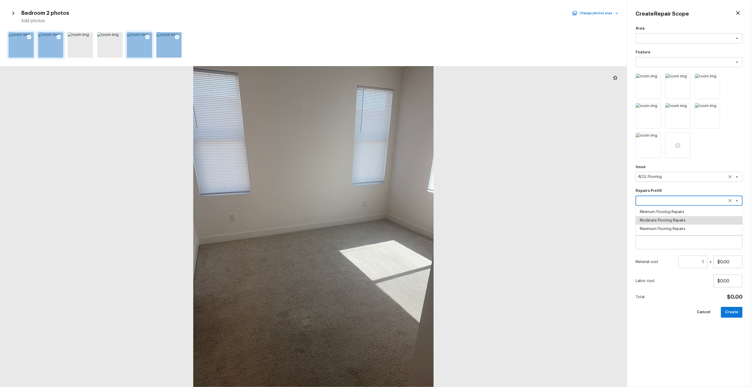
type textarea "Moderate Flooring Repairs"
type textarea "Acquisition Scope: Moderate flooring repairs"
type input "$0.52"
click at [695, 262] on input "1" at bounding box center [692, 261] width 29 height 13
paste input "618"
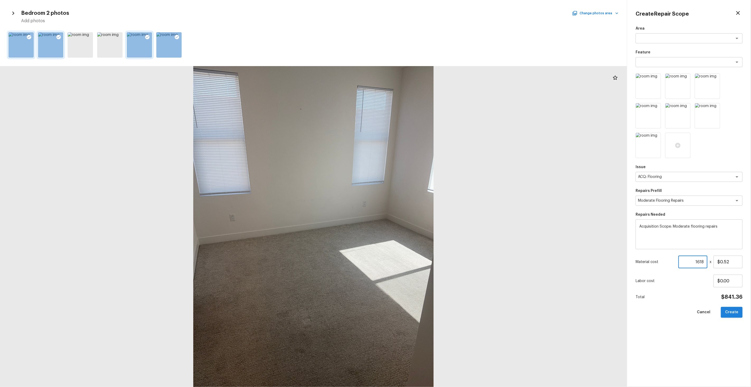
type input "1618"
click at [730, 311] on button "Create" at bounding box center [732, 312] width 22 height 11
click at [491, 275] on div at bounding box center [313, 226] width 627 height 321
type input "1"
type input "$0.00"
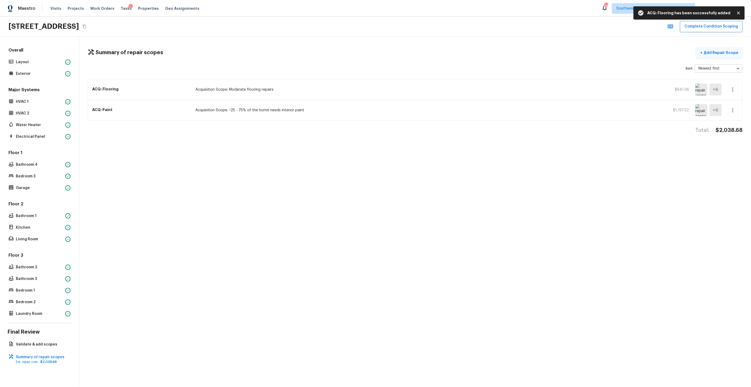
click at [715, 49] on button "+ Add Repair Scope" at bounding box center [719, 52] width 46 height 11
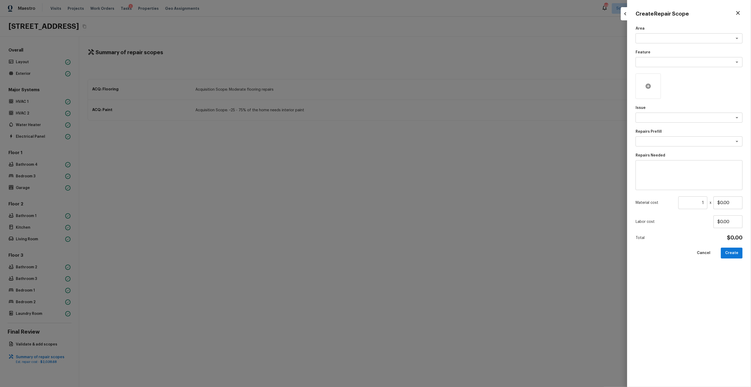
click at [651, 86] on div at bounding box center [648, 85] width 25 height 25
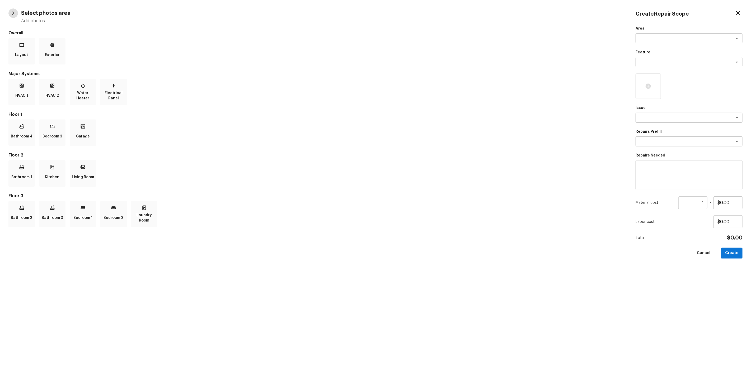
click at [13, 13] on icon "button" at bounding box center [13, 13] width 7 height 7
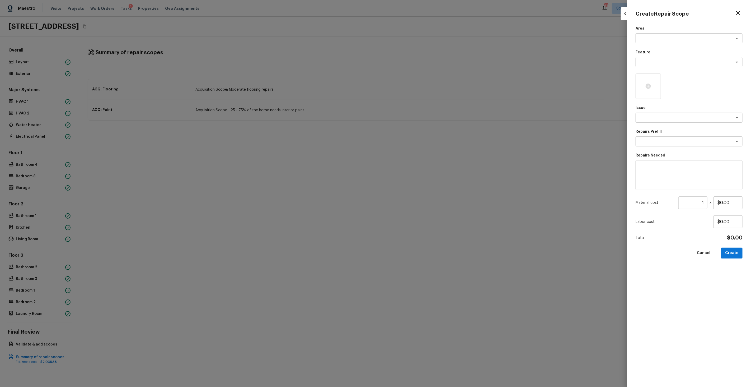
click at [436, 207] on div at bounding box center [375, 193] width 751 height 387
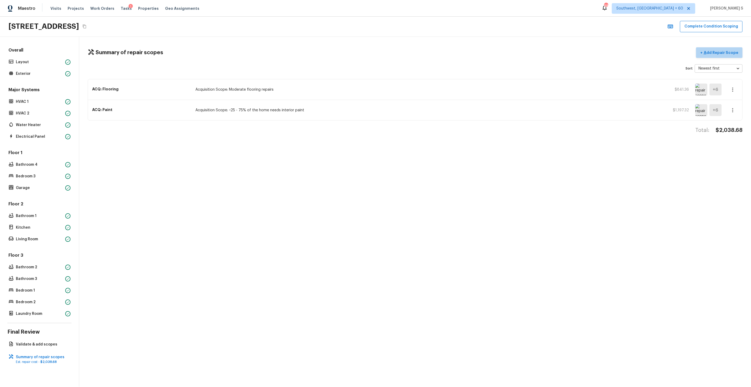
click at [730, 53] on p "Add Repair Scope" at bounding box center [721, 52] width 36 height 5
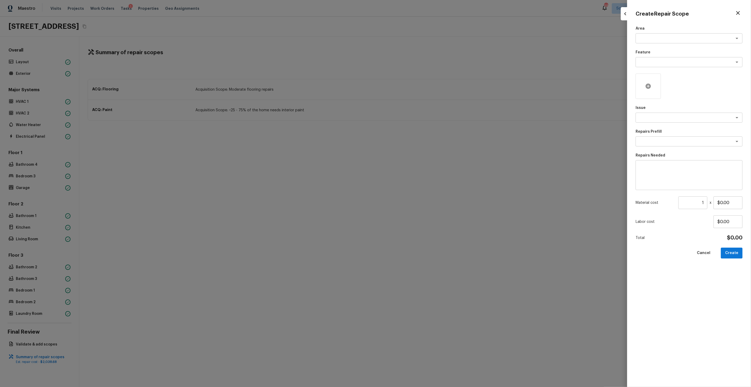
click at [653, 85] on div at bounding box center [648, 85] width 25 height 25
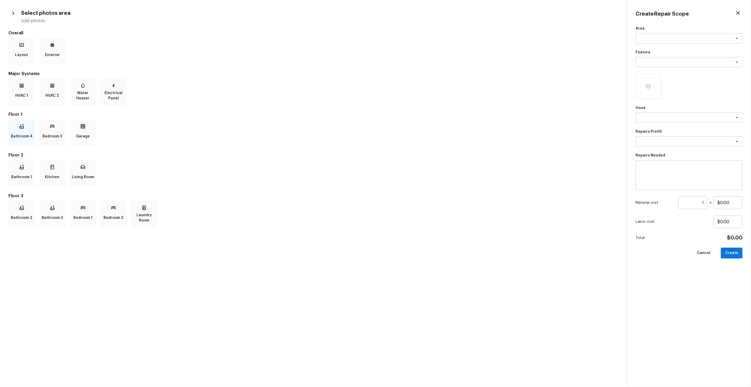
click at [19, 130] on div "Bathroom 4" at bounding box center [21, 132] width 26 height 26
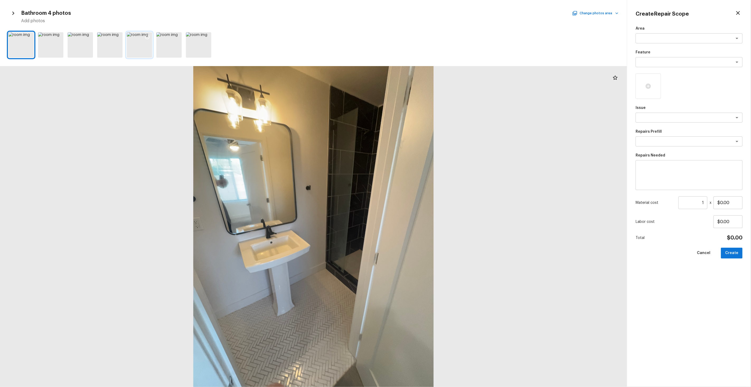
click at [145, 36] on icon at bounding box center [147, 36] width 5 height 5
click at [663, 119] on textarea at bounding box center [681, 117] width 87 height 5
type textarea "Bathroom Plumbing"
type textarea "Acid Wash Shower Pan"
type textarea "Prep and acid wash/deep clean the shower pan."
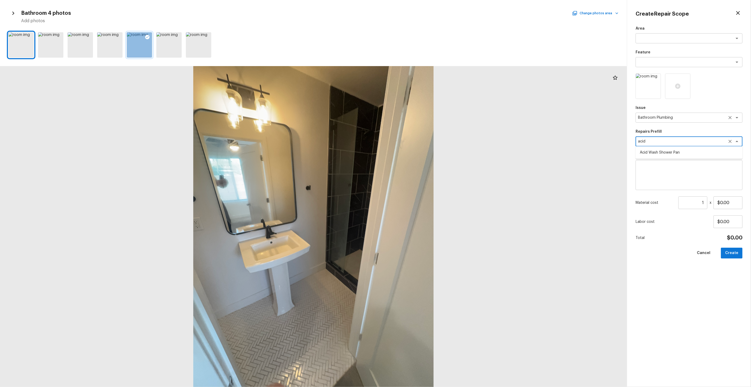
type input "$50.00"
type textarea "Acid Wash Shower Pan"
click at [727, 201] on input "$50.00" at bounding box center [727, 202] width 29 height 13
type input "$100.00"
click at [729, 253] on button "Create" at bounding box center [732, 252] width 22 height 11
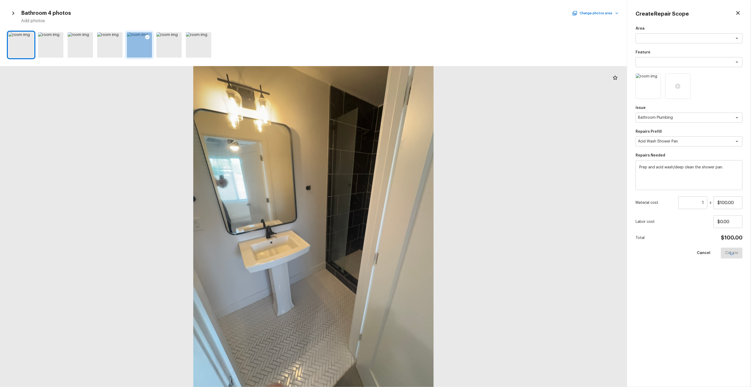
click at [485, 216] on div at bounding box center [313, 226] width 627 height 321
type input "$0.00"
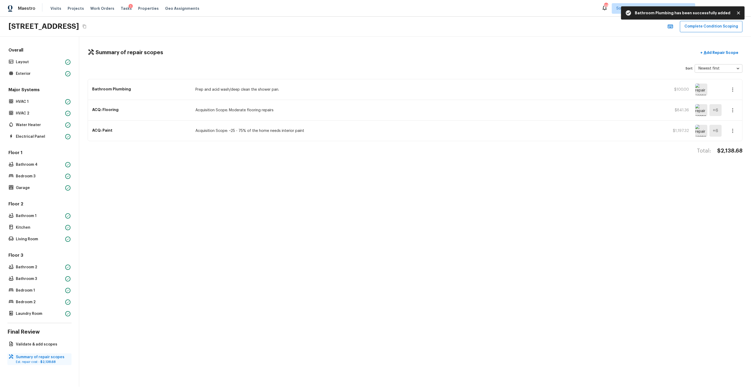
click at [40, 364] on div "Summary of repair scopes Est. repair cost - $2,138.68" at bounding box center [39, 359] width 64 height 12
click at [45, 332] on h4 "Final Review" at bounding box center [39, 331] width 64 height 7
click at [45, 346] on p "Validate & add scopes" at bounding box center [42, 343] width 53 height 5
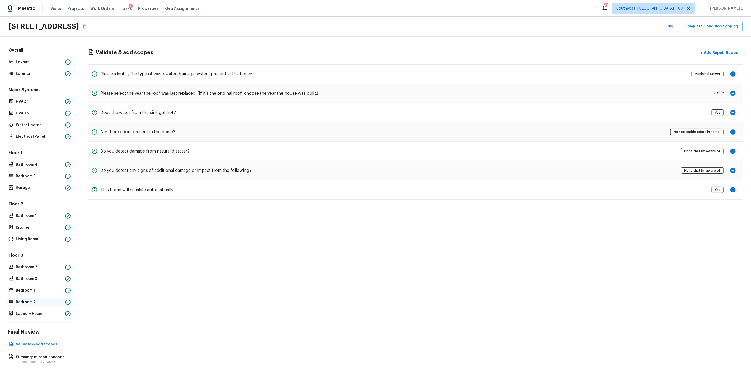
click at [56, 299] on p "Bedroom 2" at bounding box center [39, 301] width 47 height 5
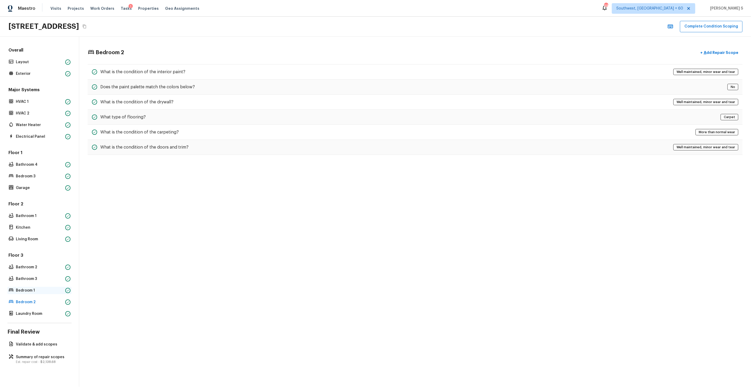
click at [62, 289] on p "Bedroom 1" at bounding box center [39, 290] width 47 height 5
click at [209, 150] on div "What is the condition of the doors and trim? Well maintained, minor wear and te…" at bounding box center [415, 147] width 655 height 15
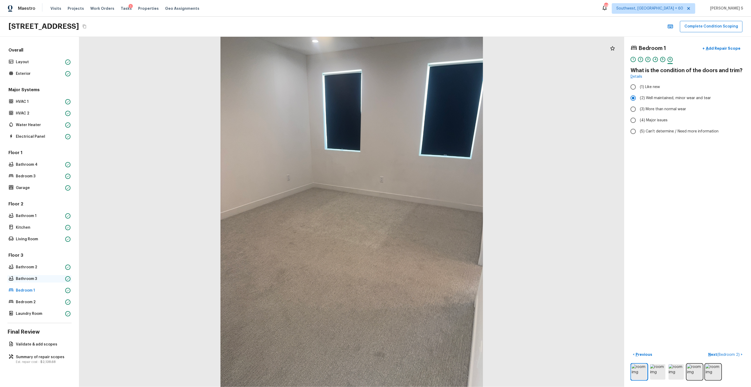
click at [46, 281] on div "Bathroom 3" at bounding box center [39, 278] width 64 height 7
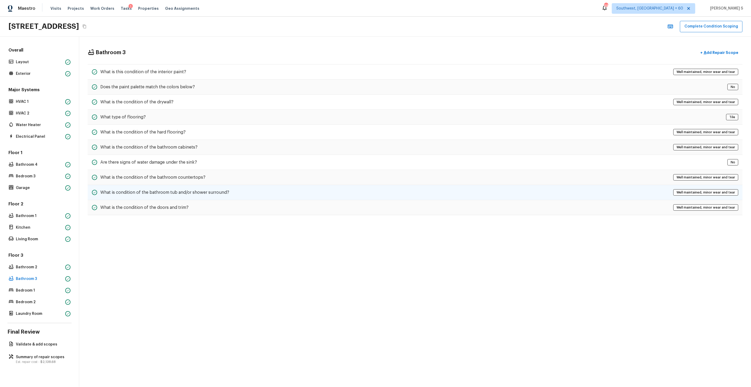
click at [203, 192] on h5 "What is condition of the bathroom tub and/or shower surround?" at bounding box center [164, 192] width 129 height 6
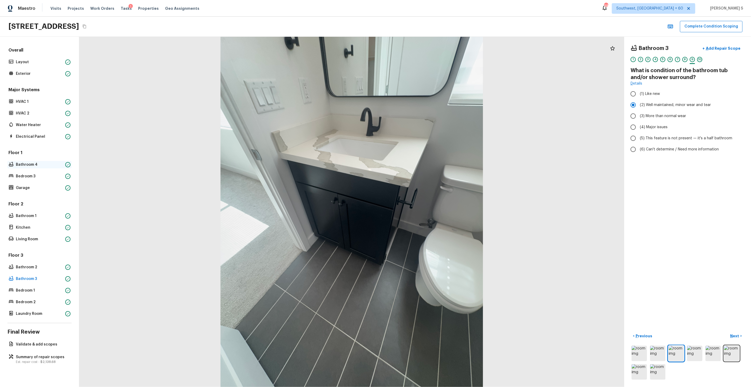
click at [27, 162] on p "Bathroom 4" at bounding box center [39, 164] width 47 height 5
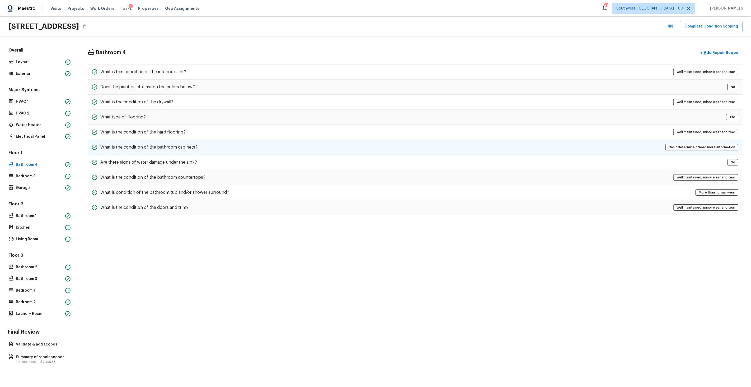
click at [128, 147] on h5 "What is the condition of the bathroom cabinets?" at bounding box center [148, 147] width 97 height 6
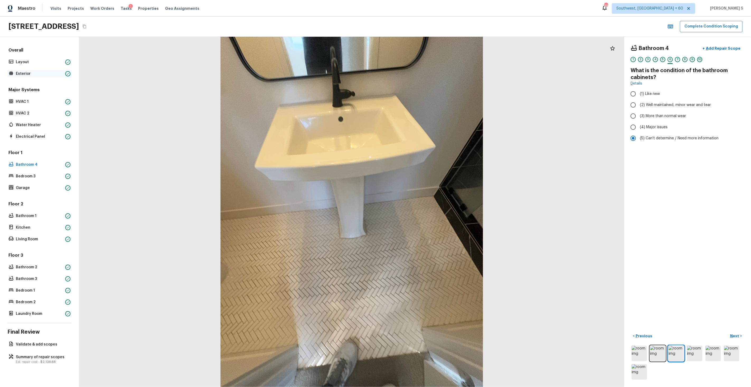
click at [37, 77] on div "Exterior" at bounding box center [39, 73] width 64 height 7
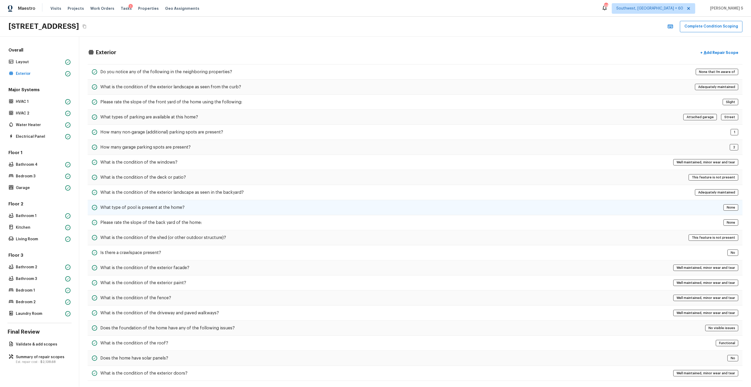
click at [274, 210] on div "What type of pool is present at the home? None" at bounding box center [415, 207] width 655 height 15
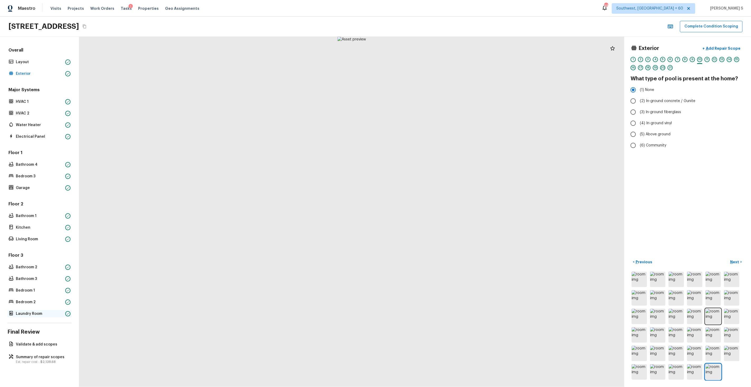
click at [41, 311] on p "Laundry Room" at bounding box center [39, 313] width 47 height 5
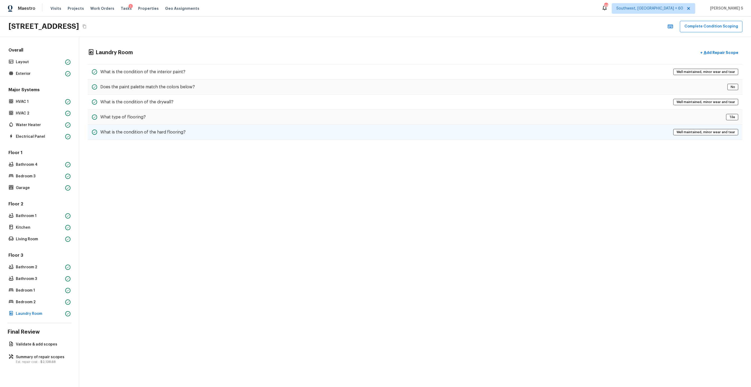
click at [170, 127] on div "What is the condition of the hard flooring? Well maintained, minor wear and tear" at bounding box center [415, 132] width 655 height 15
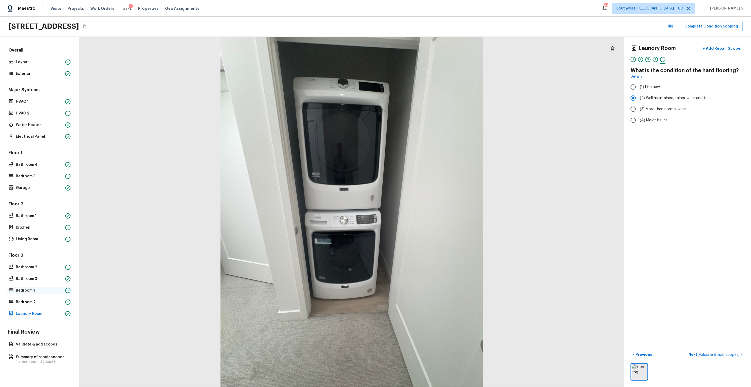
click at [44, 286] on div "Bedroom 1" at bounding box center [39, 289] width 64 height 7
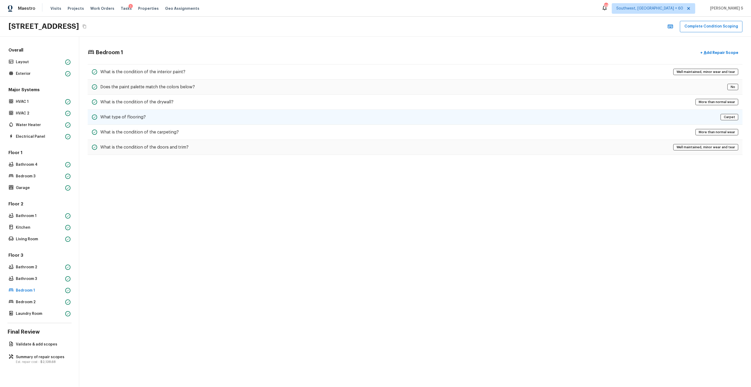
click at [167, 123] on div "What type of flooring? Carpet" at bounding box center [415, 117] width 655 height 15
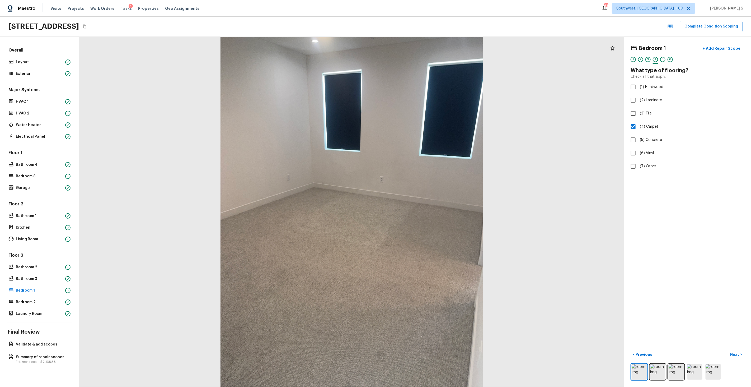
click at [297, 230] on div at bounding box center [351, 212] width 545 height 350
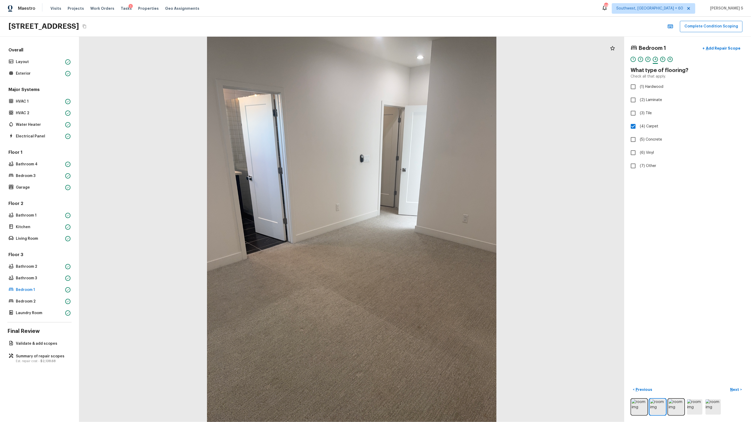
click at [358, 307] on div at bounding box center [351, 230] width 545 height 386
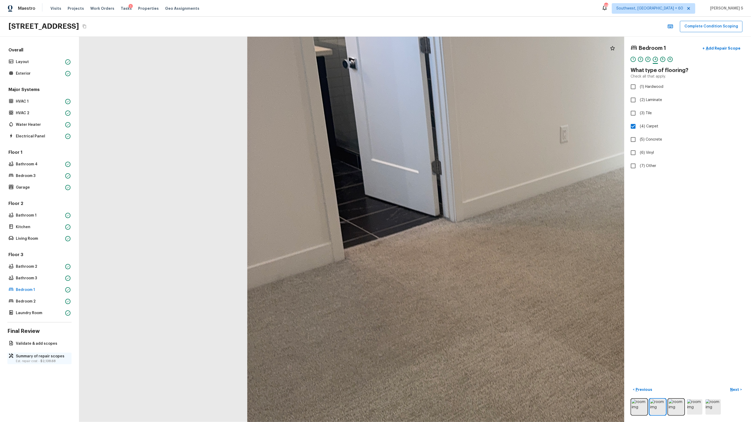
click at [40, 358] on p "Summary of repair scopes" at bounding box center [42, 356] width 53 height 5
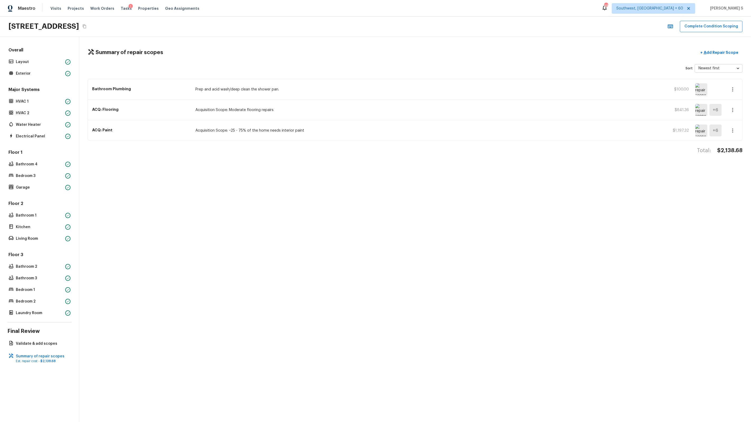
click at [326, 214] on div "Summary of repair scopes + Add Repair Scope Sort Newest first newestFirst ​ Bat…" at bounding box center [415, 230] width 672 height 386
click at [203, 17] on div "825 N 9th Ave Apt 10, Phoenix, AZ 85007 Complete Condition Scoping" at bounding box center [375, 27] width 751 height 20
click at [120, 57] on div "Summary of repair scopes + Add Repair Scope" at bounding box center [415, 52] width 655 height 11
click at [87, 26] on icon "Copy Address" at bounding box center [84, 26] width 4 height 4
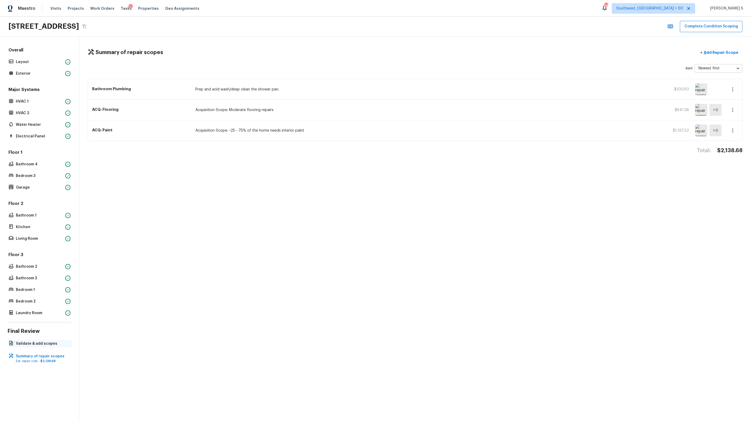
click at [52, 345] on p "Validate & add scopes" at bounding box center [42, 343] width 53 height 5
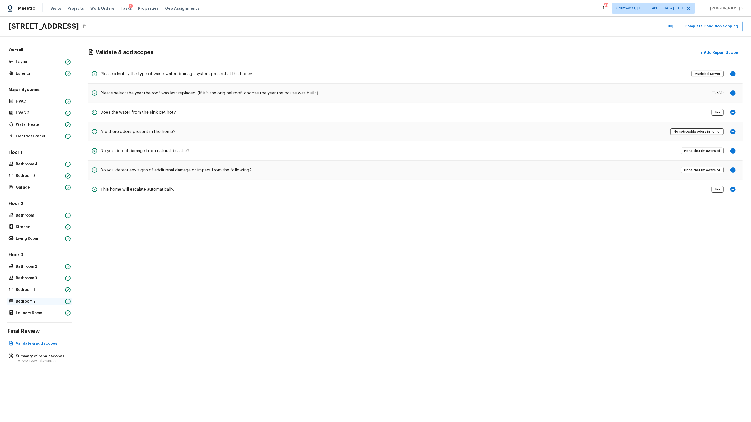
click at [44, 299] on p "Bedroom 2" at bounding box center [39, 301] width 47 height 5
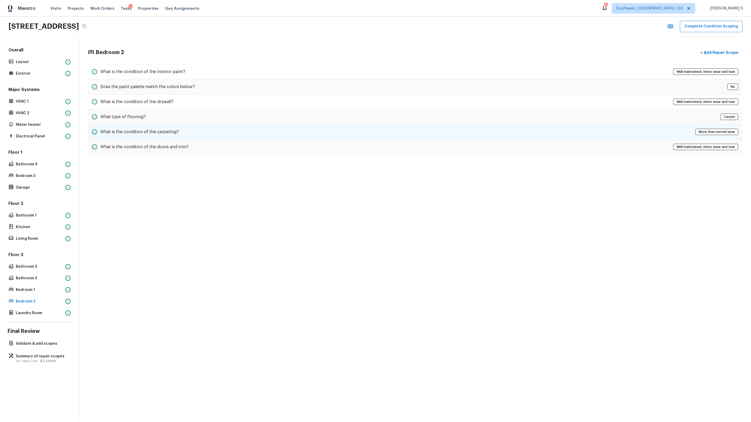
click at [161, 126] on div "What is the condition of the carpeting? More than normal wear" at bounding box center [415, 132] width 655 height 15
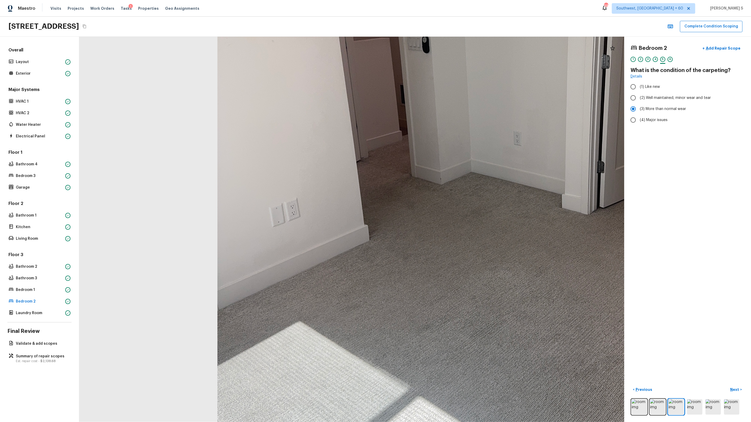
click at [32, 172] on div "Floor 1 Bathroom 4 Bedroom 3 Garage" at bounding box center [39, 171] width 64 height 42
click at [30, 63] on p "Layout" at bounding box center [39, 61] width 47 height 5
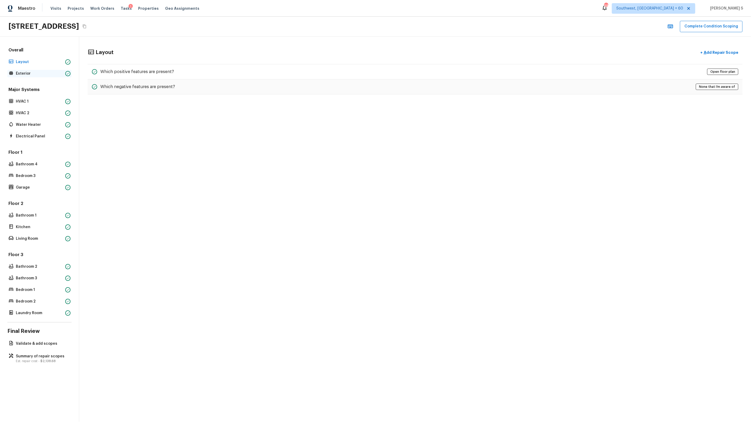
click at [34, 71] on p "Exterior" at bounding box center [39, 73] width 47 height 5
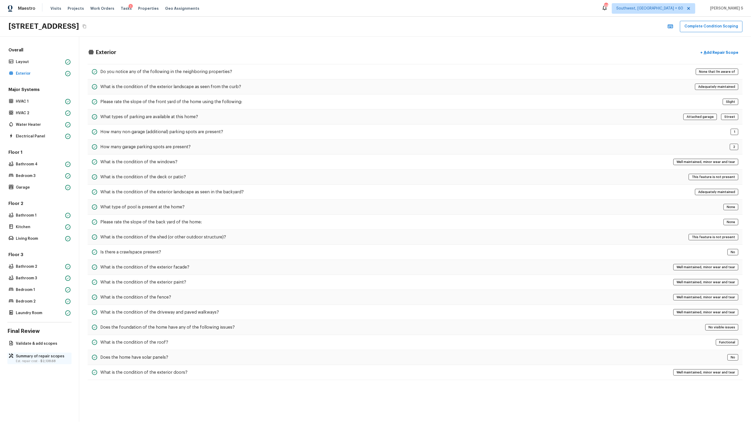
click at [34, 356] on p "Summary of repair scopes" at bounding box center [42, 356] width 53 height 5
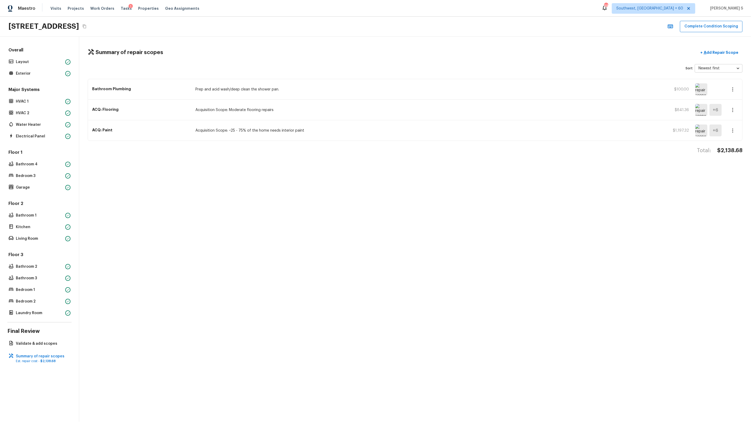
click at [734, 151] on h4 "$2,138.68" at bounding box center [729, 150] width 25 height 7
copy h4 "2,138.68"
click at [698, 29] on button "Complete Condition Scoping" at bounding box center [711, 26] width 63 height 11
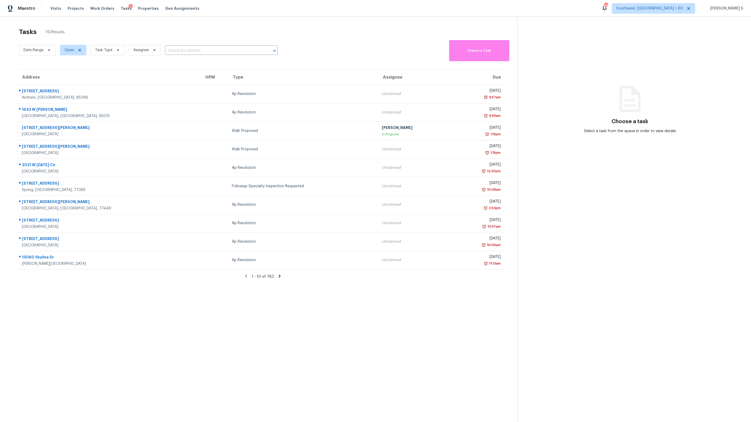
click at [729, 30] on section "Choose a task Select a task from the queue in order to view details" at bounding box center [629, 228] width 225 height 422
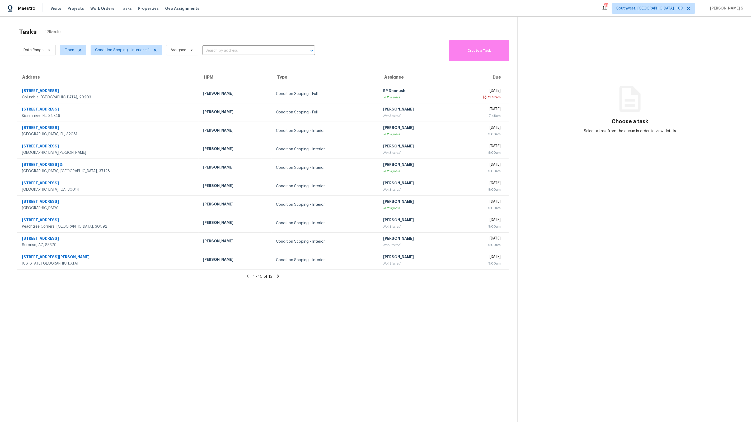
click at [277, 278] on icon at bounding box center [278, 276] width 5 height 5
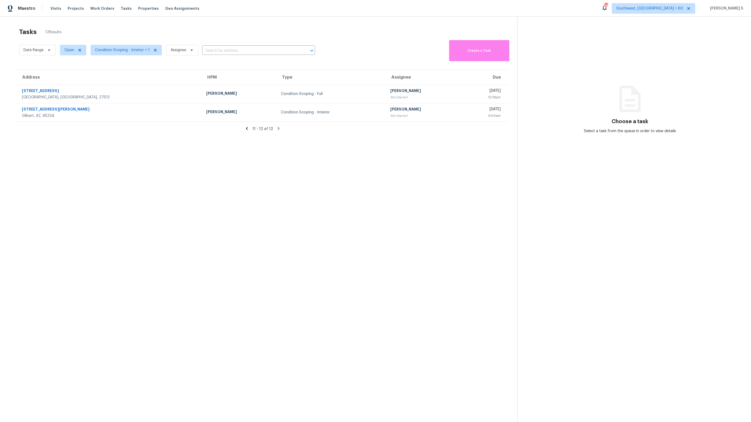
click at [247, 129] on icon at bounding box center [247, 128] width 5 height 5
click at [192, 51] on icon at bounding box center [192, 50] width 4 height 4
click at [153, 174] on section "Tasks 2 Results Date Range Open Condition Scoping - Interior + 1 Assignee ​ Cre…" at bounding box center [262, 232] width 509 height 414
